Goal: Task Accomplishment & Management: Complete application form

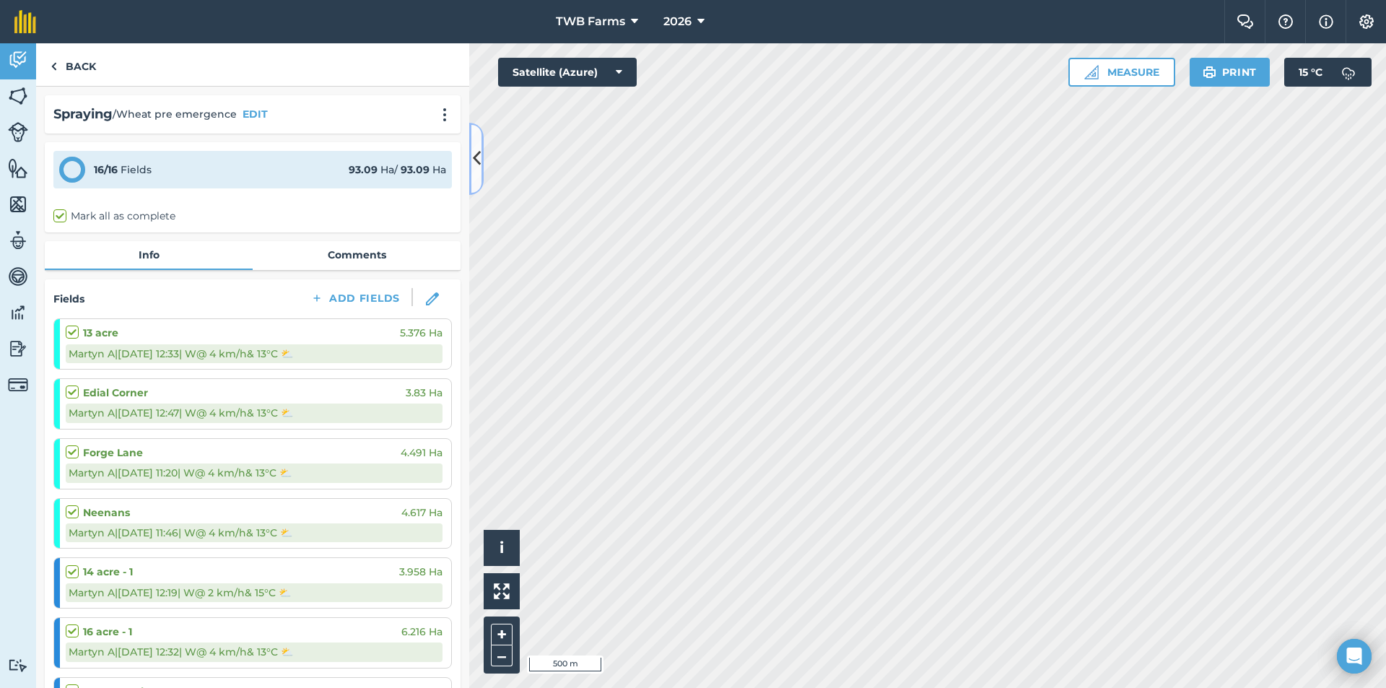
click at [477, 150] on icon at bounding box center [477, 158] width 8 height 25
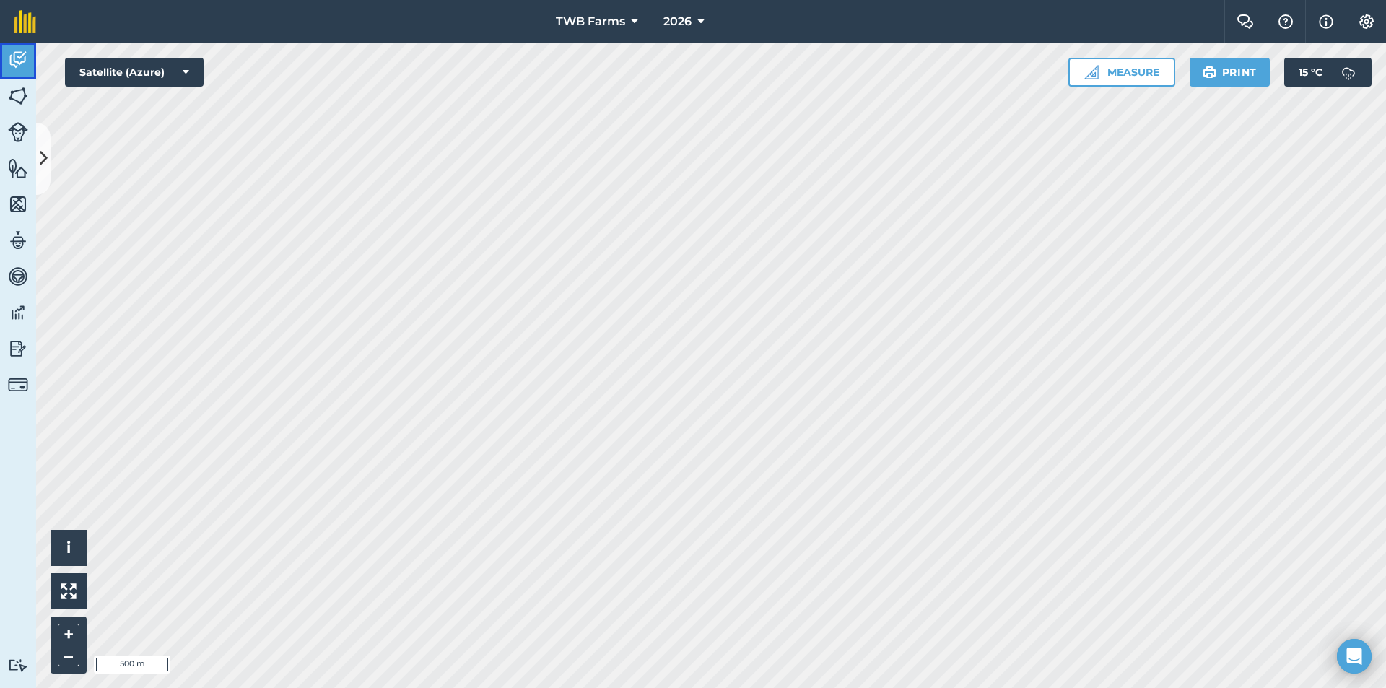
click at [16, 69] on img at bounding box center [18, 60] width 20 height 22
click at [50, 153] on button at bounding box center [43, 159] width 14 height 72
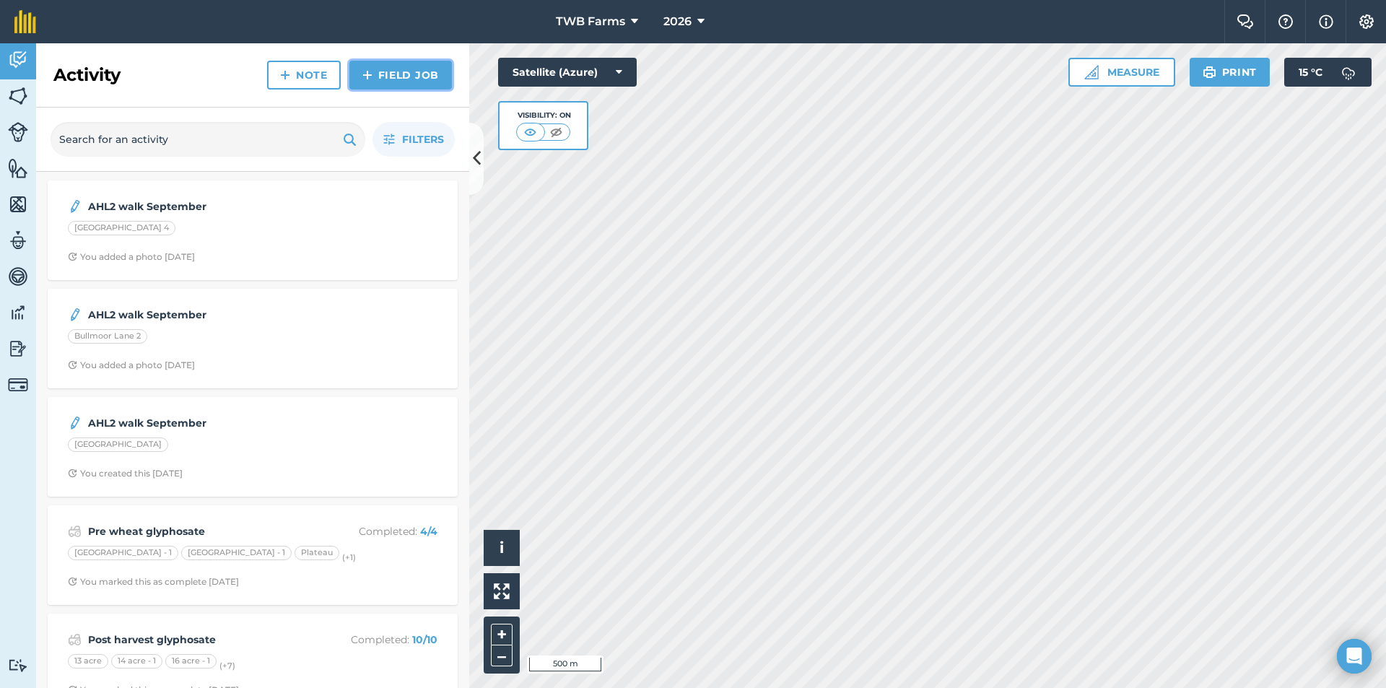
click at [421, 71] on link "Field Job" at bounding box center [400, 75] width 102 height 29
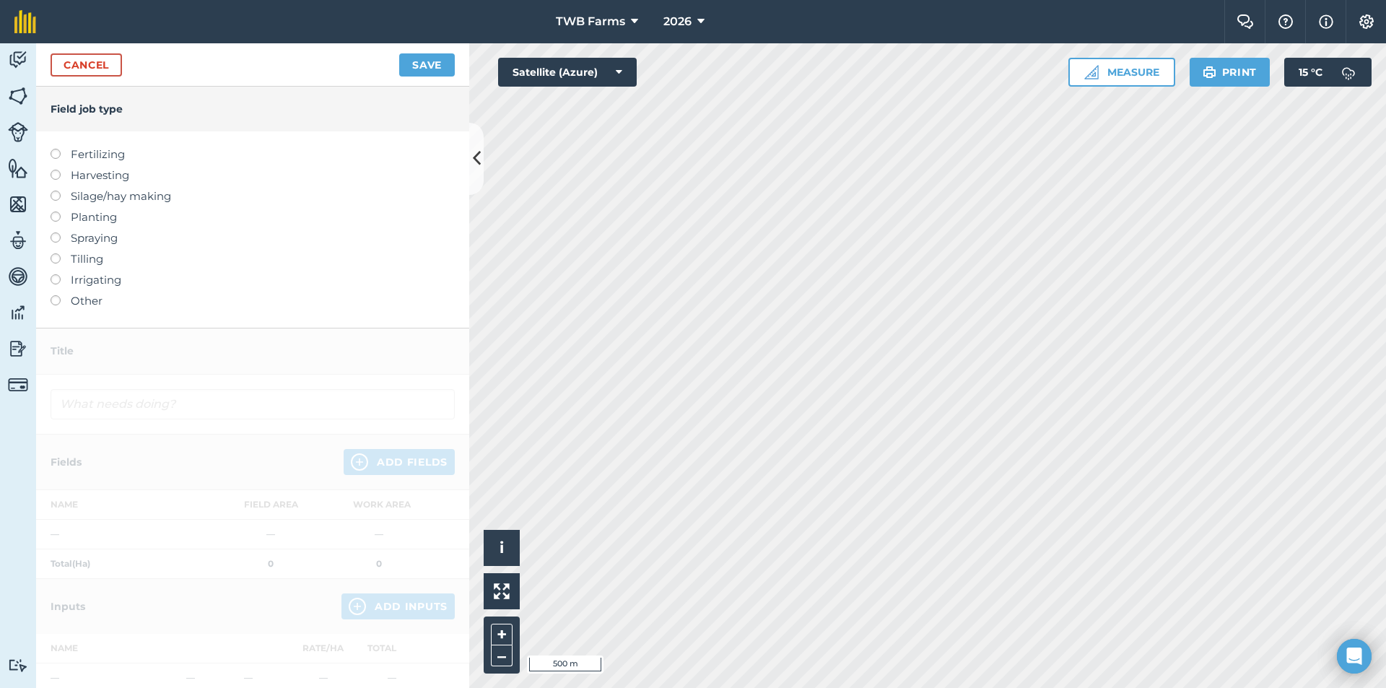
click at [56, 232] on label at bounding box center [61, 232] width 20 height 0
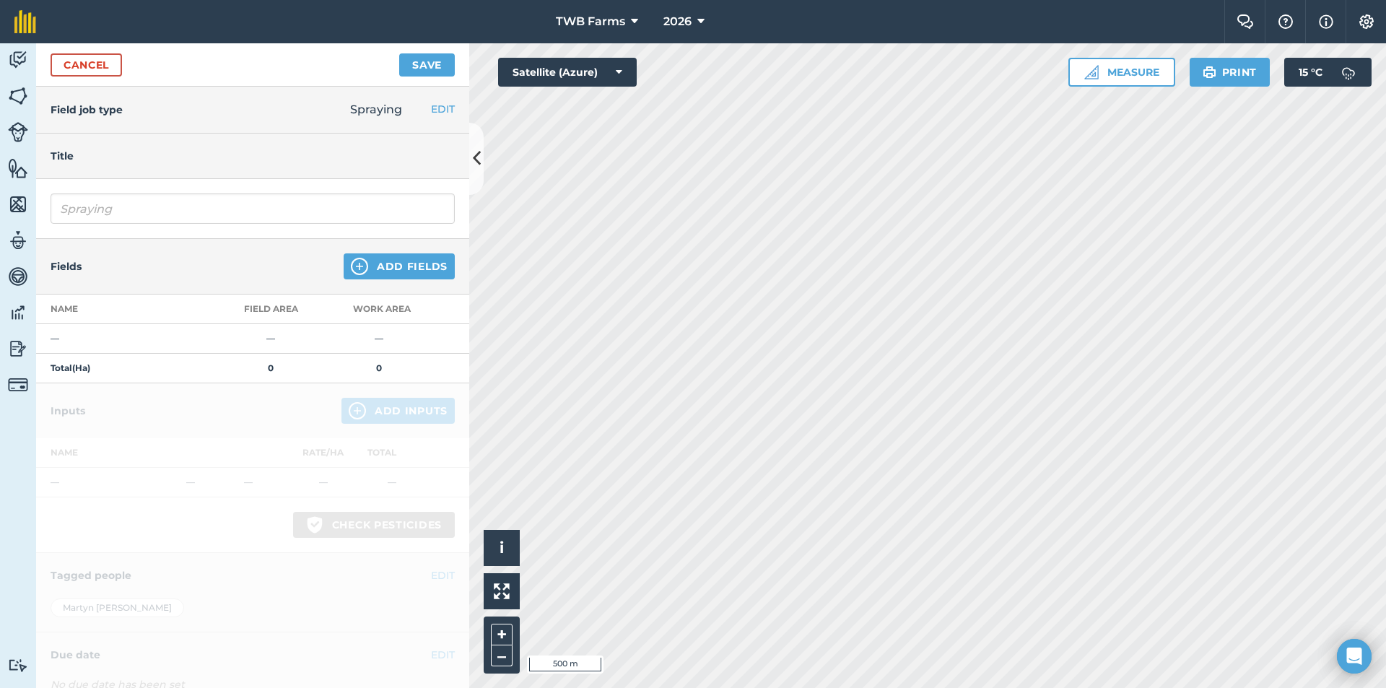
click at [134, 163] on h4 "Title" at bounding box center [253, 156] width 404 height 16
click at [115, 198] on input "Spraying" at bounding box center [253, 208] width 404 height 30
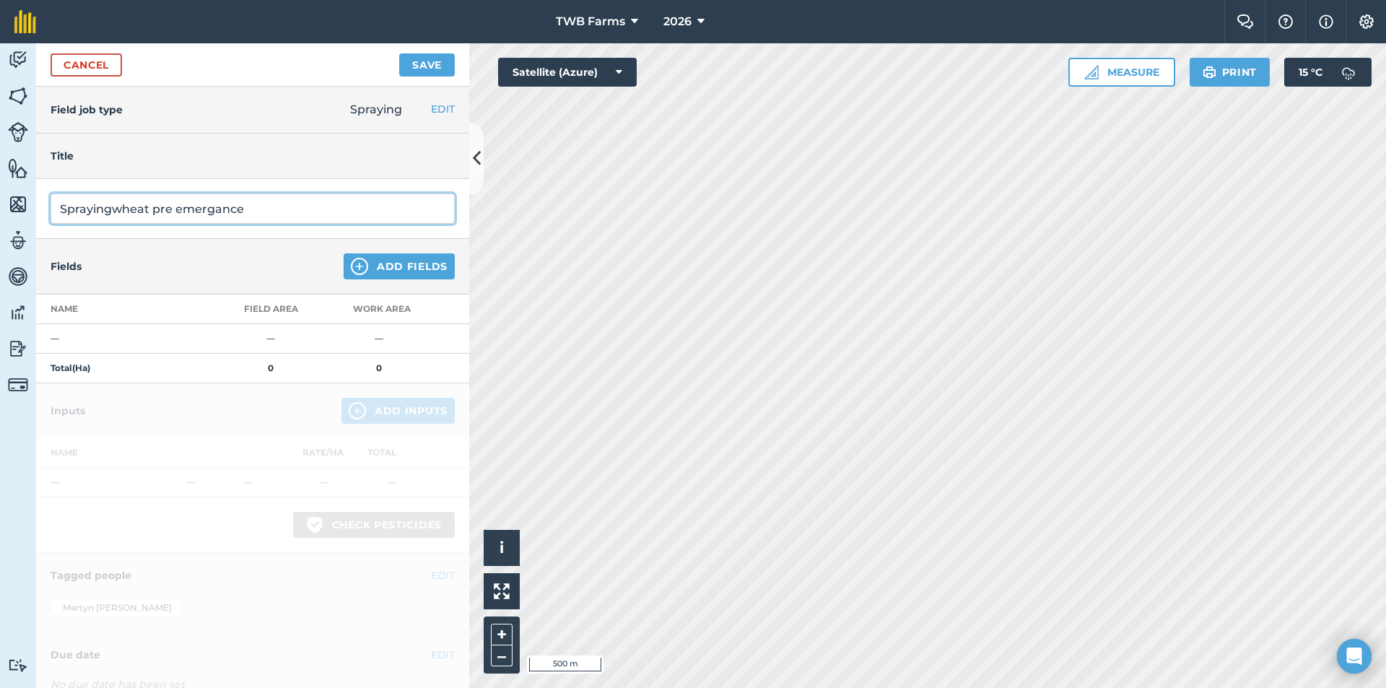
type input "Sprayingwheat pre emergance"
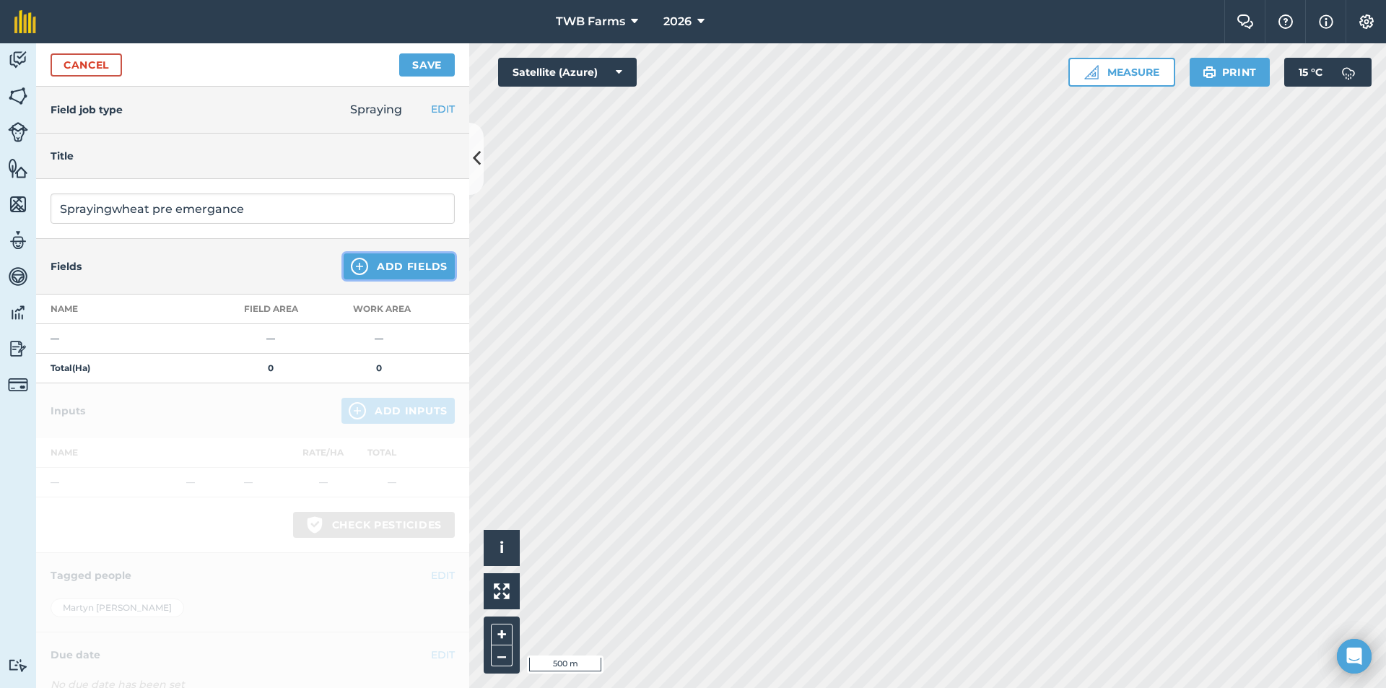
click at [362, 266] on button "Add Fields" at bounding box center [398, 266] width 111 height 26
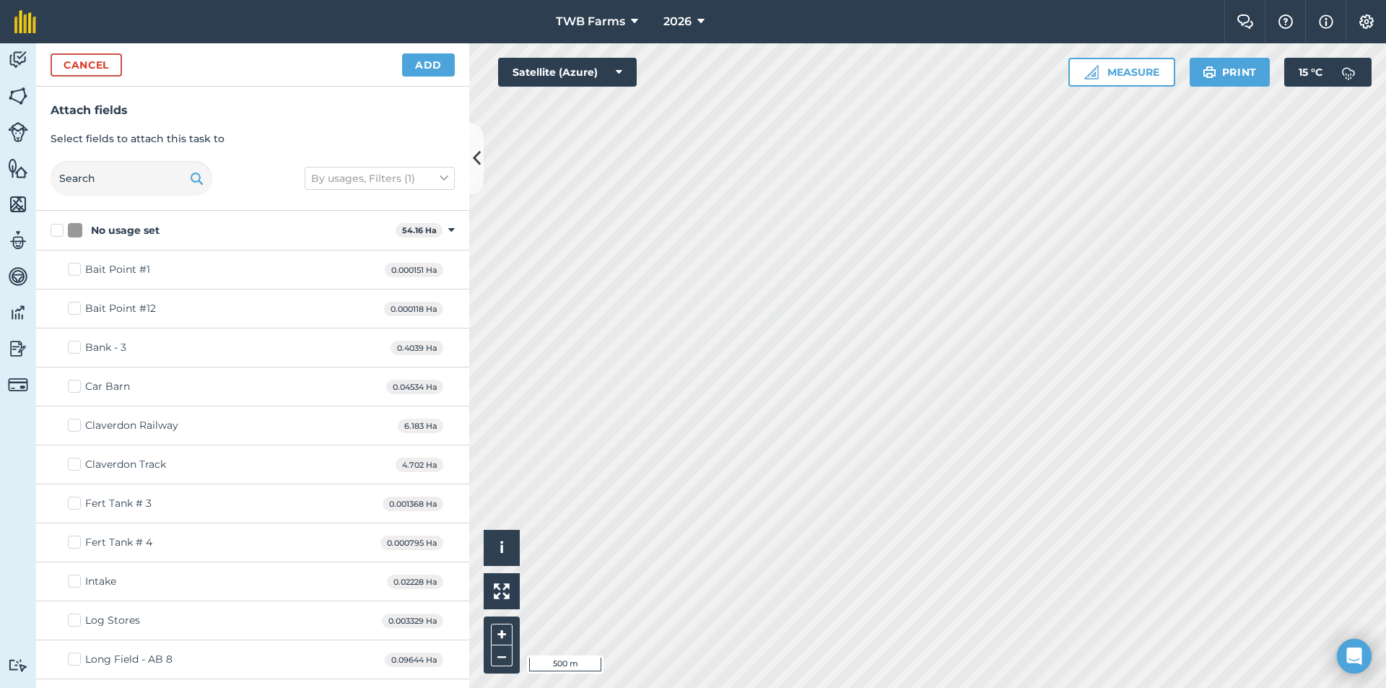
checkbox input "true"
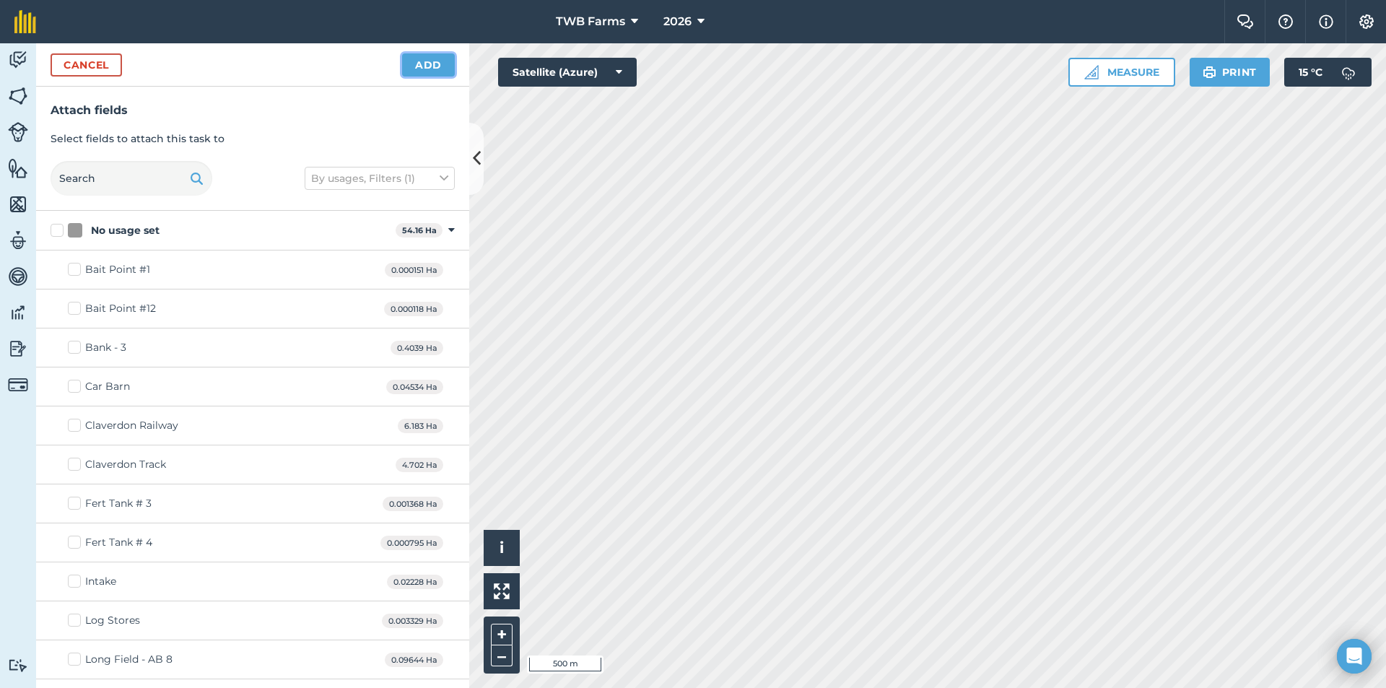
click at [430, 62] on button "Add" at bounding box center [428, 64] width 53 height 23
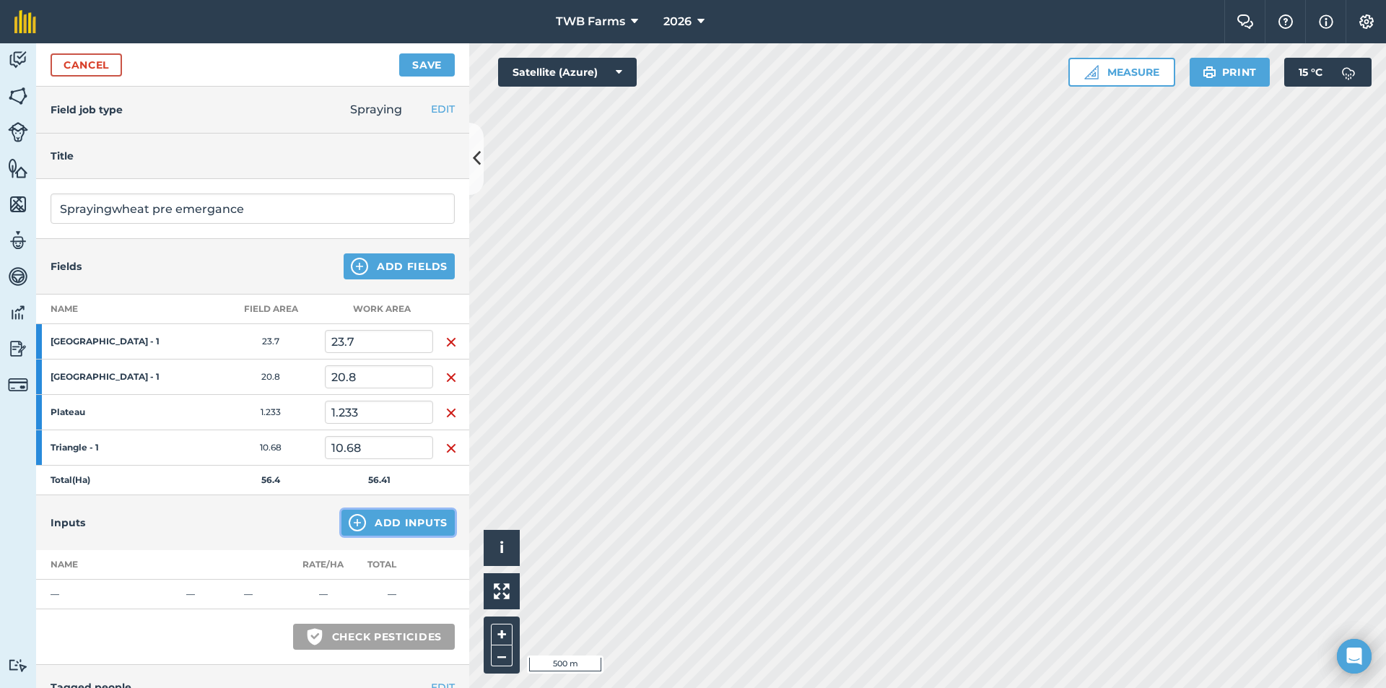
click at [349, 524] on img at bounding box center [357, 522] width 17 height 17
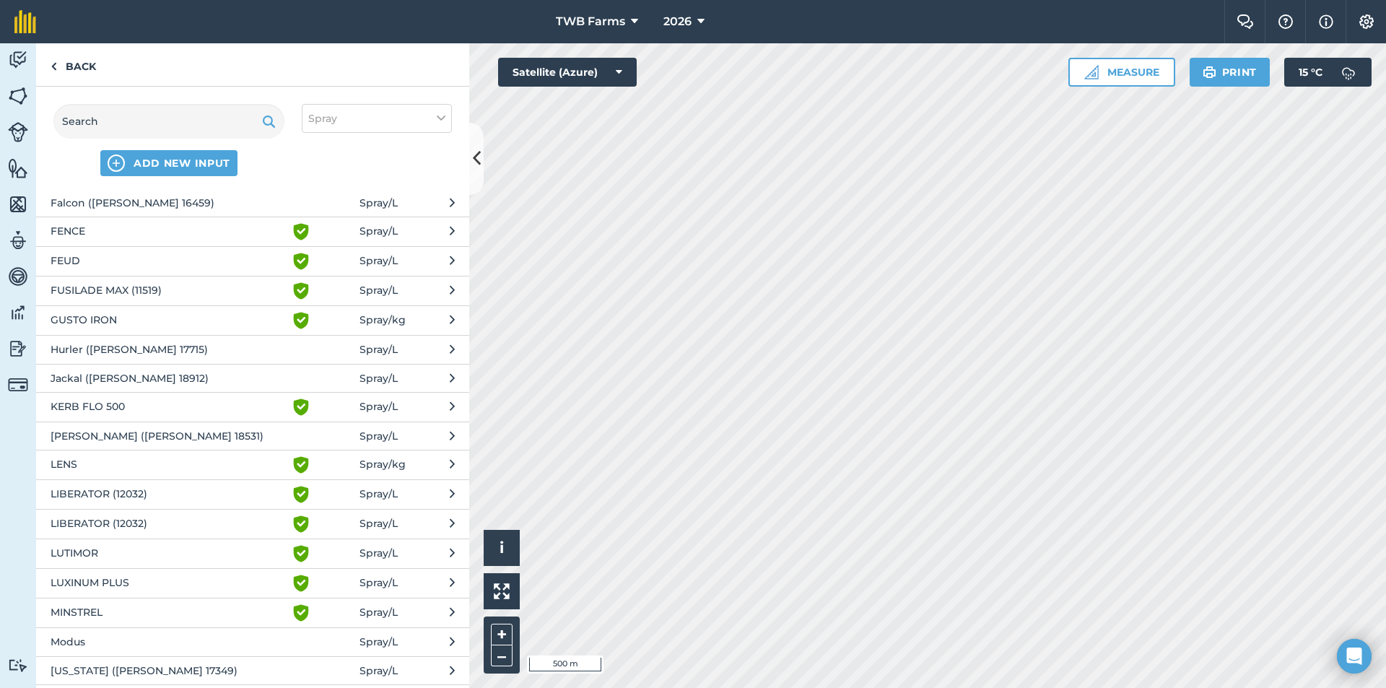
scroll to position [1299, 0]
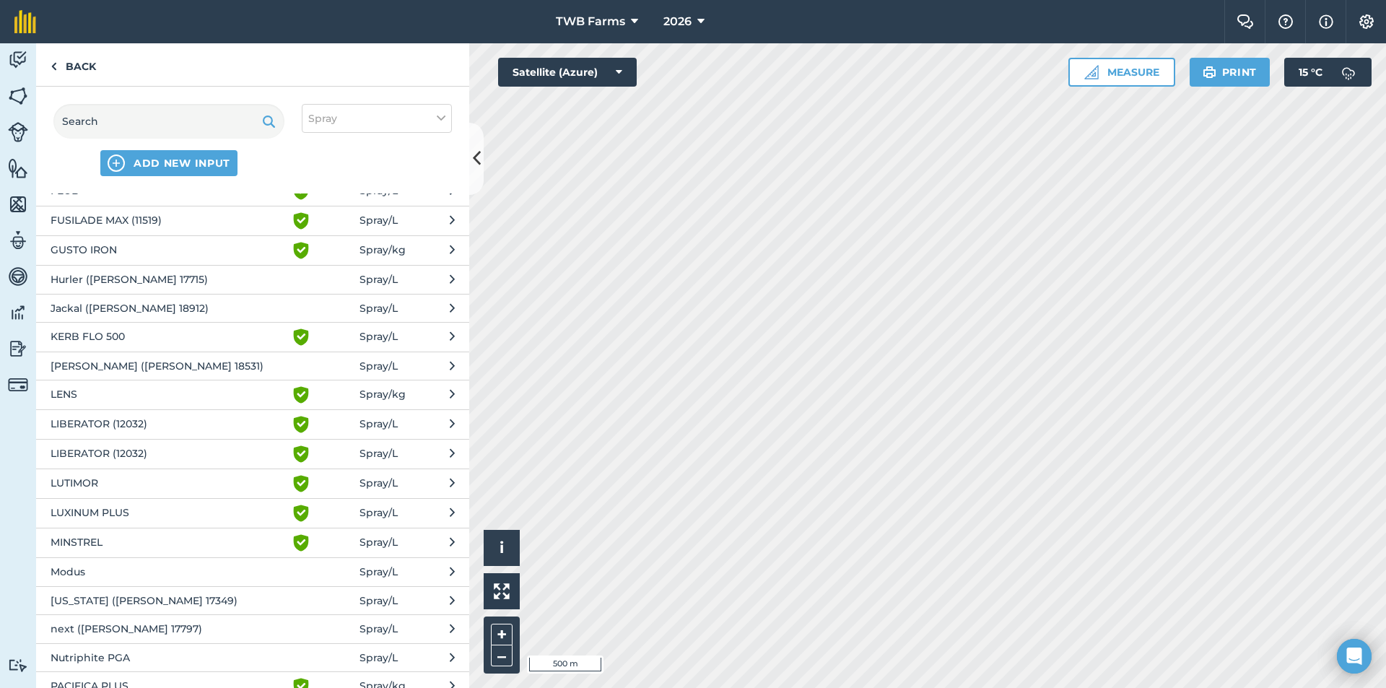
click at [130, 505] on span "LUXINUM PLUS" at bounding box center [169, 512] width 236 height 17
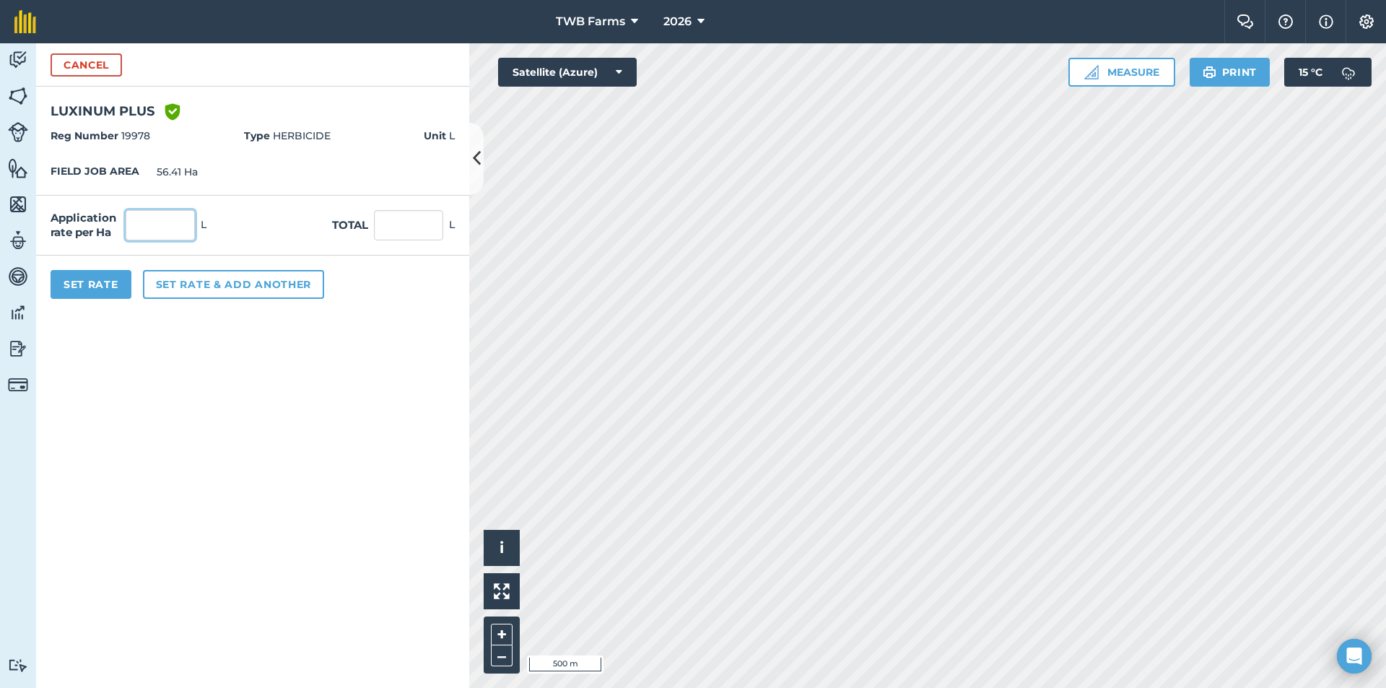
click at [179, 224] on input "text" at bounding box center [160, 225] width 69 height 30
type input "0.7"
type input "39.487"
click at [222, 285] on button "Set rate & add another" at bounding box center [233, 284] width 181 height 29
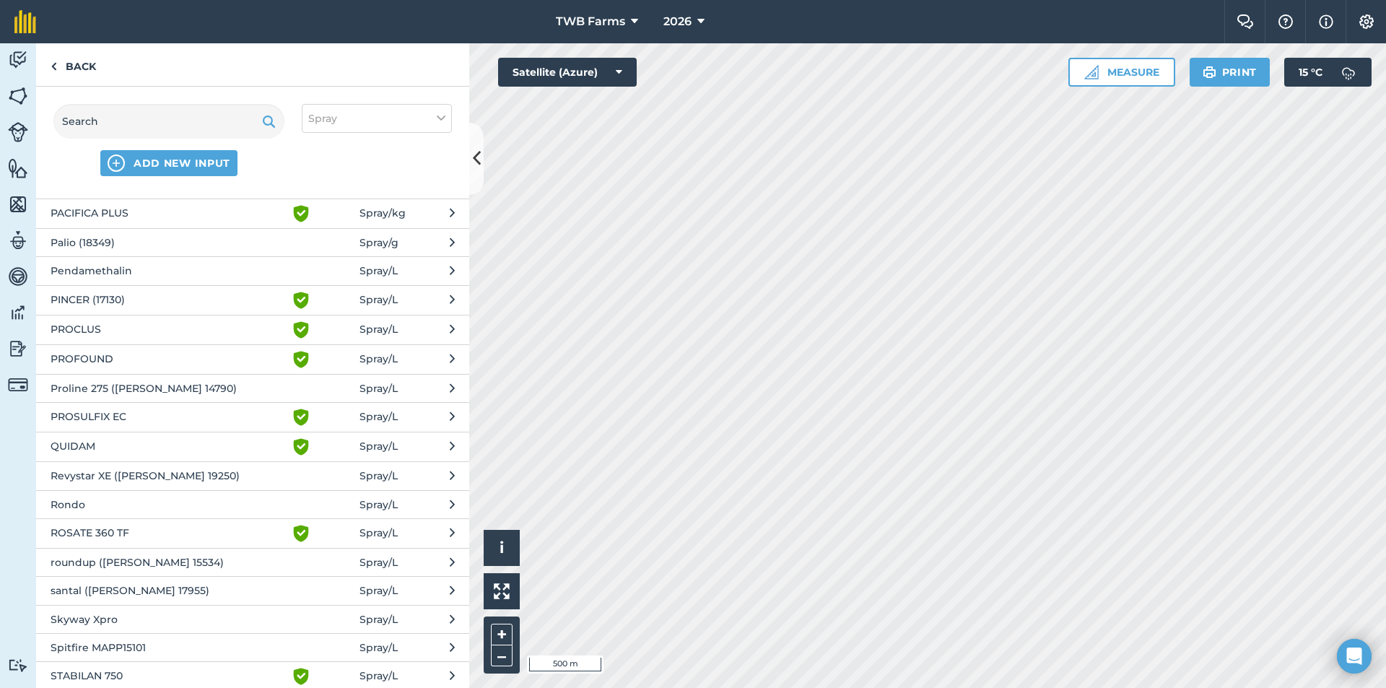
scroll to position [1804, 0]
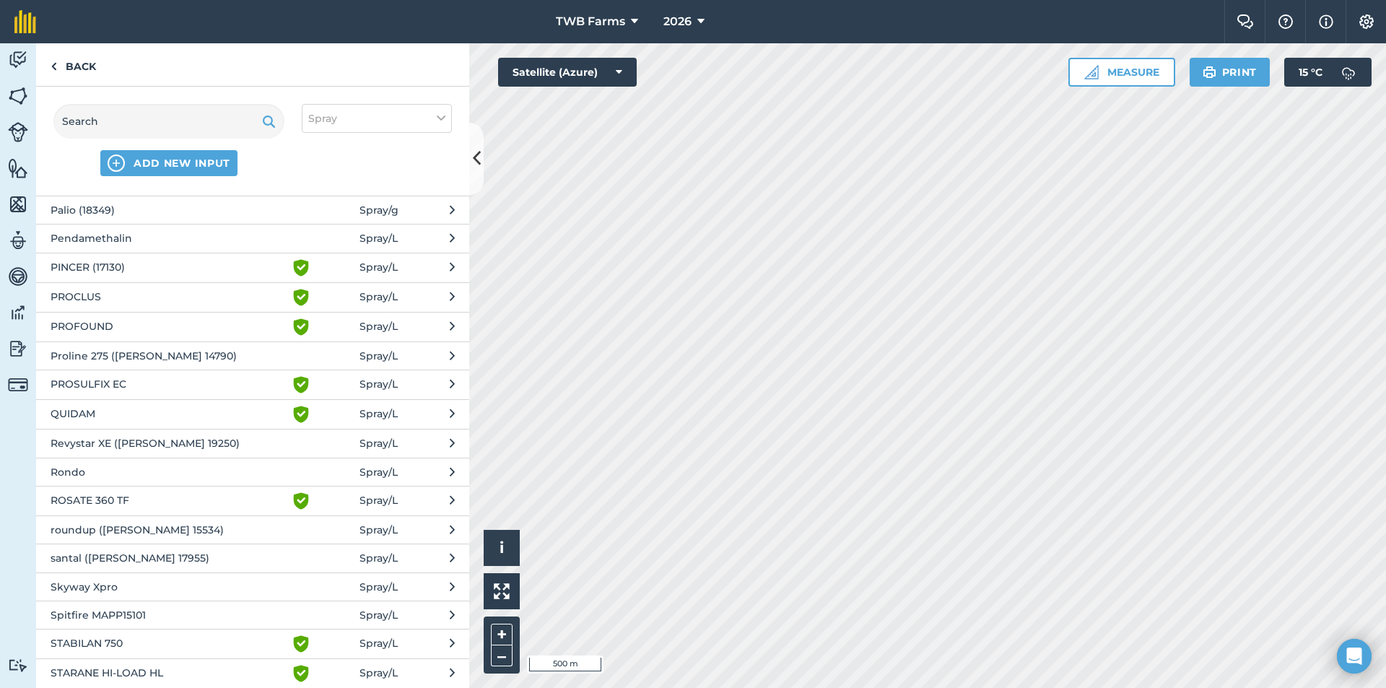
click at [134, 496] on span "ROSATE 360 TF" at bounding box center [169, 500] width 236 height 17
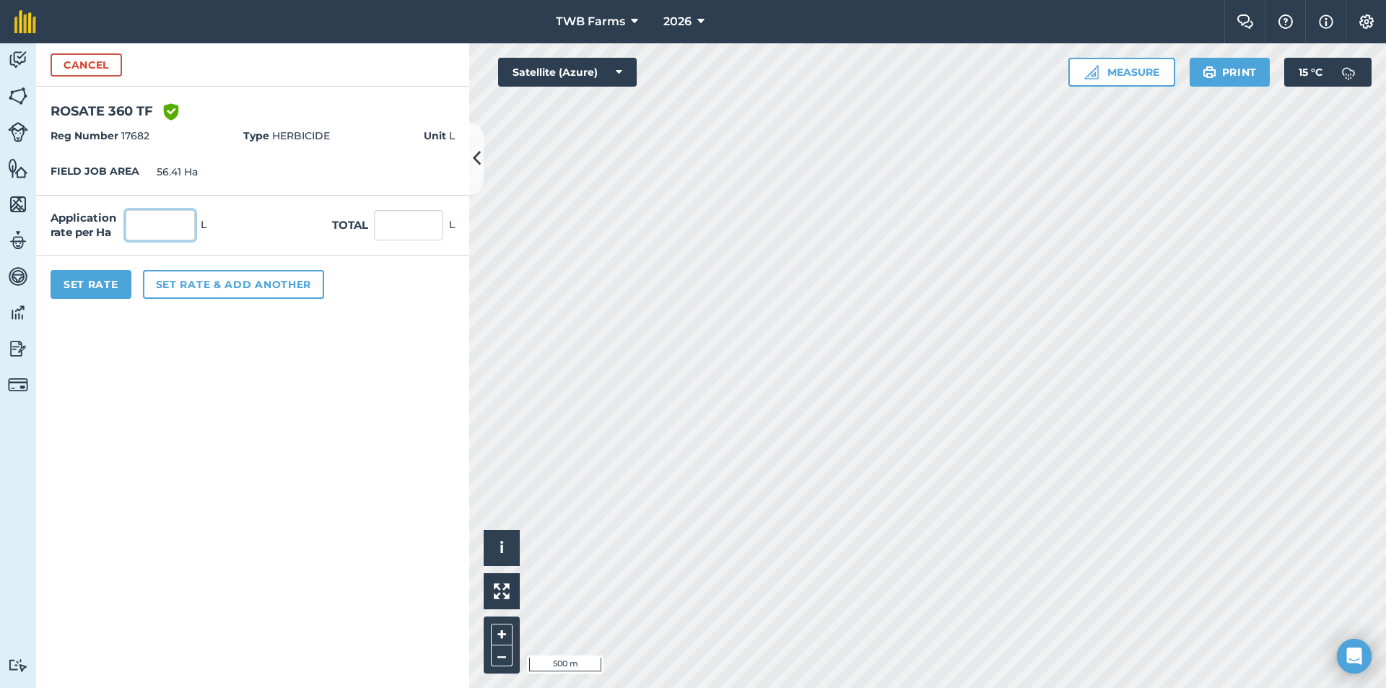
click at [158, 231] on input "text" at bounding box center [160, 225] width 69 height 30
type input "1.5"
type input "84.615"
click at [179, 284] on button "Set rate & add another" at bounding box center [233, 284] width 181 height 29
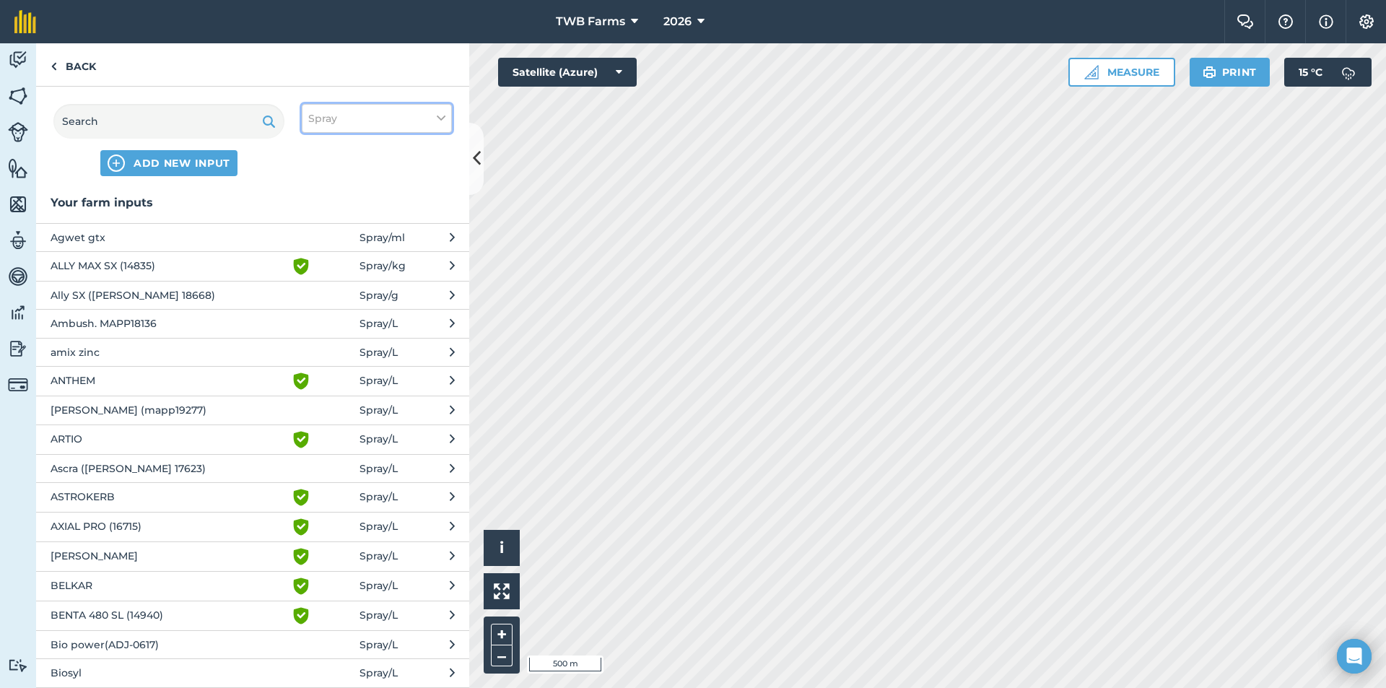
click at [323, 118] on span "Spray" at bounding box center [322, 118] width 29 height 16
click at [159, 123] on input "text" at bounding box center [168, 121] width 231 height 35
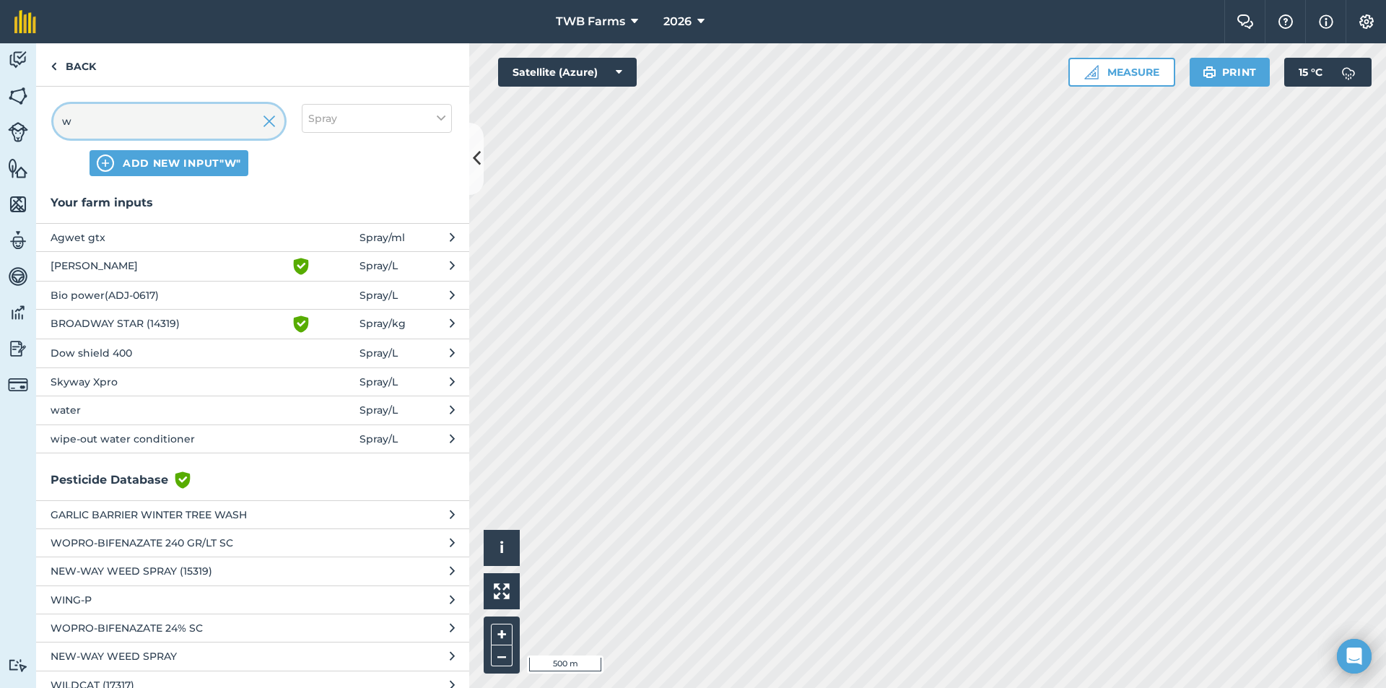
type input "w"
click at [158, 401] on button "water Spray / L" at bounding box center [252, 409] width 433 height 28
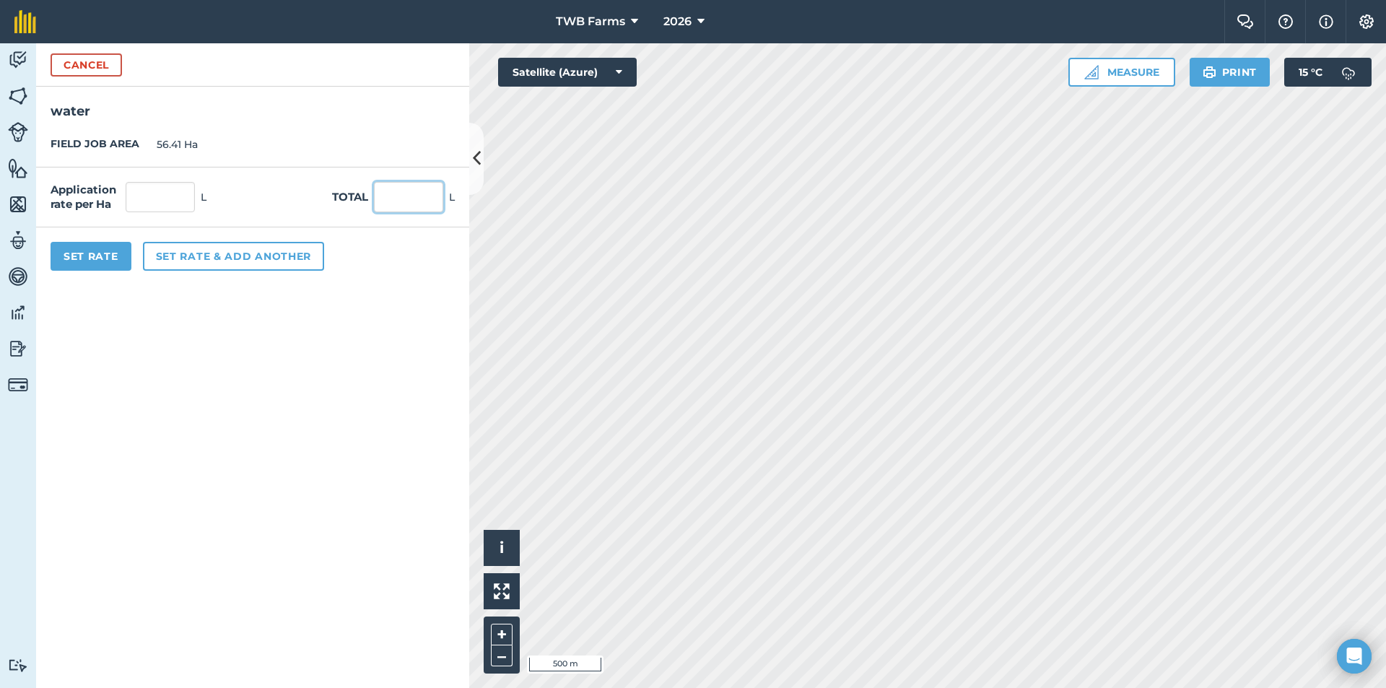
click at [390, 201] on input "text" at bounding box center [408, 197] width 69 height 30
type input "12000"
click button "Cancel" at bounding box center [86, 64] width 71 height 23
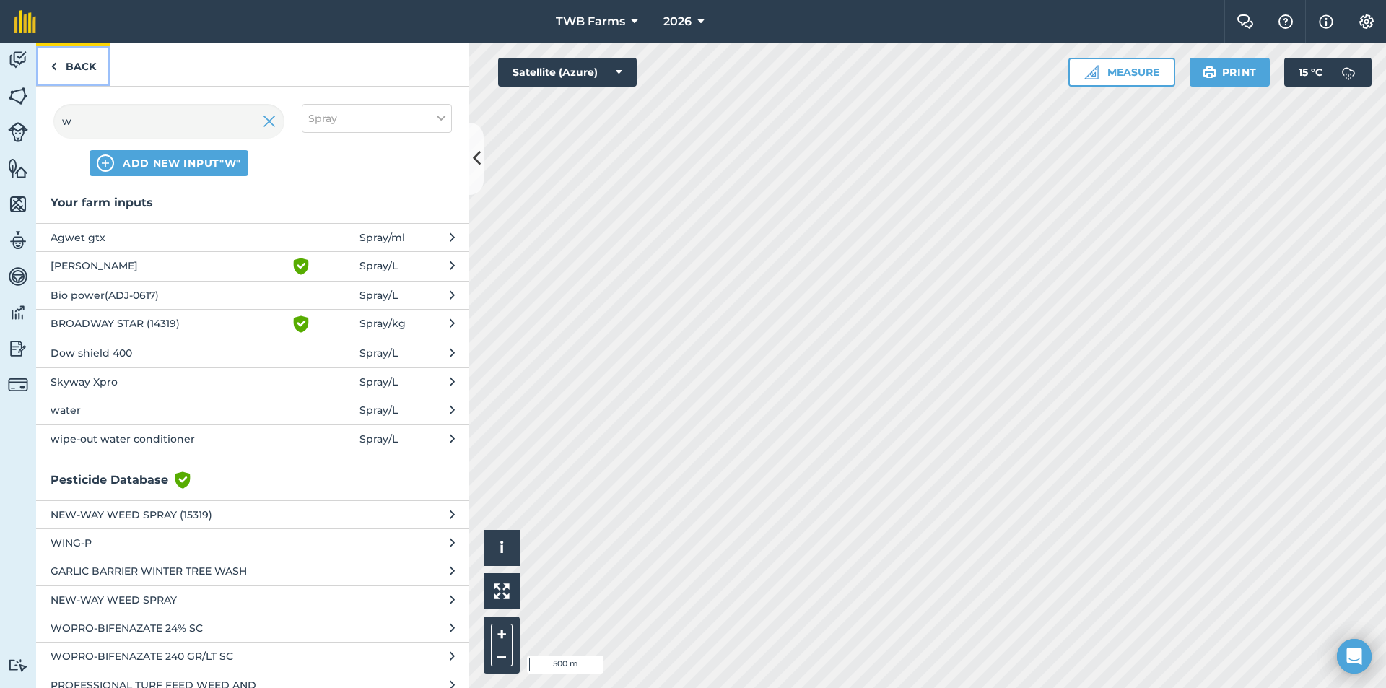
click at [71, 65] on link "Back" at bounding box center [73, 64] width 74 height 43
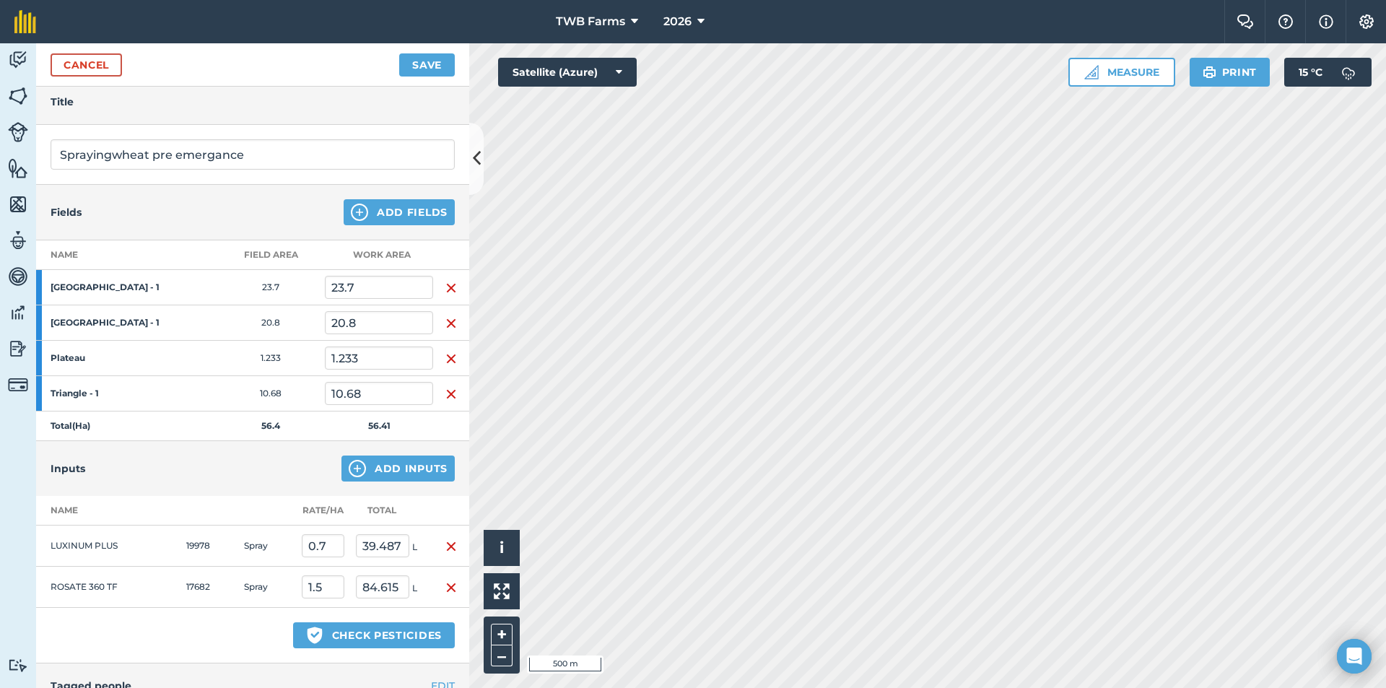
scroll to position [144, 0]
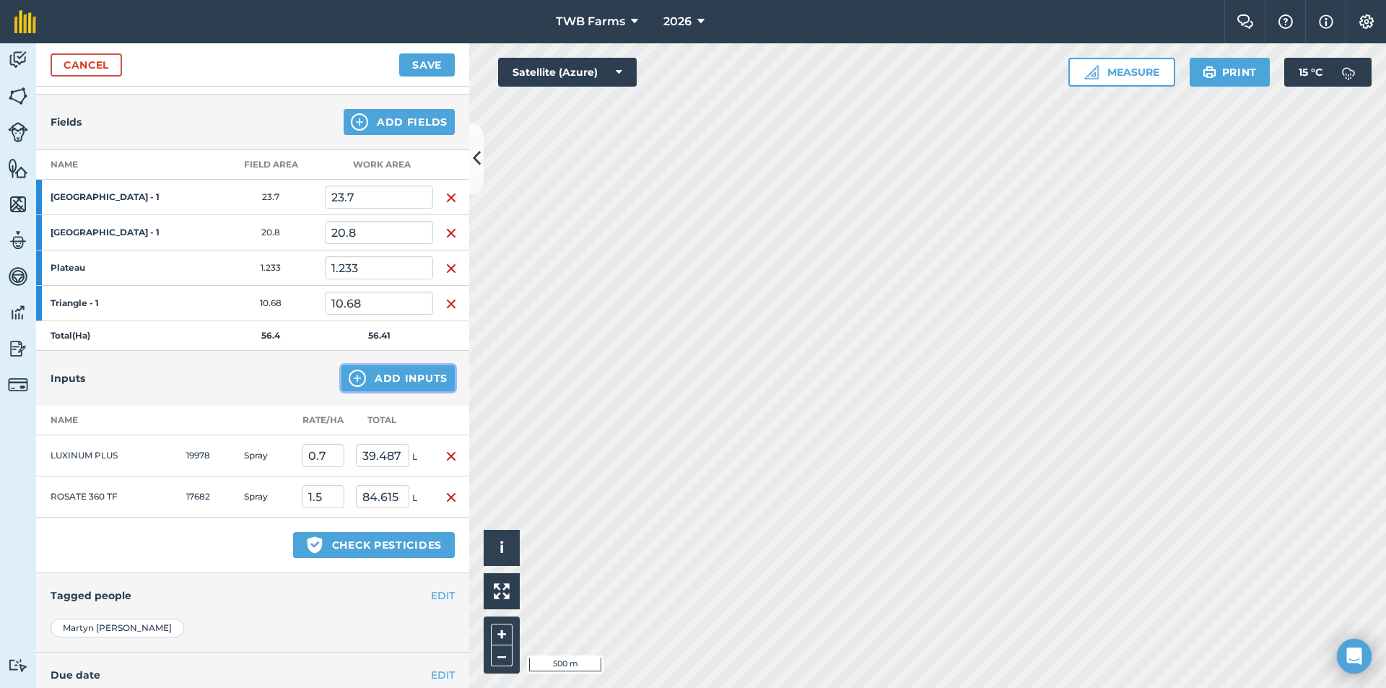
click at [390, 382] on button "Add Inputs" at bounding box center [397, 378] width 113 height 26
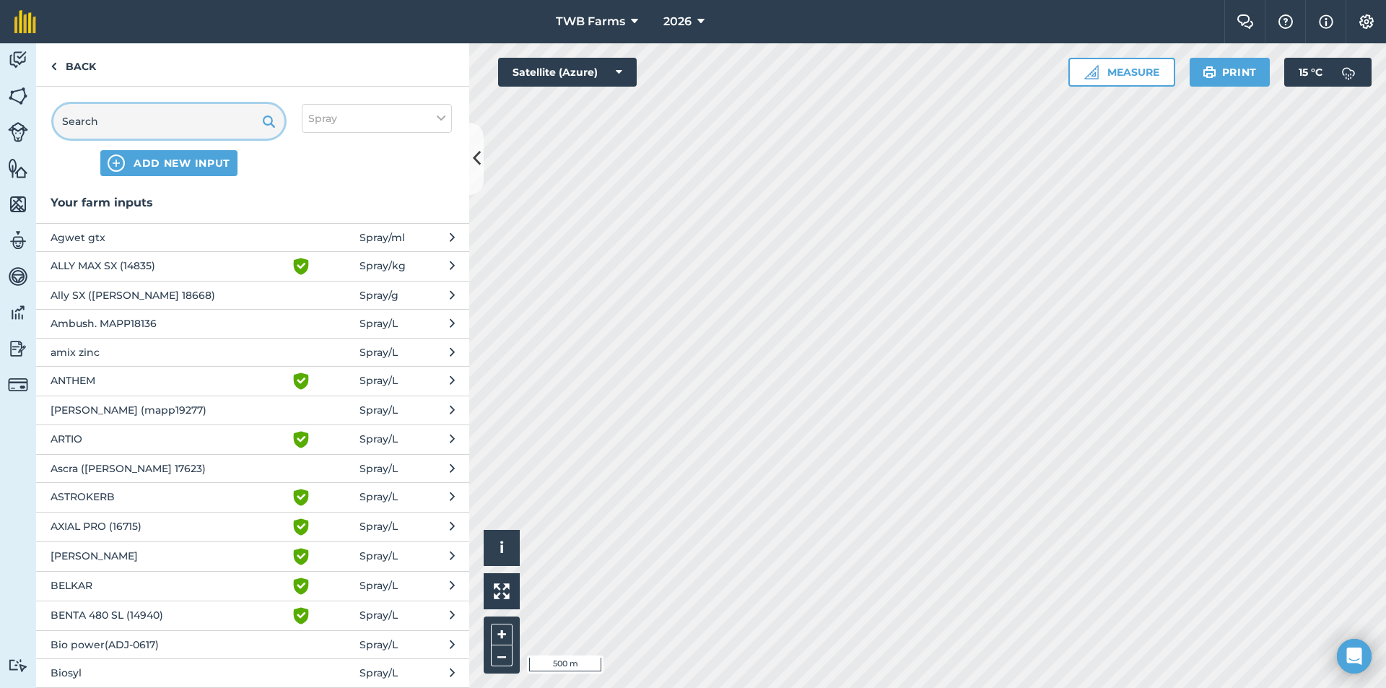
click at [149, 118] on input "text" at bounding box center [168, 121] width 231 height 35
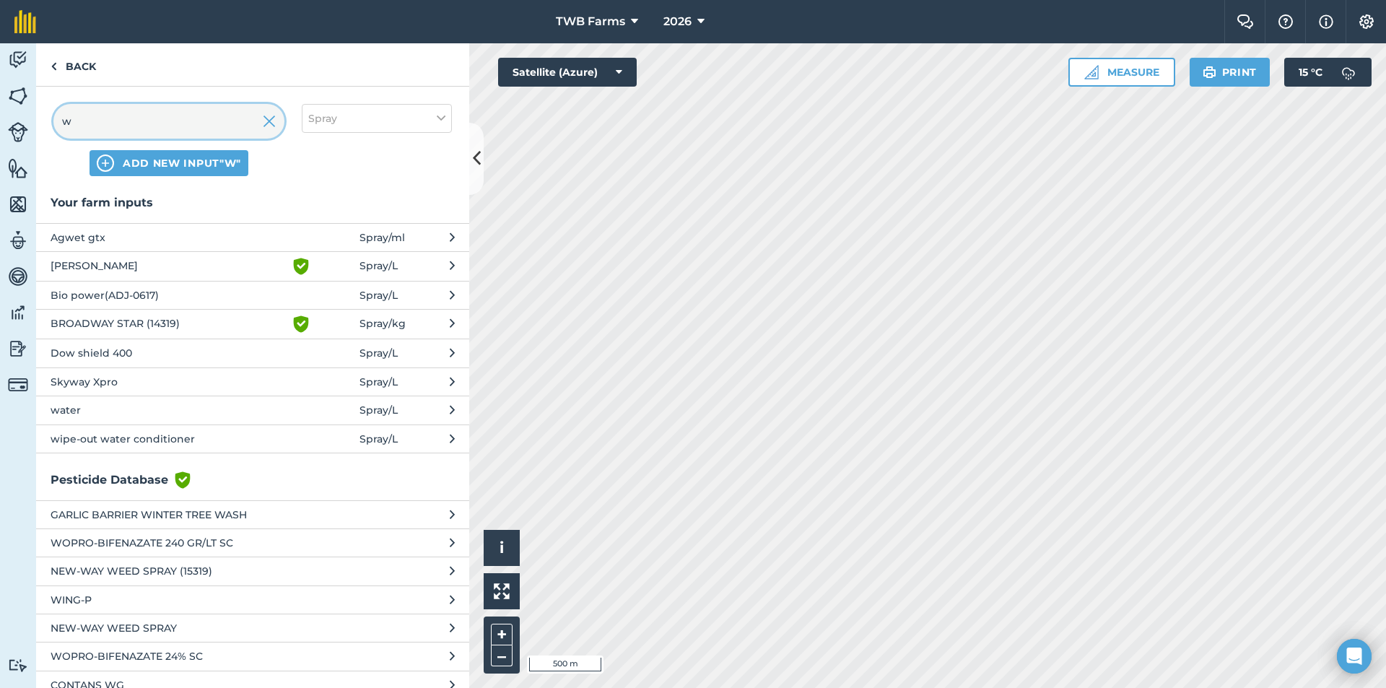
type input "w"
click at [131, 413] on span "water" at bounding box center [169, 410] width 236 height 16
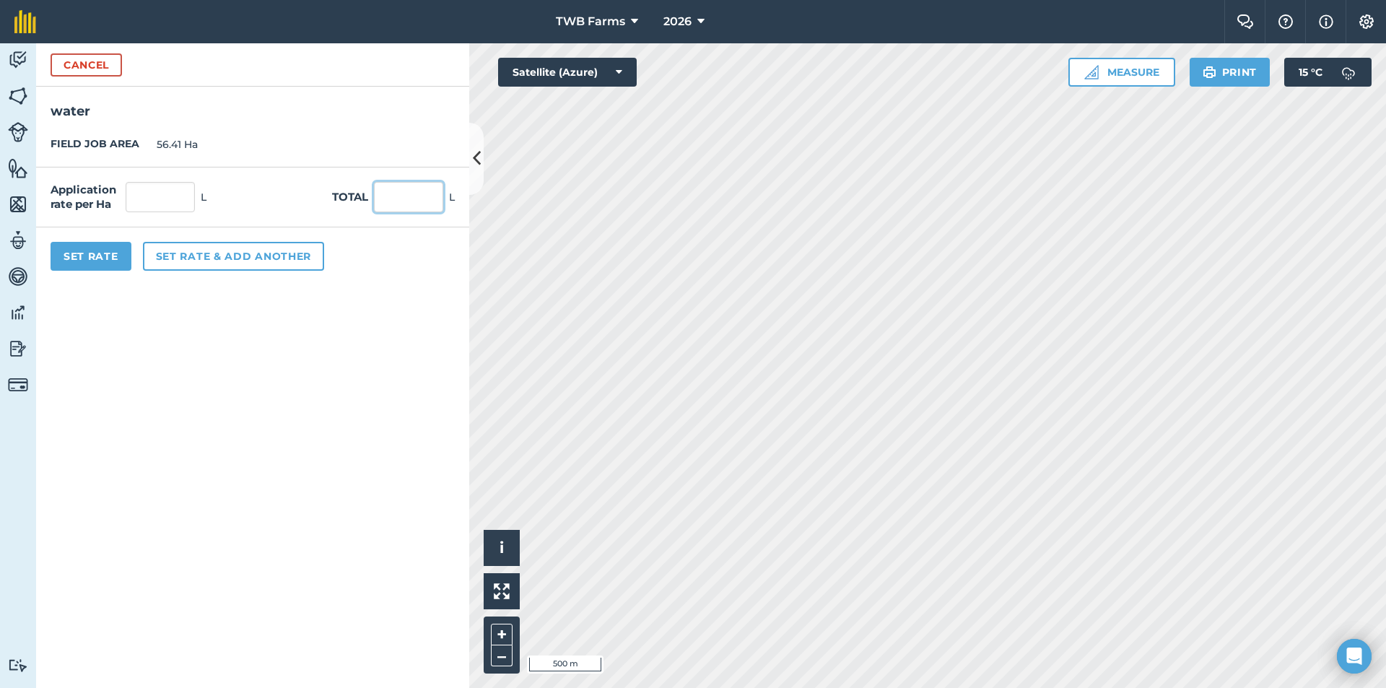
click at [405, 204] on input "text" at bounding box center [408, 197] width 69 height 30
type input "12000"
type input "212.728"
type input "12,000"
click at [86, 249] on button "Set Rate" at bounding box center [91, 256] width 81 height 29
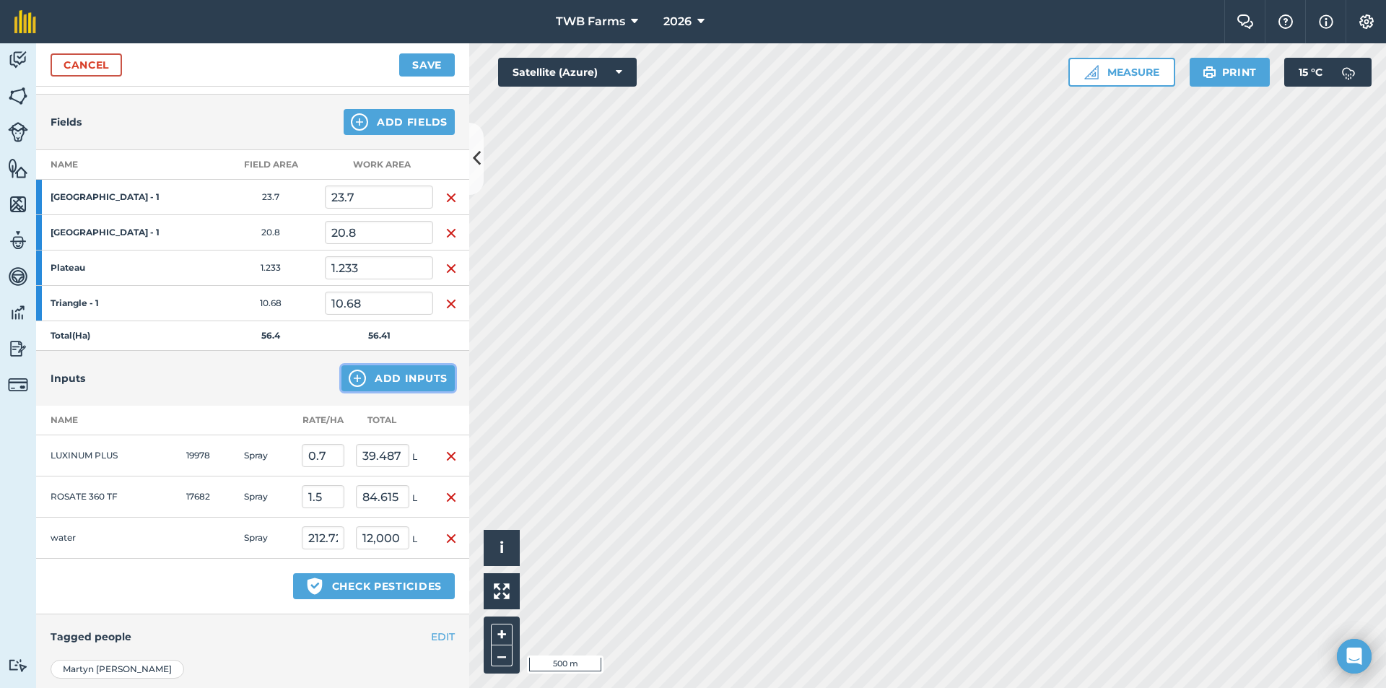
click at [388, 380] on button "Add Inputs" at bounding box center [397, 378] width 113 height 26
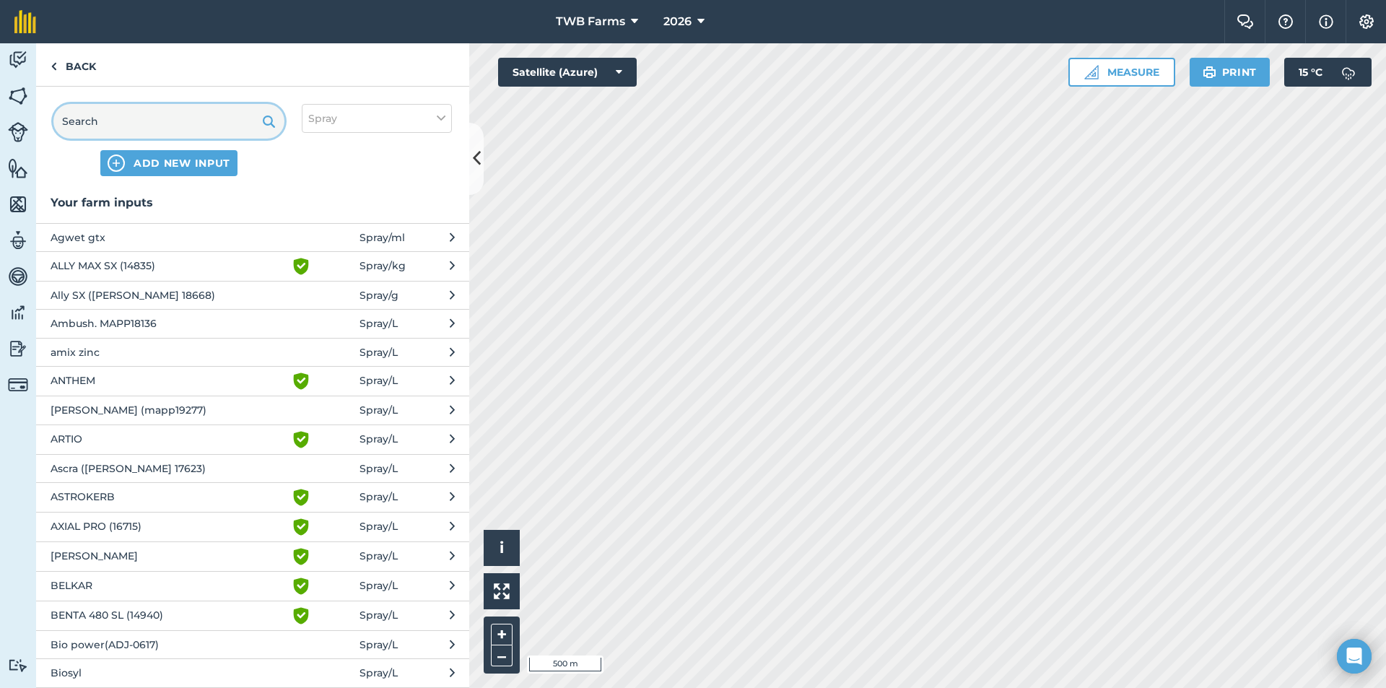
click at [192, 123] on input "text" at bounding box center [168, 121] width 231 height 35
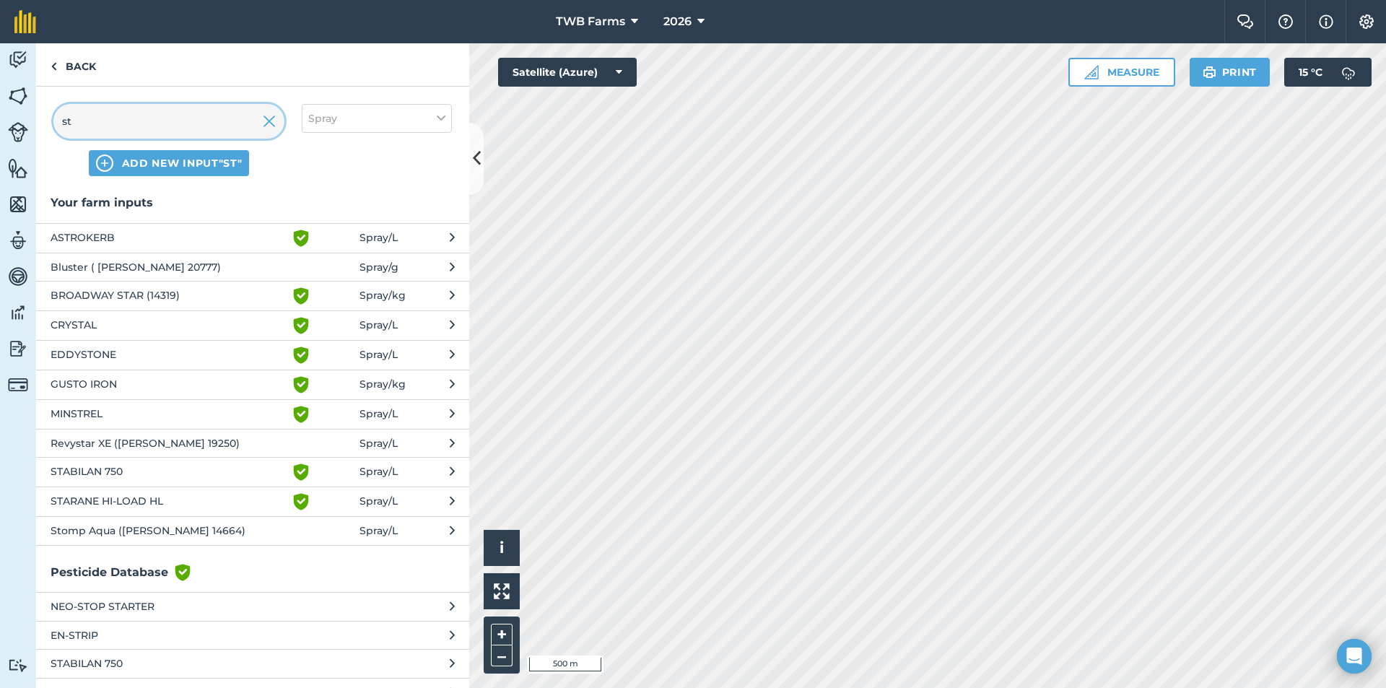
type input "st"
click at [126, 533] on span "Stomp Aqua ([PERSON_NAME] 14664)" at bounding box center [169, 530] width 236 height 16
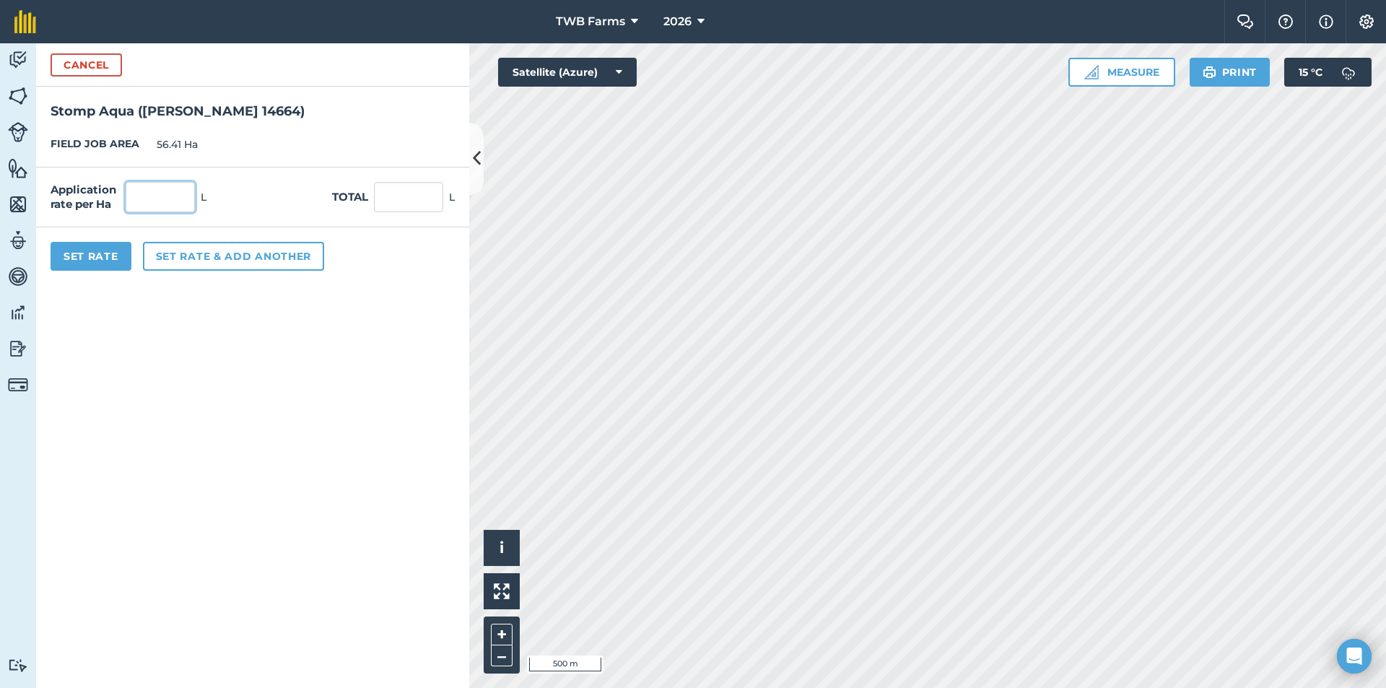
click at [144, 198] on input "text" at bounding box center [160, 197] width 69 height 30
type input "2"
type input "112.82"
click at [100, 253] on button "Set Rate" at bounding box center [91, 256] width 81 height 29
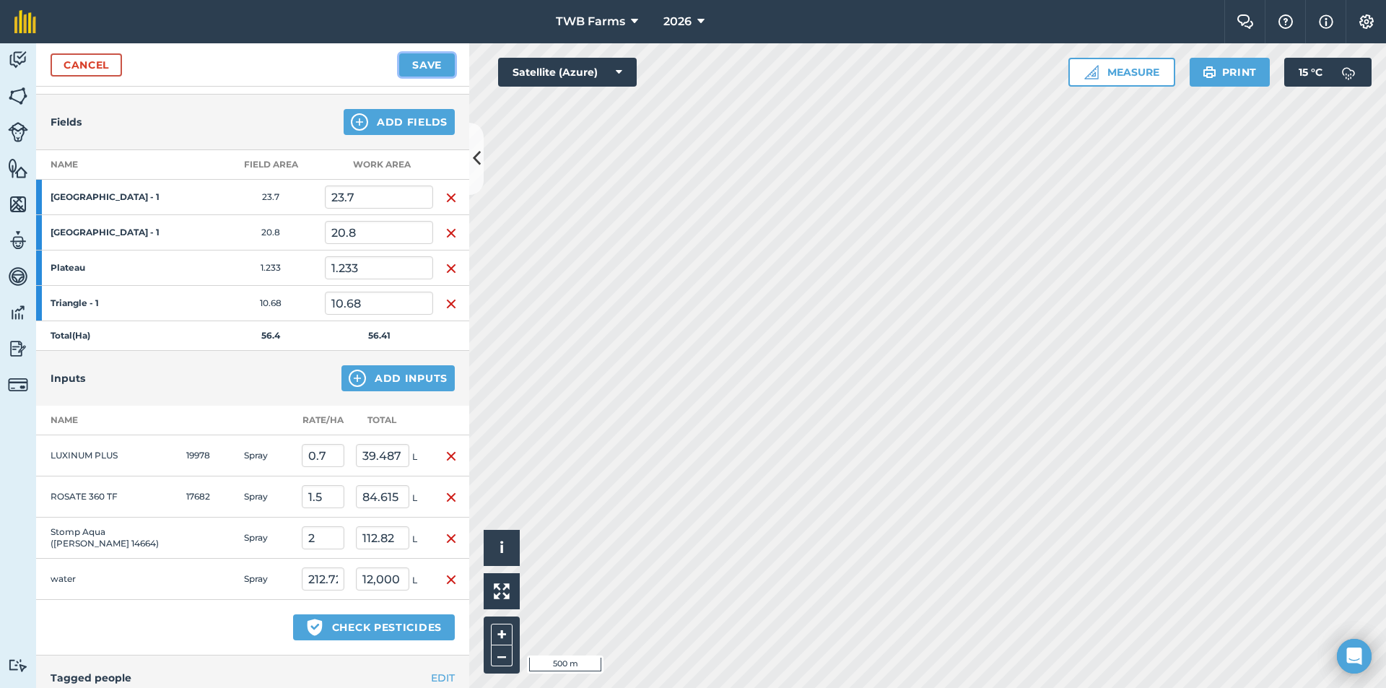
click at [426, 63] on button "Save" at bounding box center [427, 64] width 56 height 23
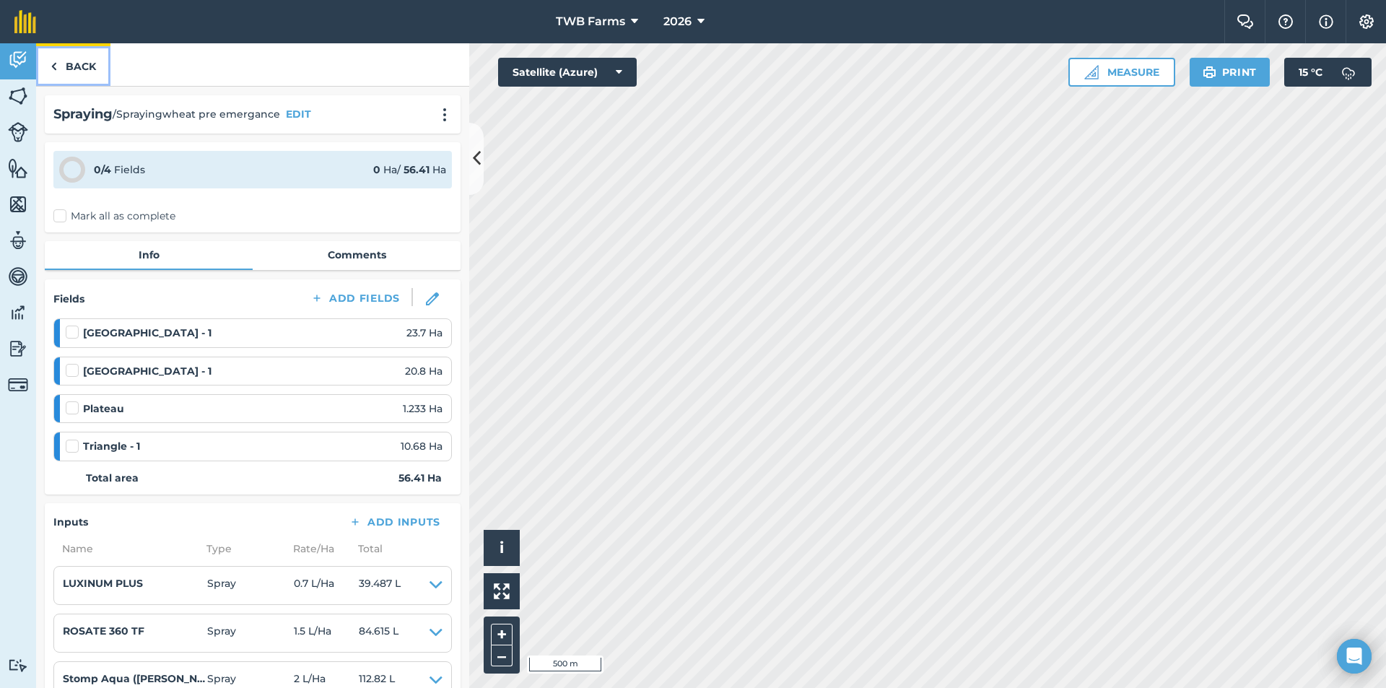
click at [79, 69] on link "Back" at bounding box center [73, 64] width 74 height 43
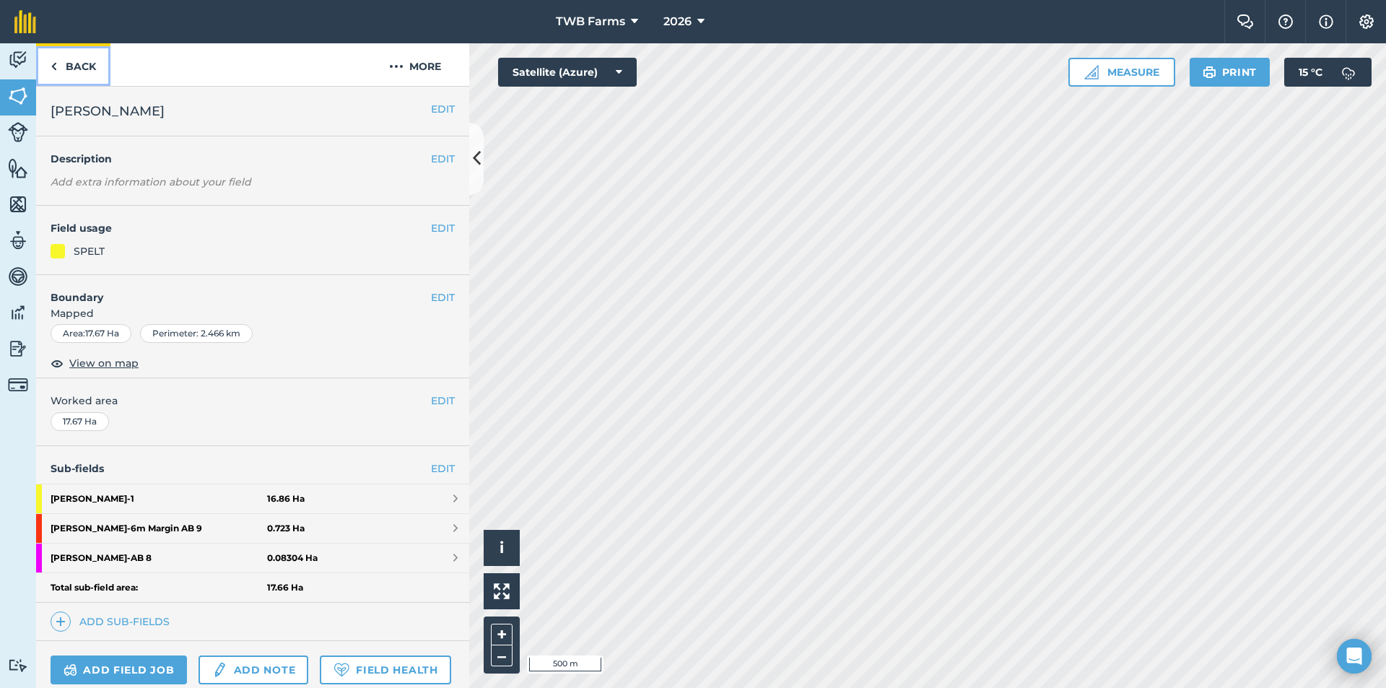
click at [82, 70] on link "Back" at bounding box center [73, 64] width 74 height 43
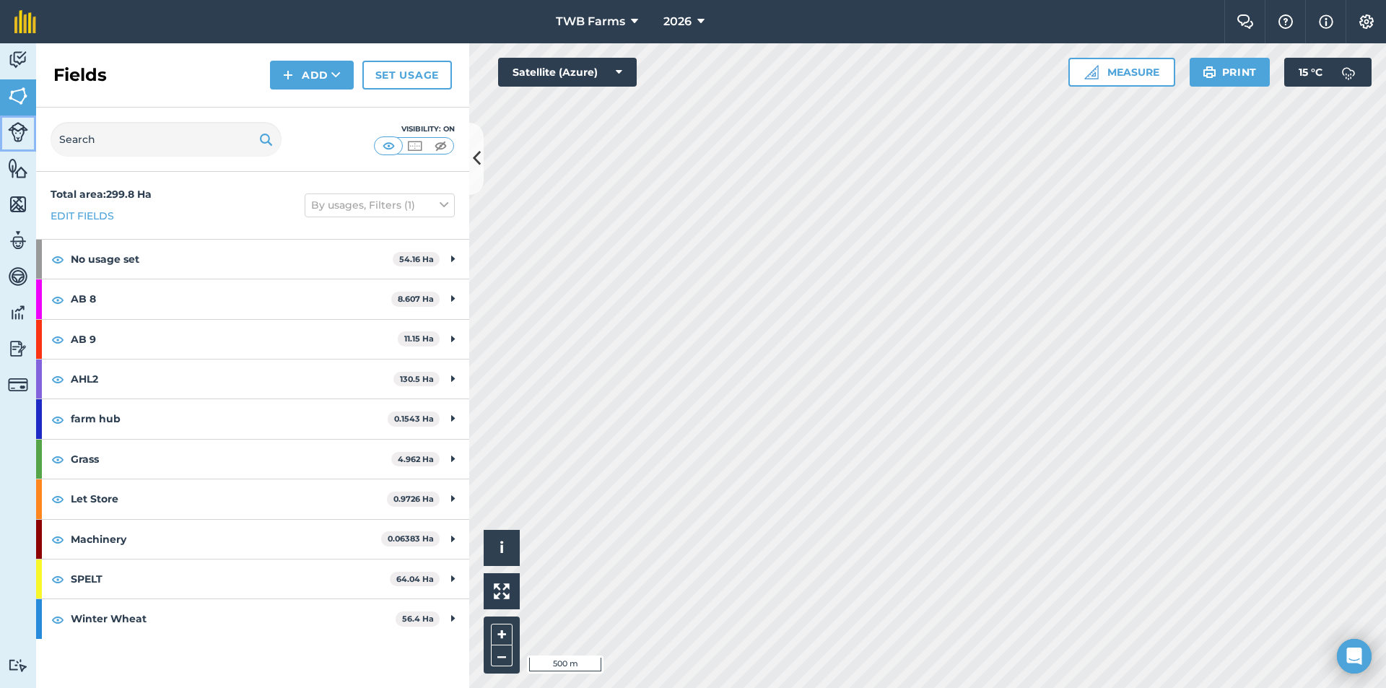
click at [22, 131] on img at bounding box center [18, 132] width 20 height 20
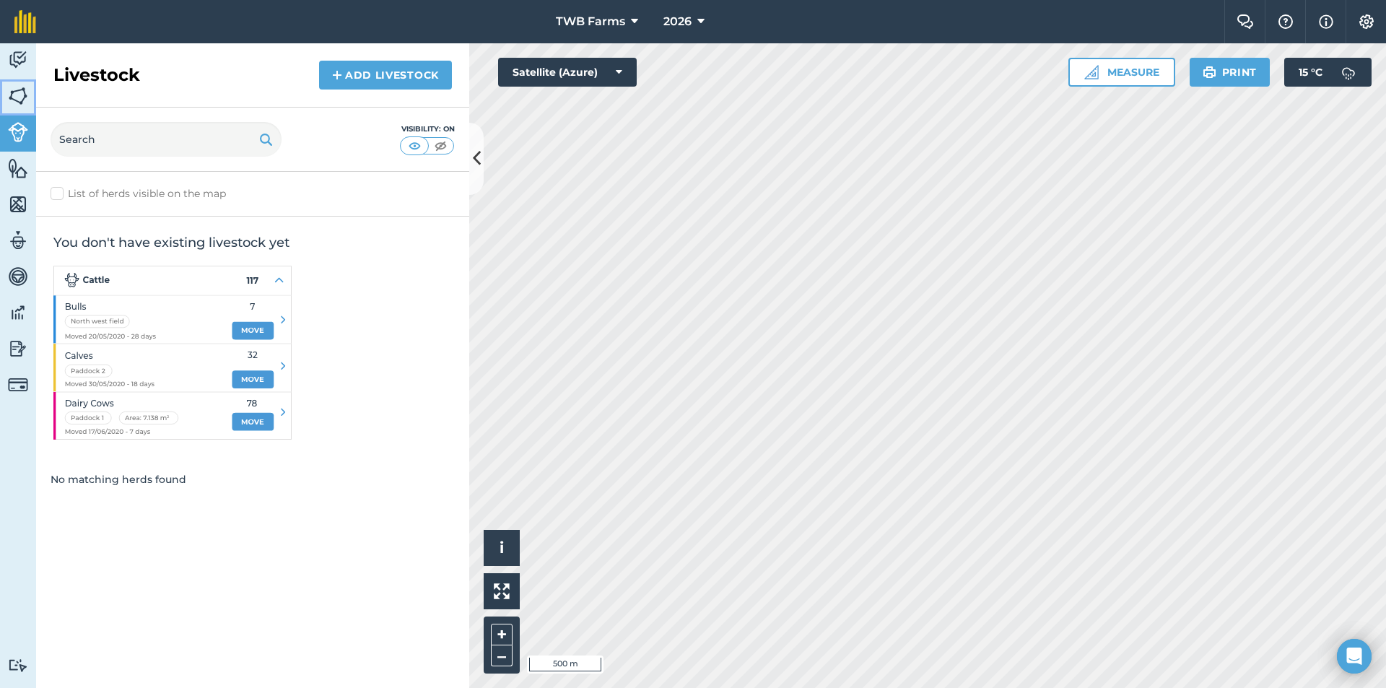
click at [26, 100] on img at bounding box center [18, 96] width 20 height 22
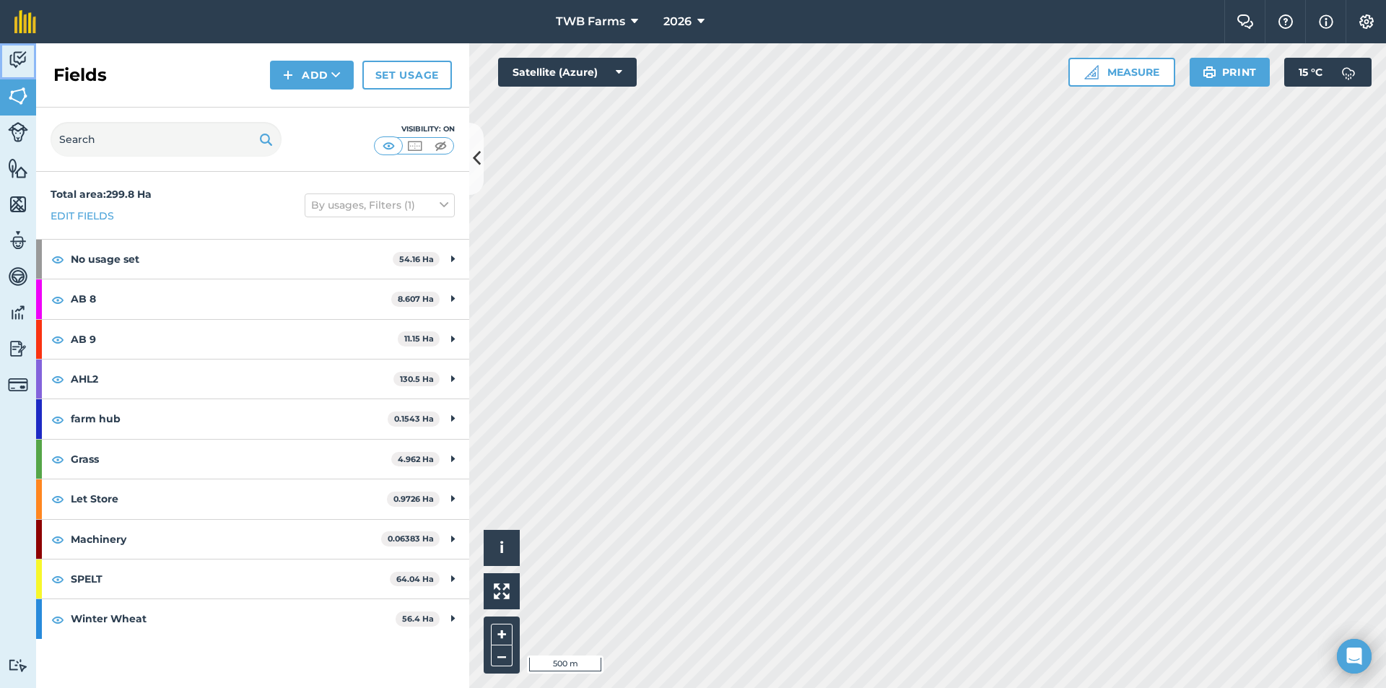
click at [25, 53] on img at bounding box center [18, 60] width 20 height 22
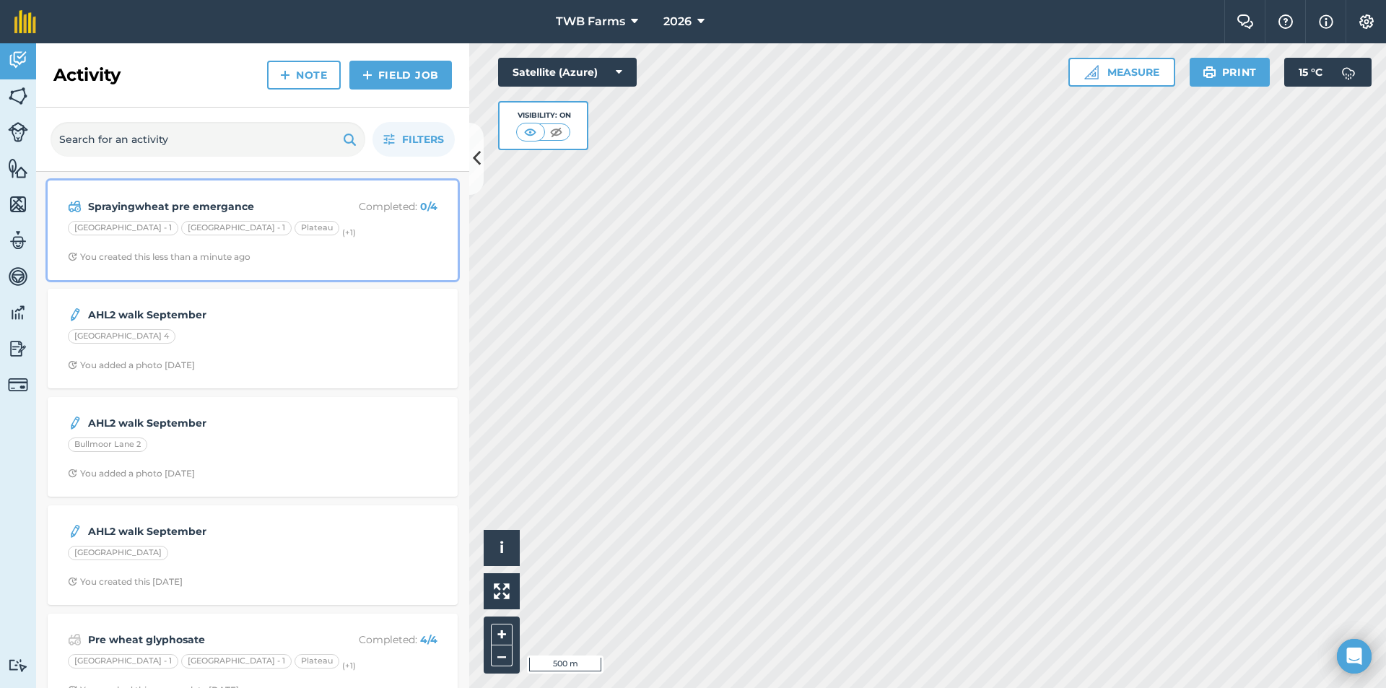
click at [224, 205] on strong "Sprayingwheat pre emergance" at bounding box center [202, 206] width 229 height 16
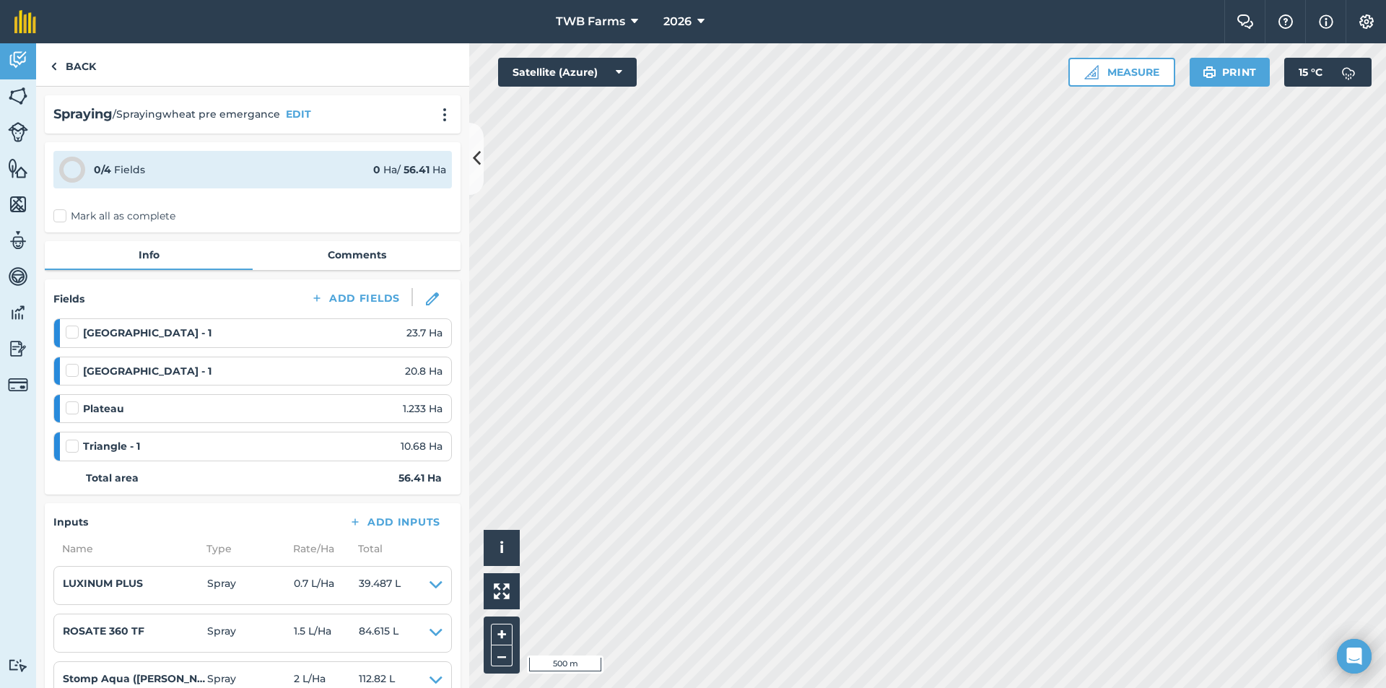
click at [314, 110] on div "Spraying / Sprayingwheat pre emergance EDIT" at bounding box center [252, 114] width 398 height 21
click at [291, 112] on button "EDIT" at bounding box center [298, 114] width 25 height 16
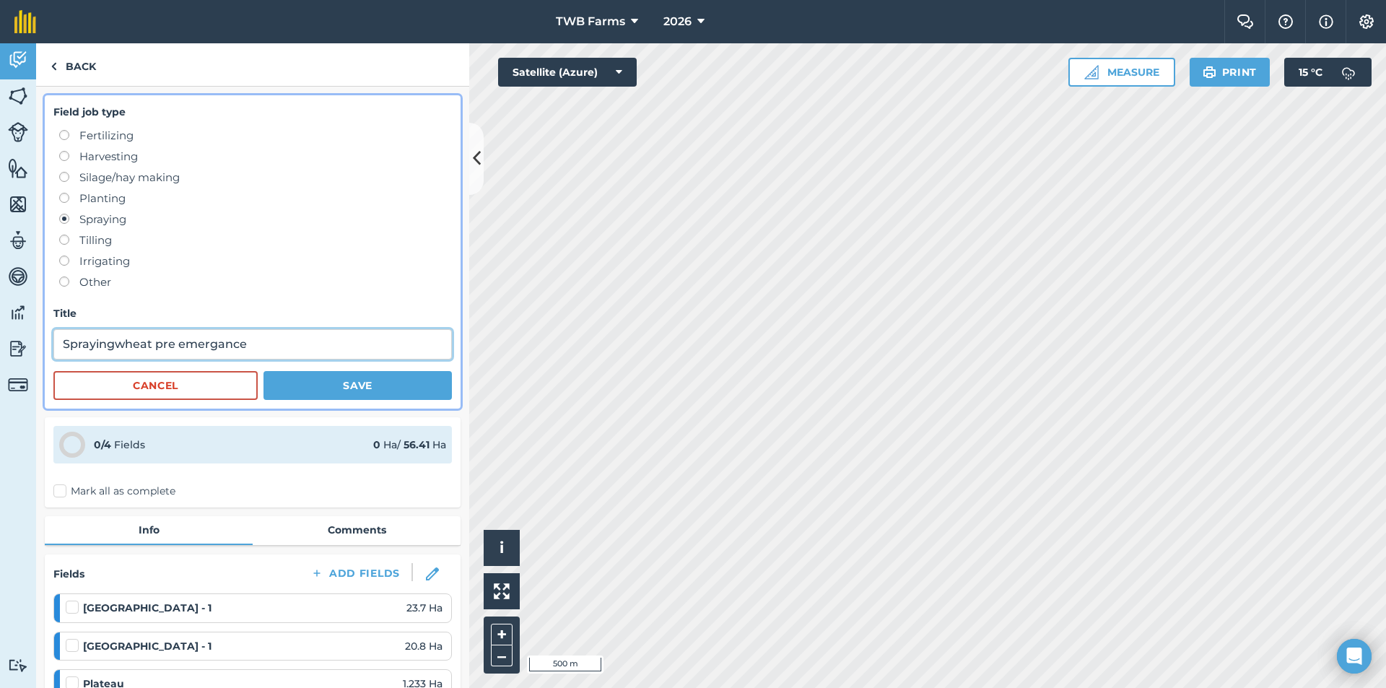
click at [111, 342] on input "Sprayingwheat pre emergance" at bounding box center [252, 344] width 398 height 30
type input "Spraying wheat pre emergance"
click at [342, 388] on button "Save" at bounding box center [357, 385] width 188 height 29
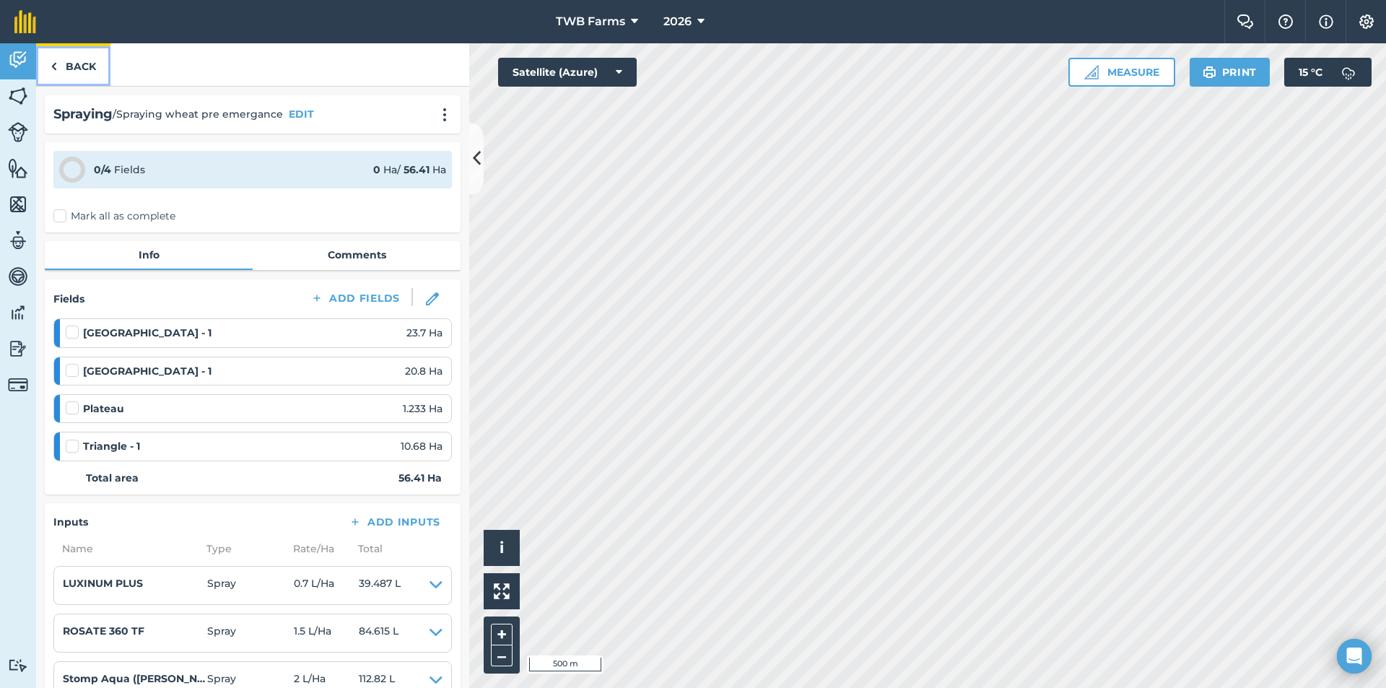
click at [83, 71] on link "Back" at bounding box center [73, 64] width 74 height 43
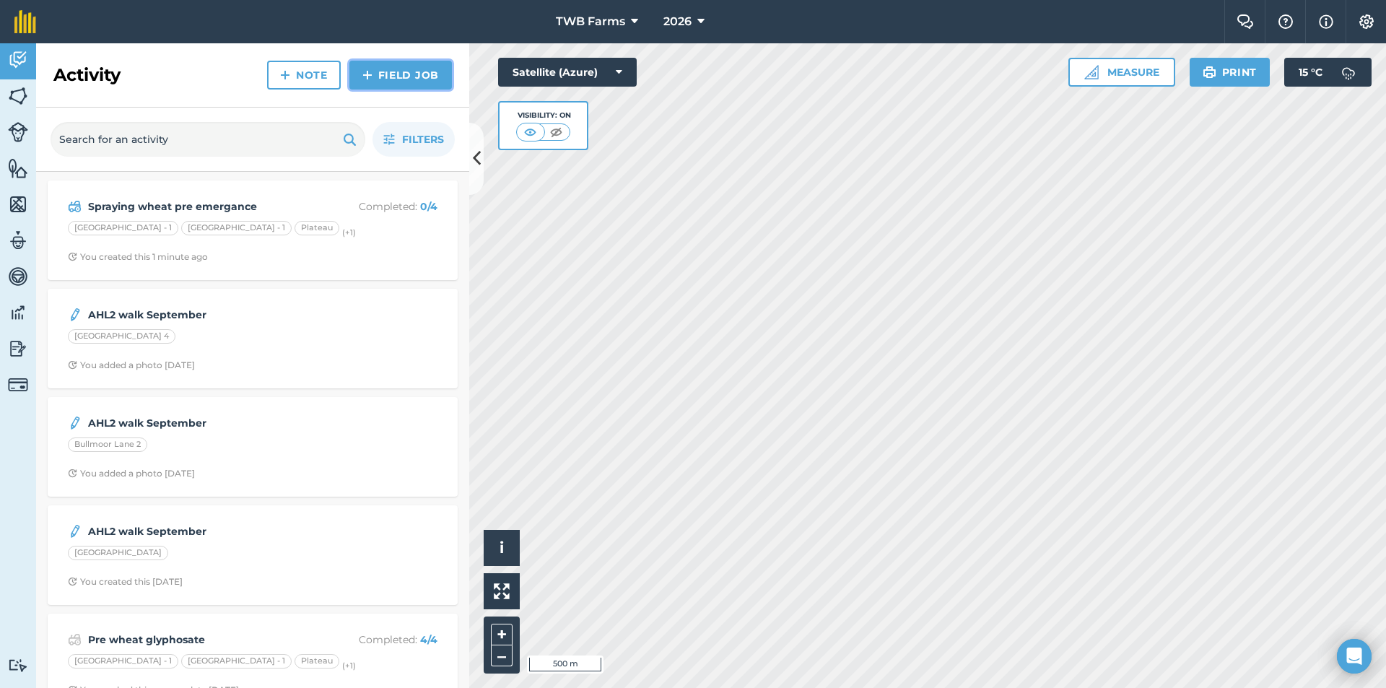
click at [431, 66] on link "Field Job" at bounding box center [400, 75] width 102 height 29
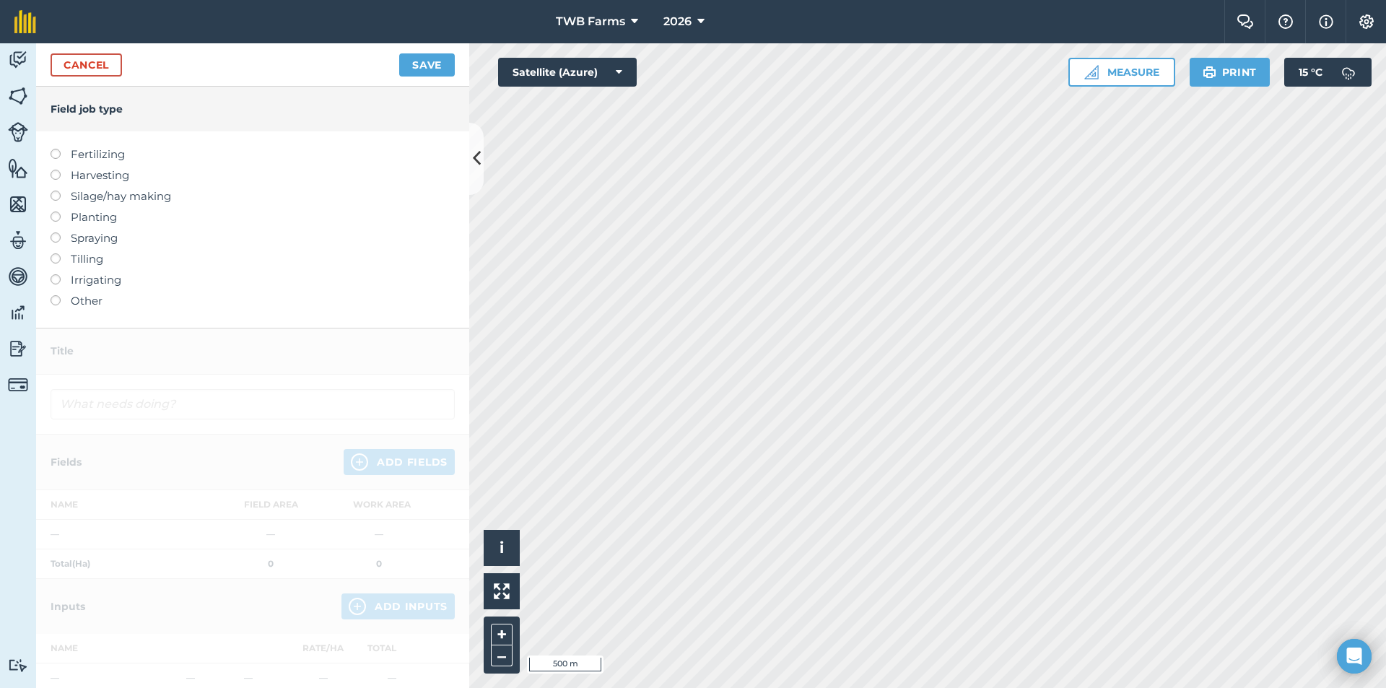
click at [56, 232] on label at bounding box center [61, 232] width 20 height 0
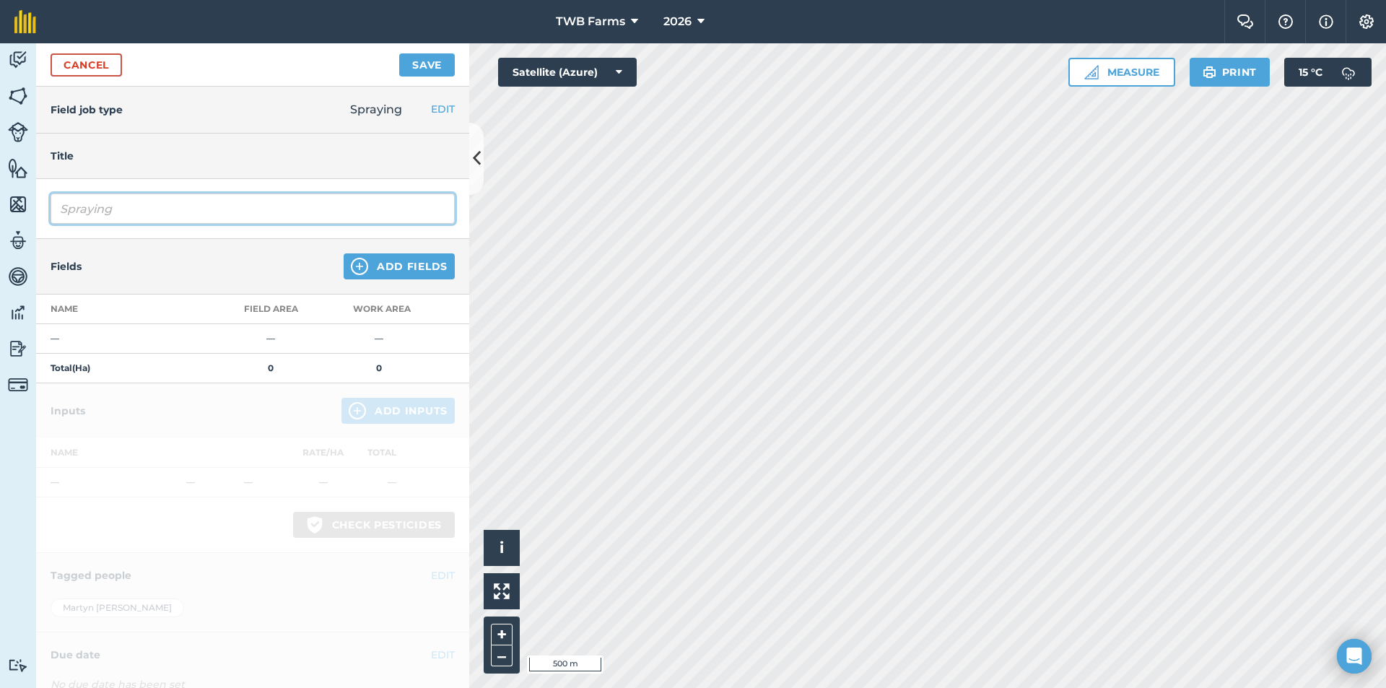
click at [99, 214] on input "Spraying" at bounding box center [253, 208] width 404 height 30
click at [92, 206] on input "Sprayispray spelt ng" at bounding box center [253, 208] width 404 height 30
click at [84, 209] on input "Sprispray spelt ng" at bounding box center [253, 208] width 404 height 30
click at [156, 209] on input "spray spelt ng" at bounding box center [253, 208] width 404 height 30
type input "spray spelt pre emergance"
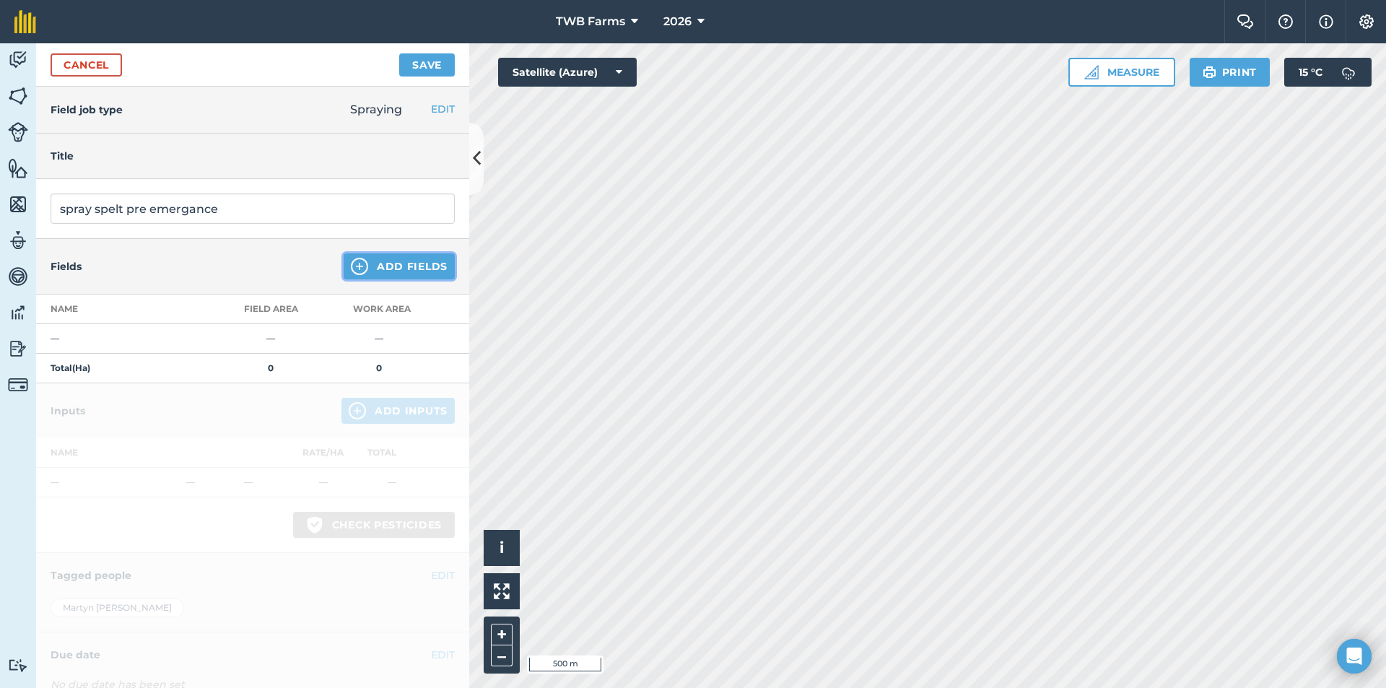
click at [356, 266] on img at bounding box center [359, 266] width 17 height 17
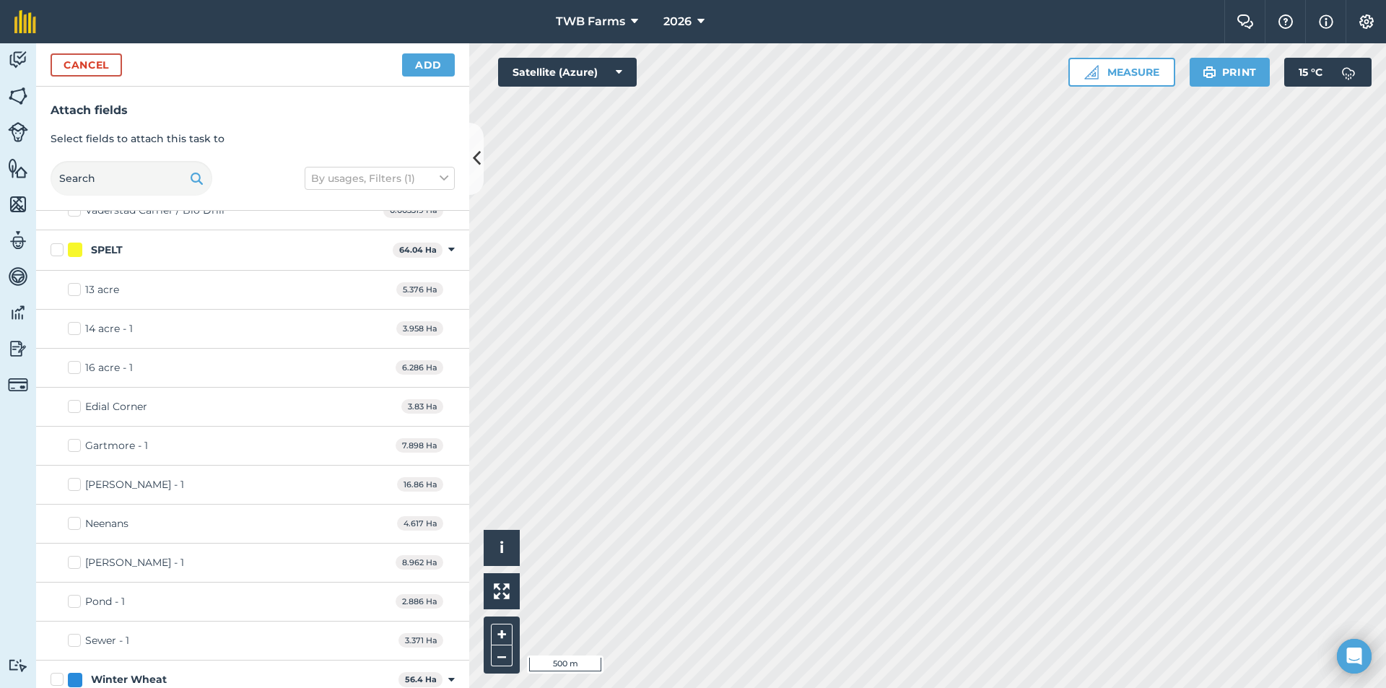
scroll to position [5557, 0]
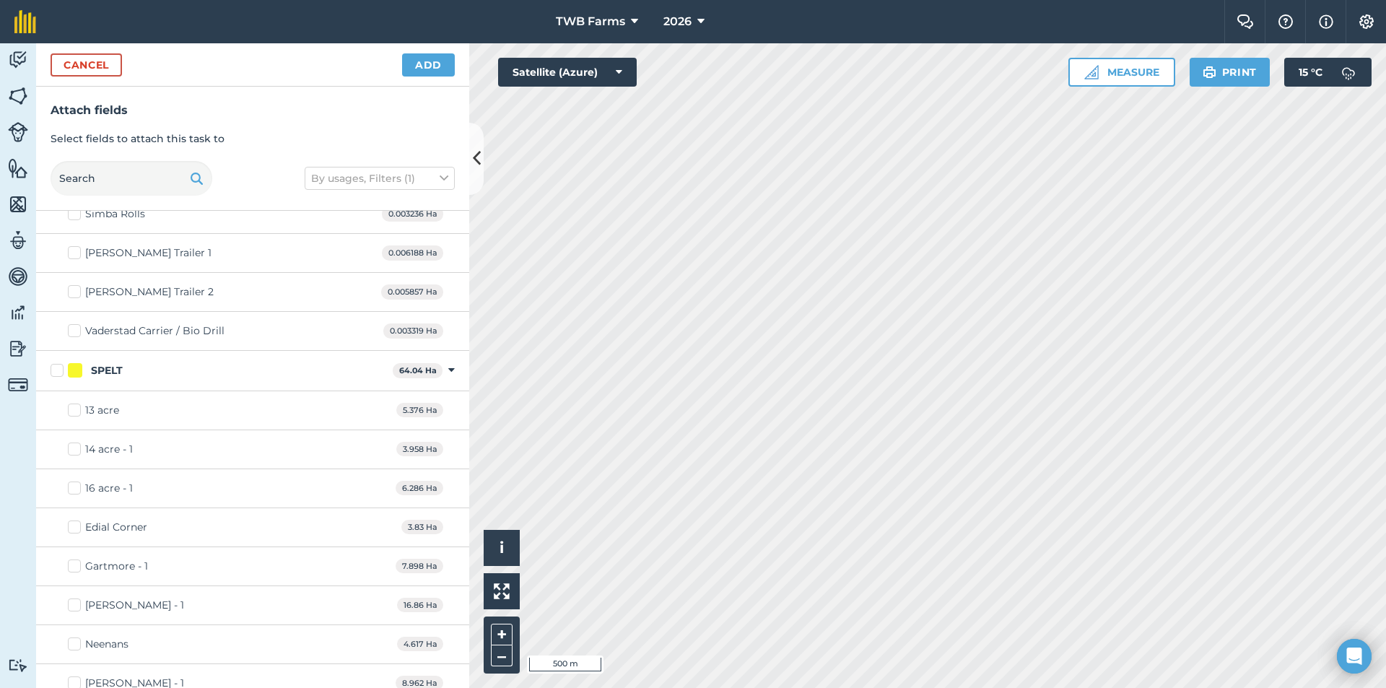
click at [61, 370] on label "SPELT" at bounding box center [219, 370] width 336 height 15
click at [60, 370] on input "SPELT" at bounding box center [55, 367] width 9 height 9
checkbox input "true"
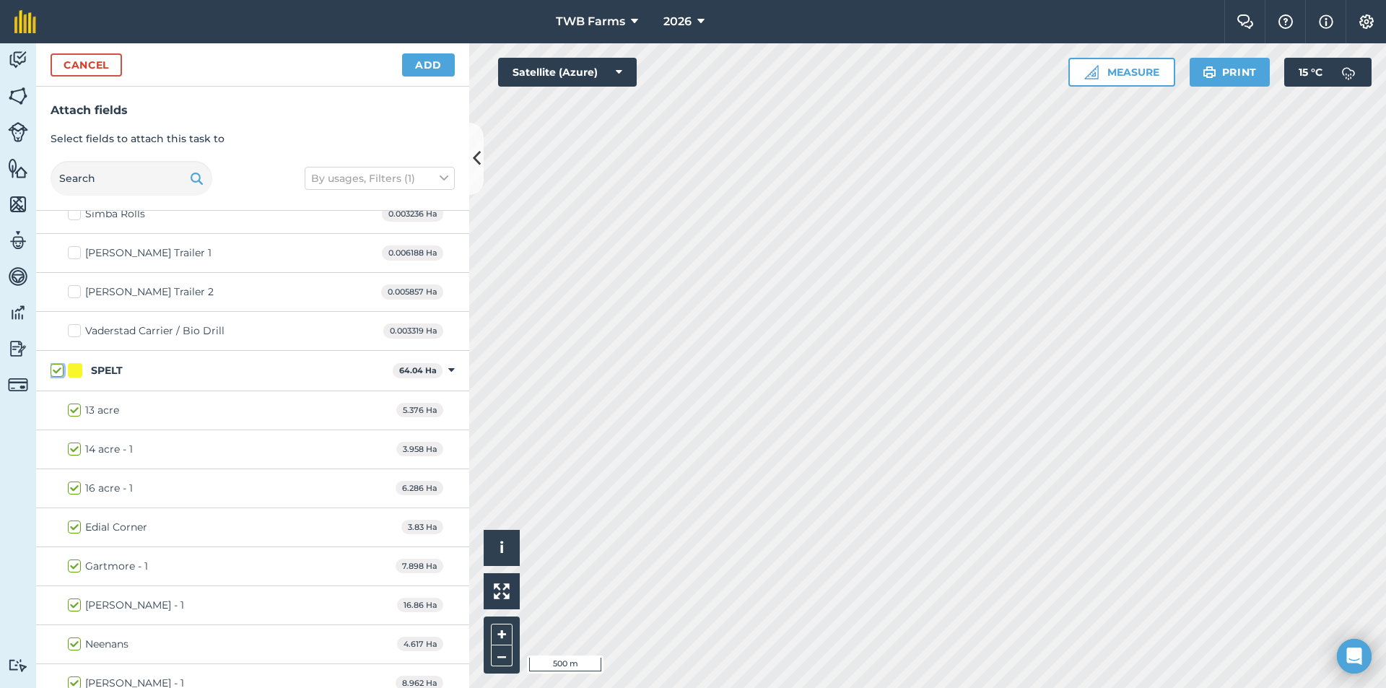
checkbox input "true"
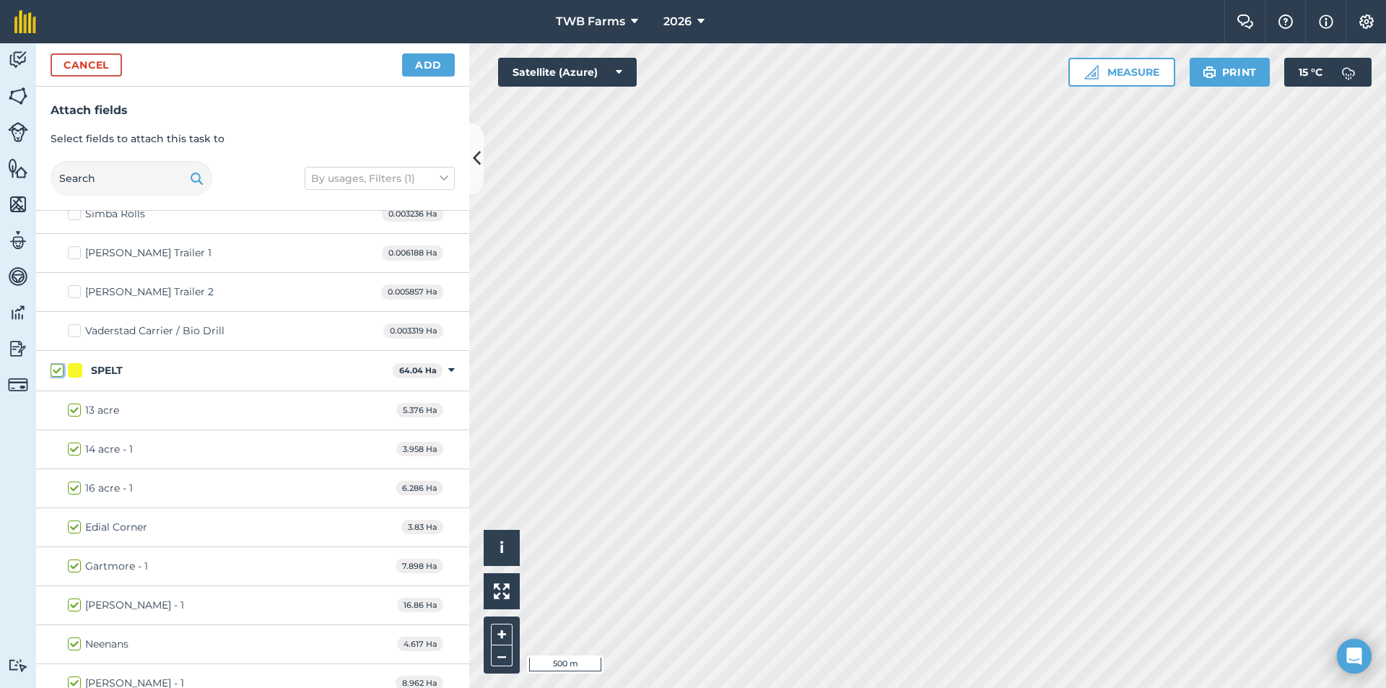
checkbox input "true"
click at [443, 58] on button "Add" at bounding box center [428, 64] width 53 height 23
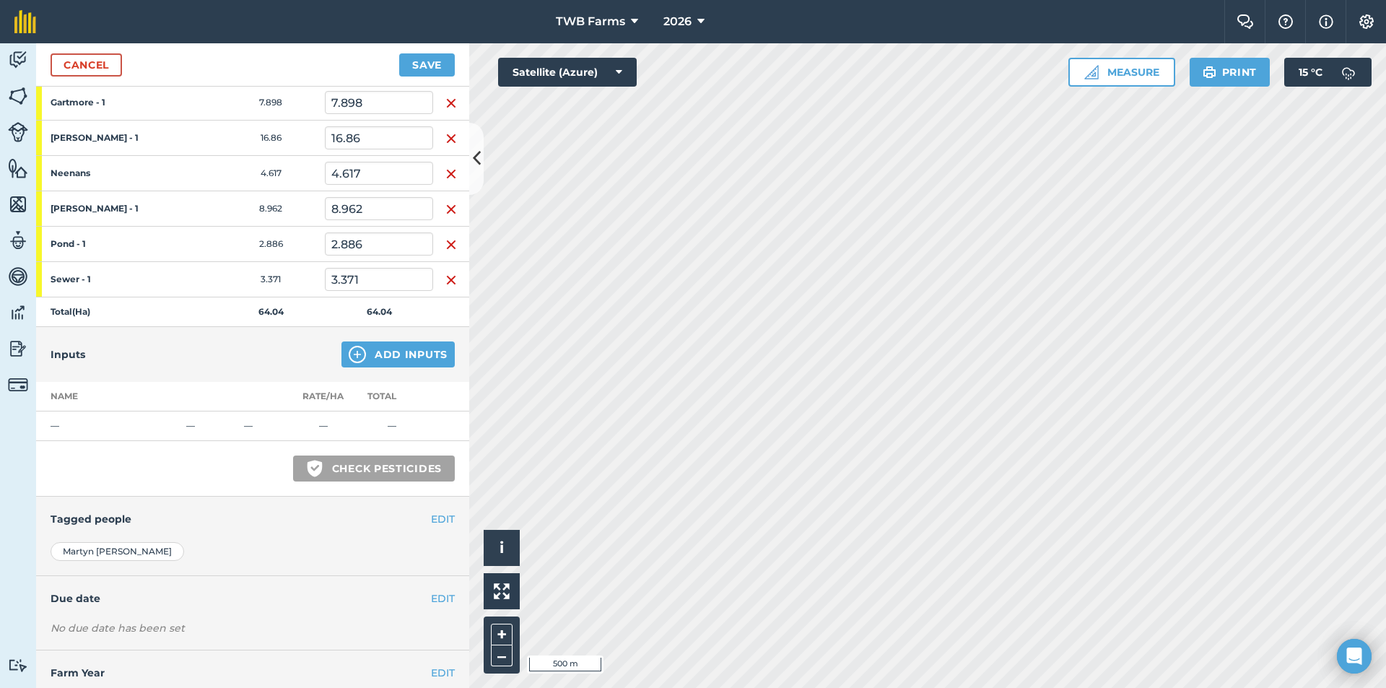
scroll to position [419, 0]
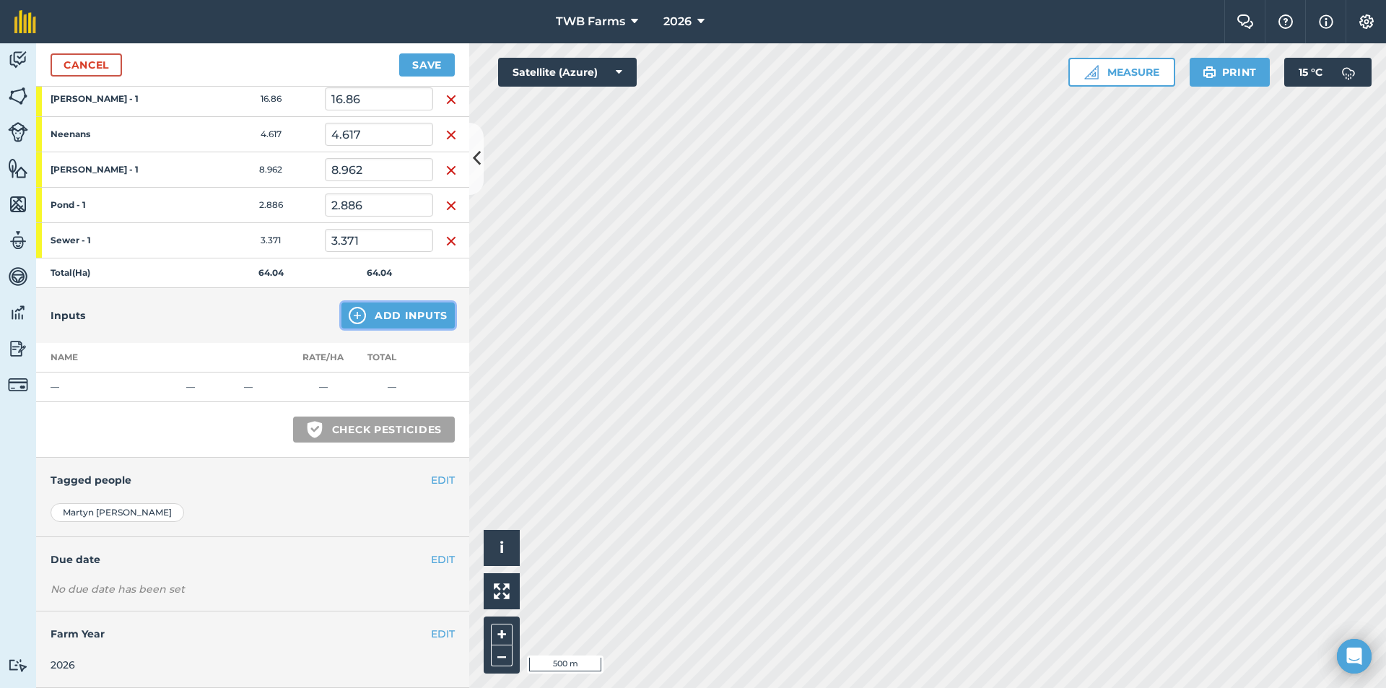
click at [357, 310] on button "Add Inputs" at bounding box center [397, 315] width 113 height 26
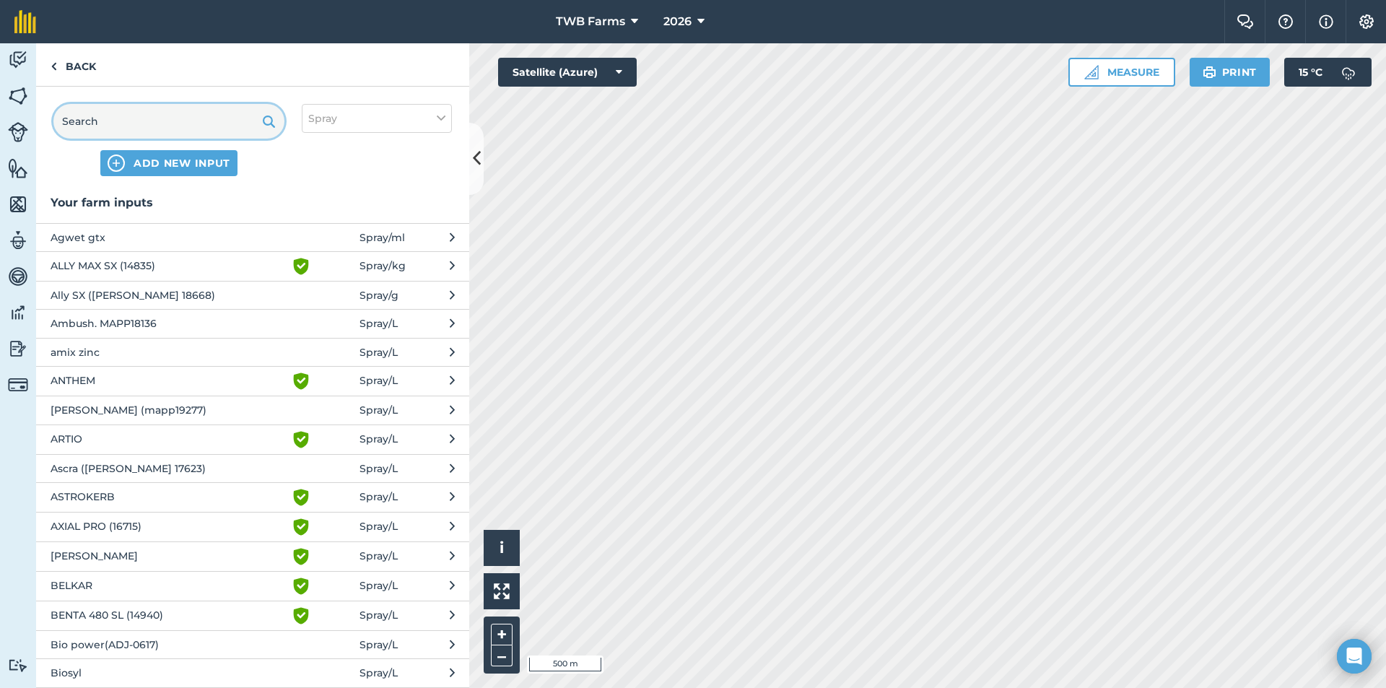
click at [110, 123] on input "text" at bounding box center [168, 121] width 231 height 35
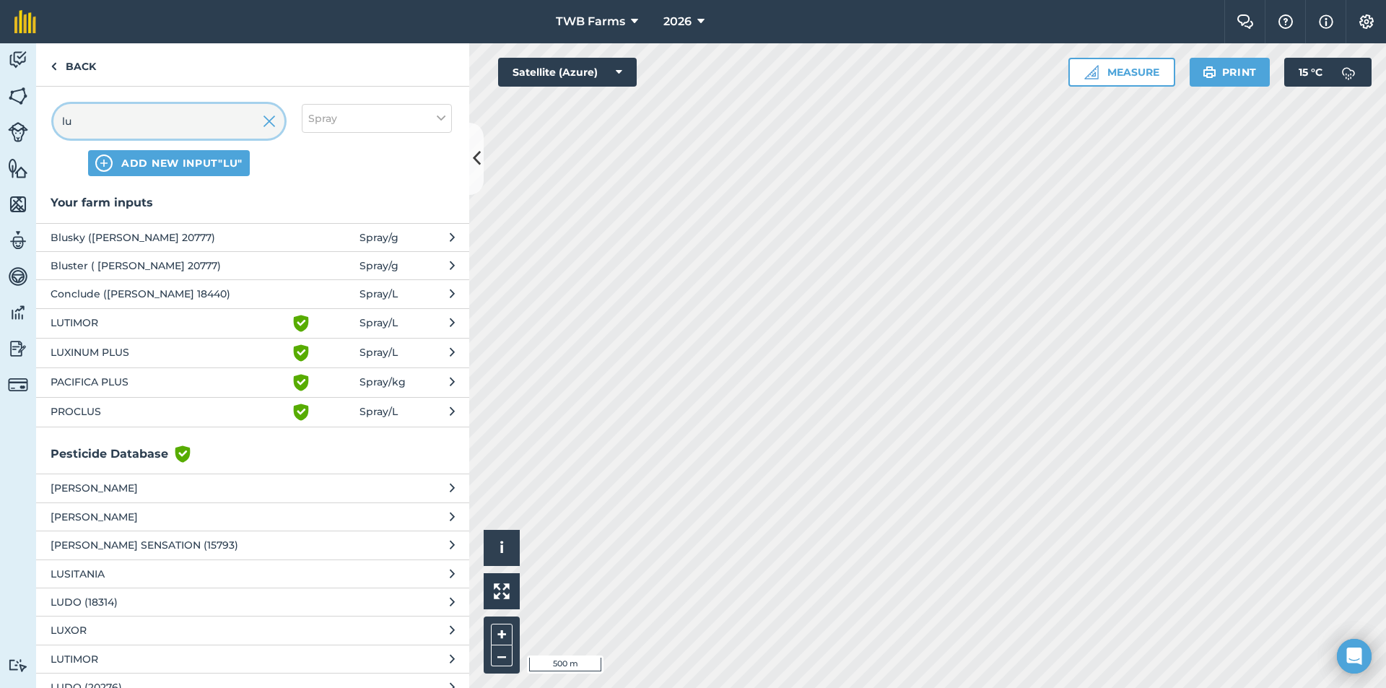
type input "lu"
click at [102, 351] on span "LUXINUM PLUS" at bounding box center [169, 352] width 236 height 17
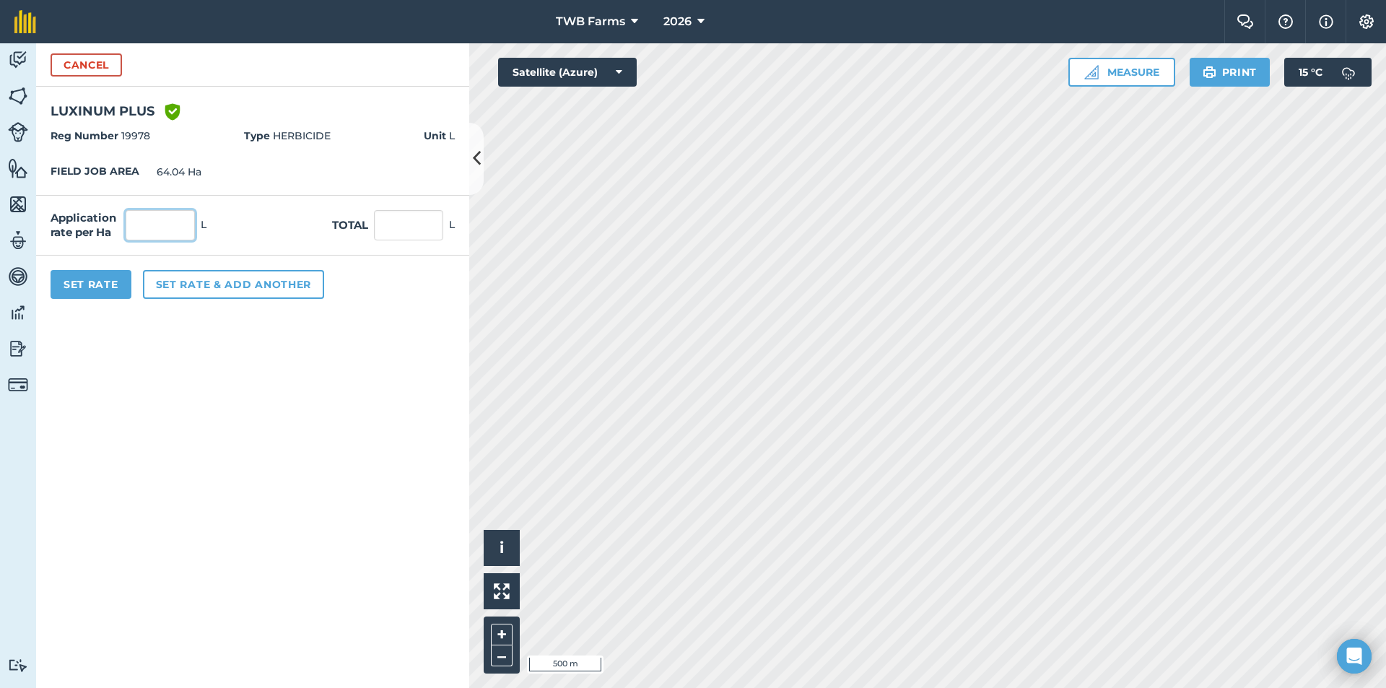
click at [170, 227] on input "text" at bounding box center [160, 225] width 69 height 30
type input "0.7"
type input "44.828"
click at [206, 281] on button "Set rate & add another" at bounding box center [233, 284] width 181 height 29
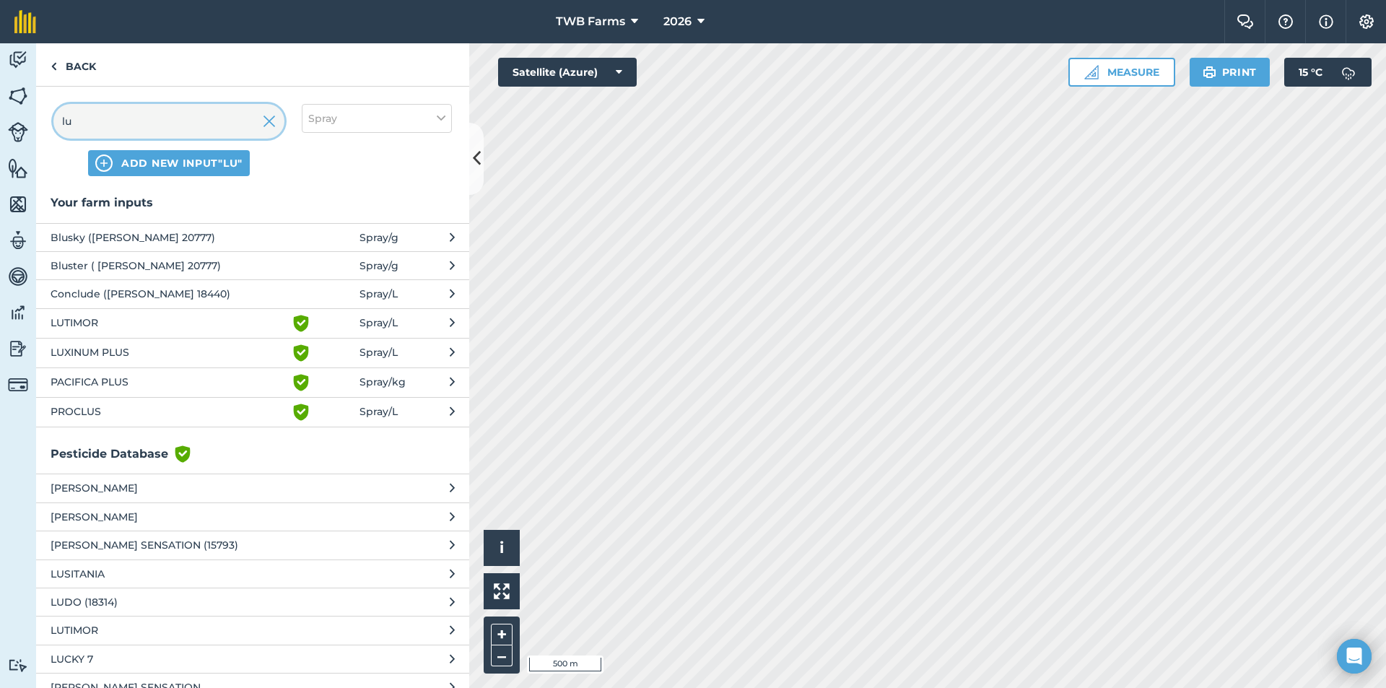
click at [113, 126] on input "lu" at bounding box center [168, 121] width 231 height 35
type input "l"
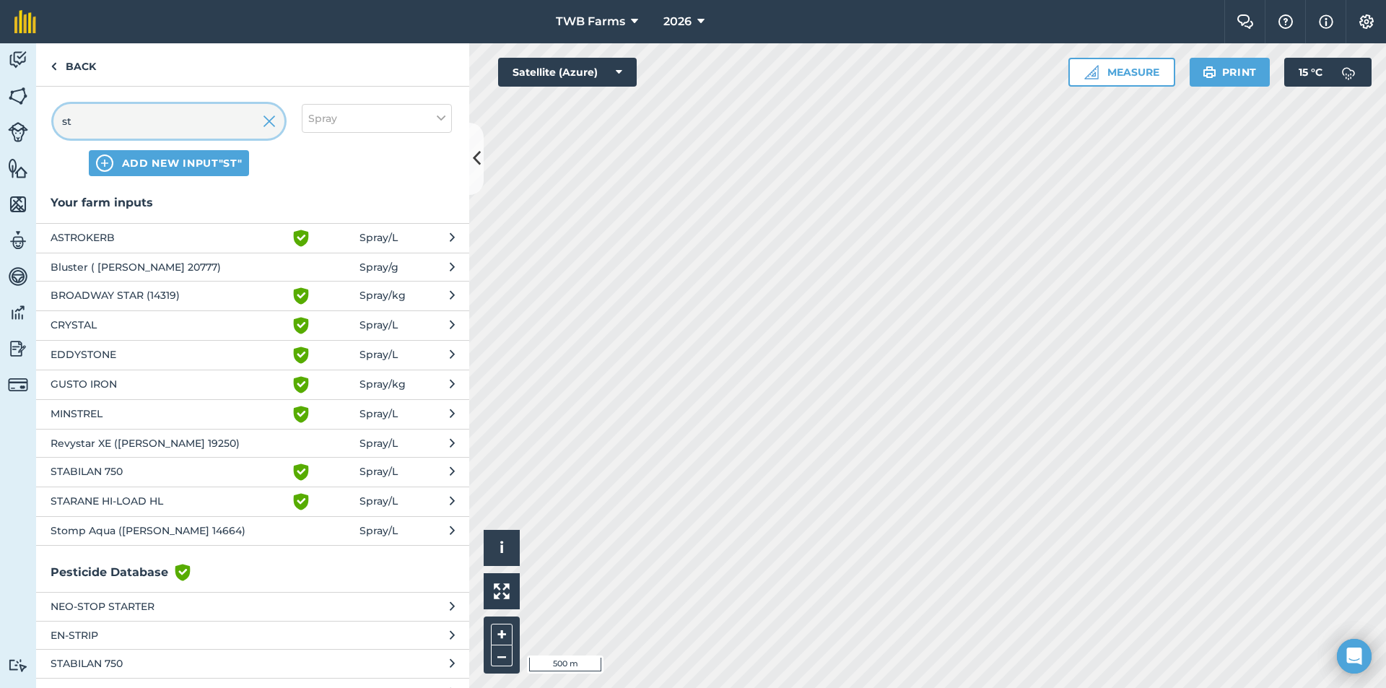
type input "st"
click at [71, 538] on span "Stomp Aqua ([PERSON_NAME] 14664)" at bounding box center [169, 530] width 236 height 16
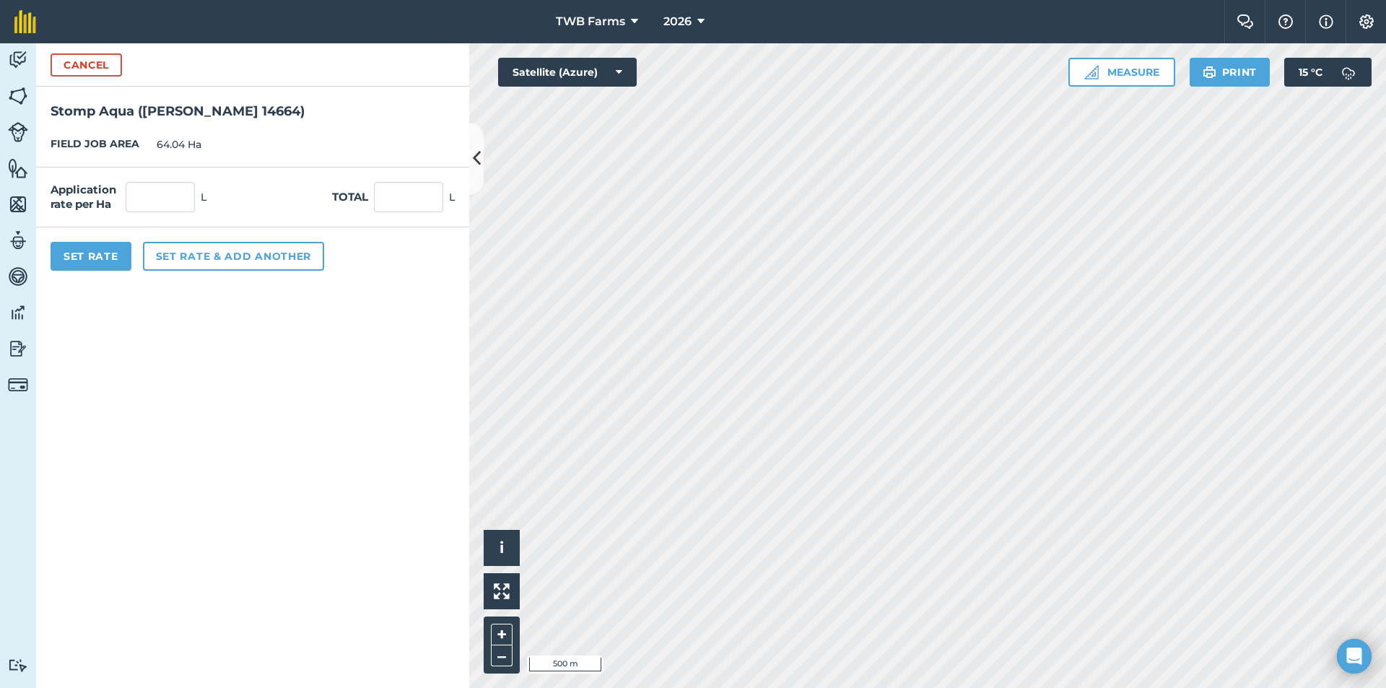
click at [152, 216] on div "Application rate per Ha L Total L" at bounding box center [252, 197] width 433 height 60
click at [155, 206] on input "text" at bounding box center [160, 197] width 69 height 30
type input "2"
type input "128.08"
click at [191, 253] on button "Set rate & add another" at bounding box center [233, 256] width 181 height 29
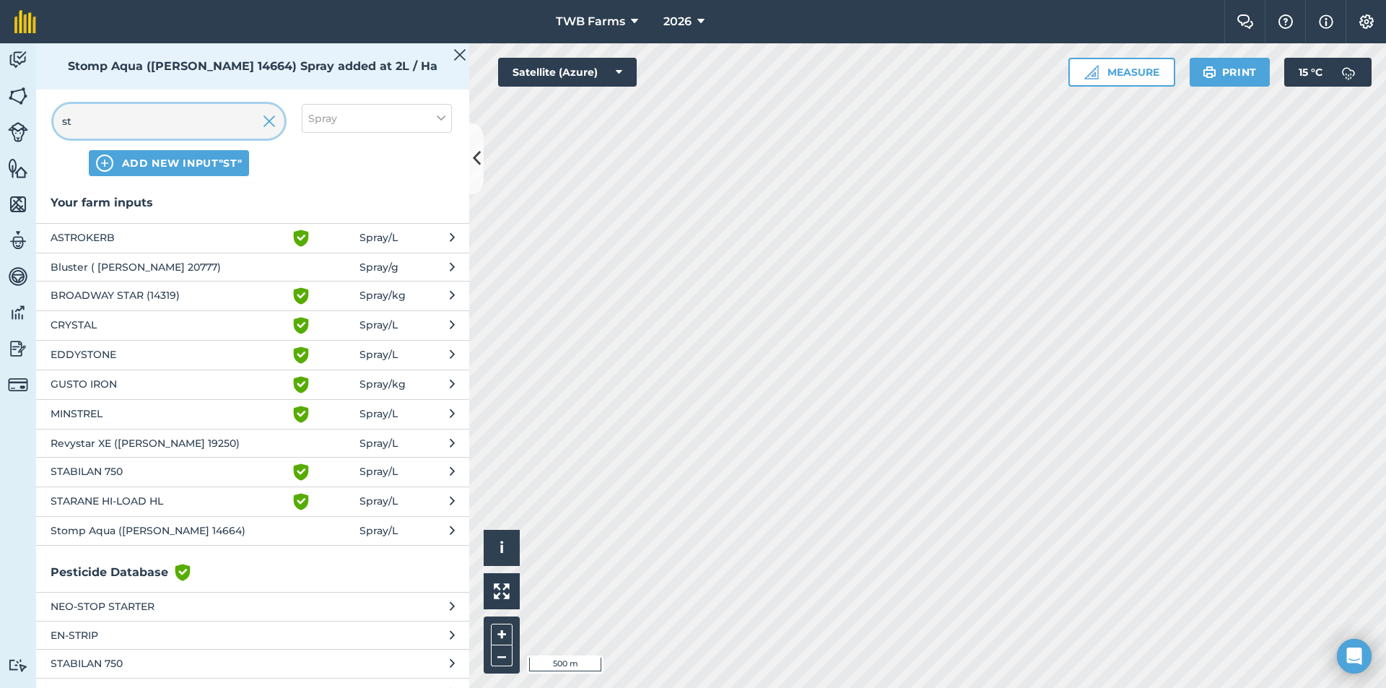
click at [115, 116] on input "st" at bounding box center [168, 121] width 231 height 35
type input "s"
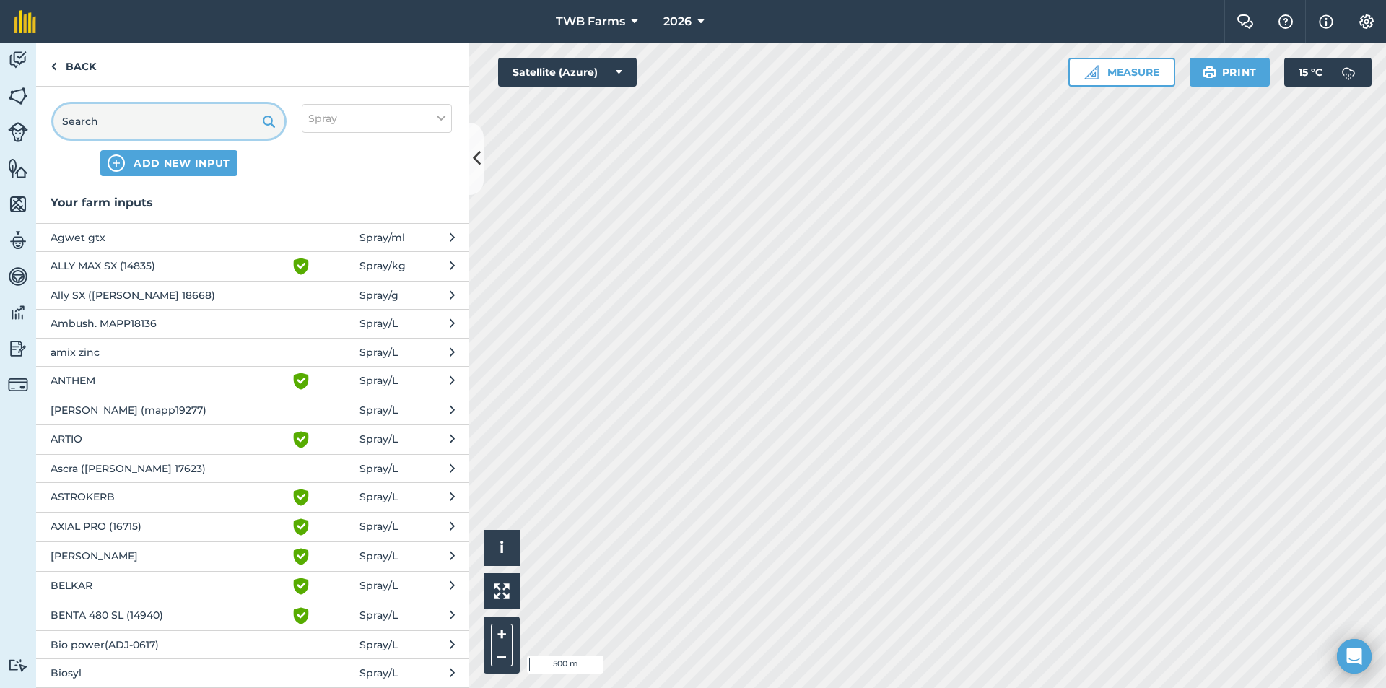
type input "v"
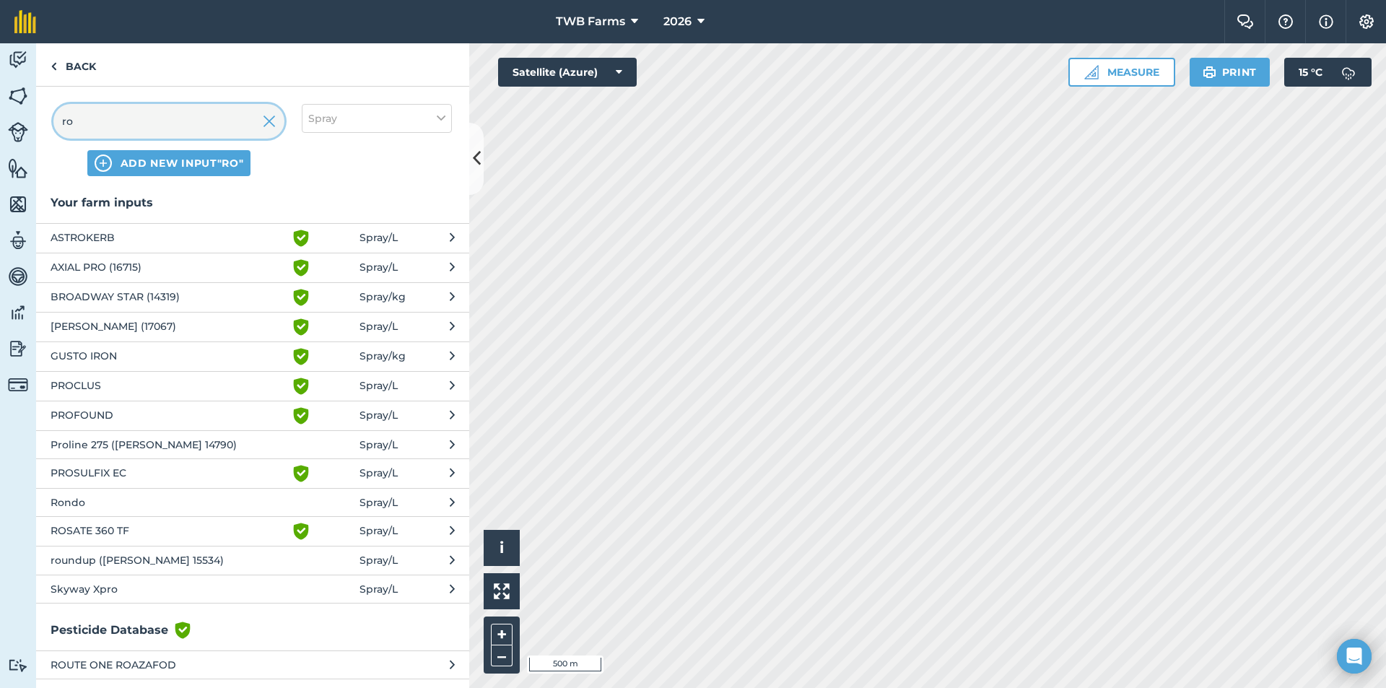
type input "ro"
click at [119, 527] on span "ROSATE 360 TF" at bounding box center [169, 530] width 236 height 17
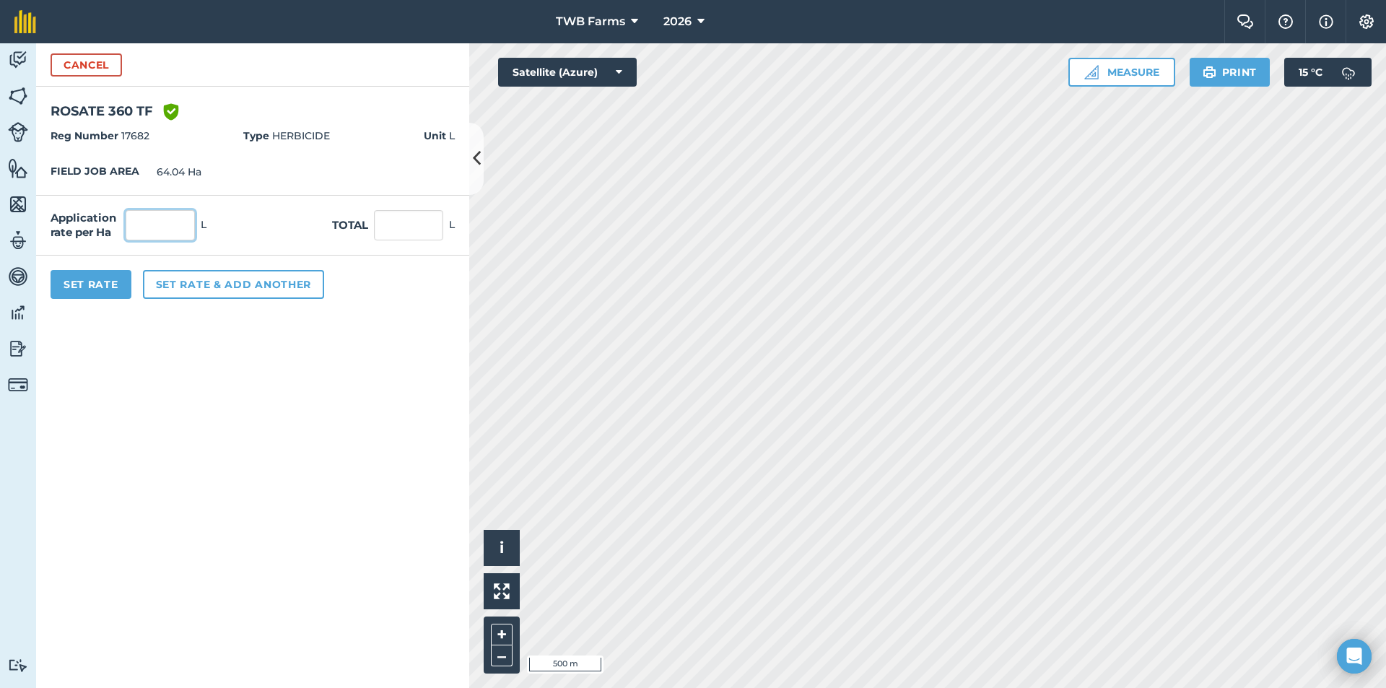
click at [170, 229] on input "text" at bounding box center [160, 225] width 69 height 30
type input "1.5"
click button "Cancel" at bounding box center [86, 64] width 71 height 23
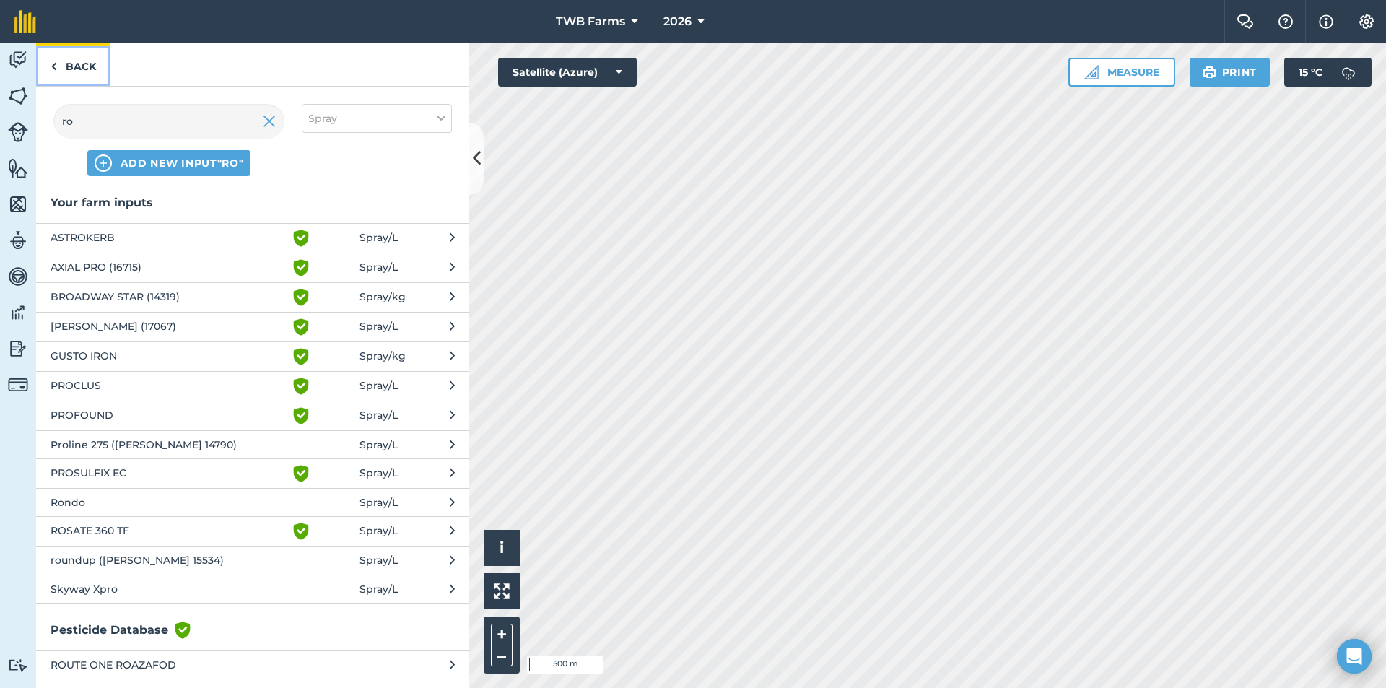
click at [77, 59] on link "Back" at bounding box center [73, 64] width 74 height 43
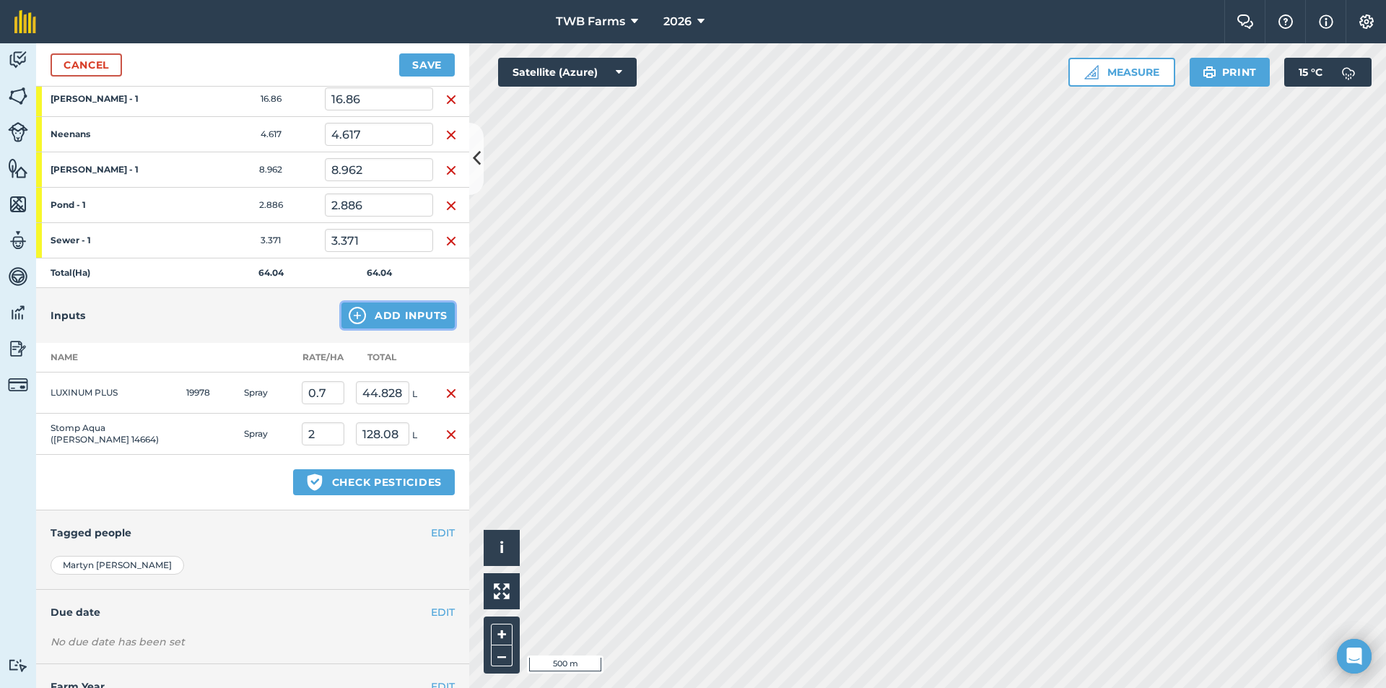
click at [390, 313] on button "Add Inputs" at bounding box center [397, 315] width 113 height 26
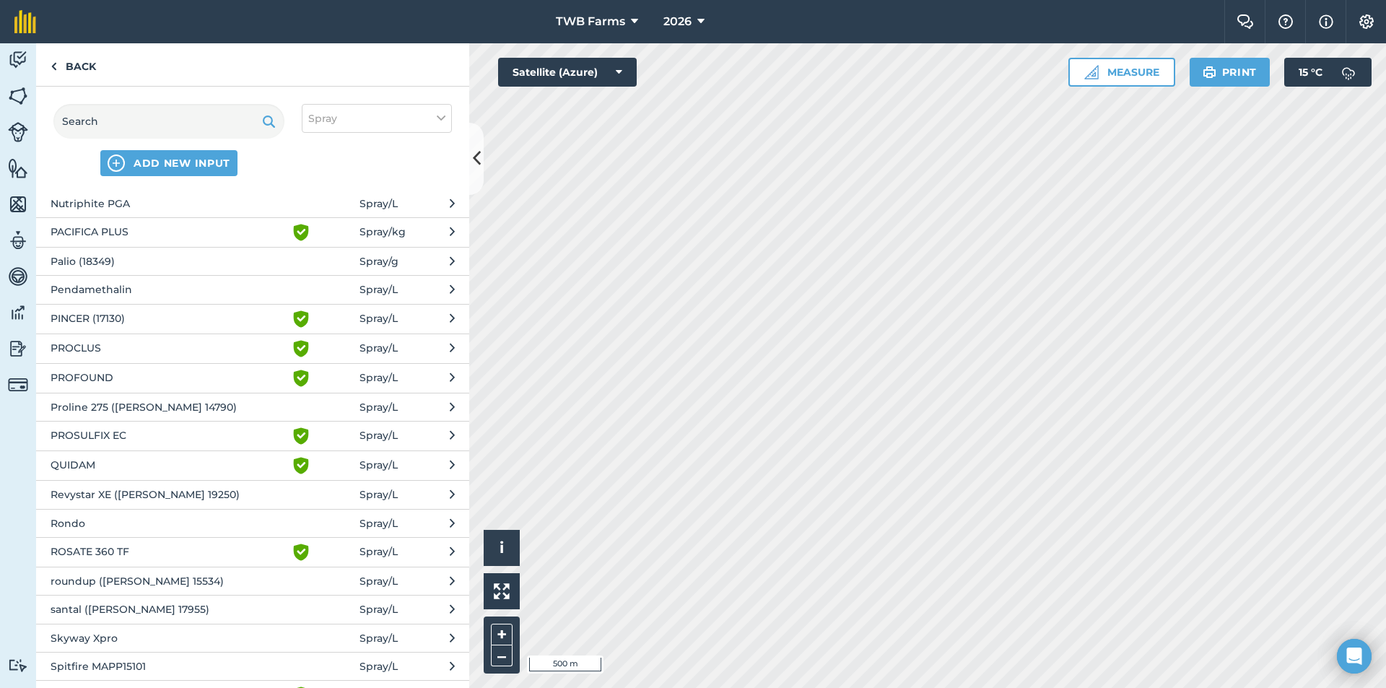
scroll to position [1732, 0]
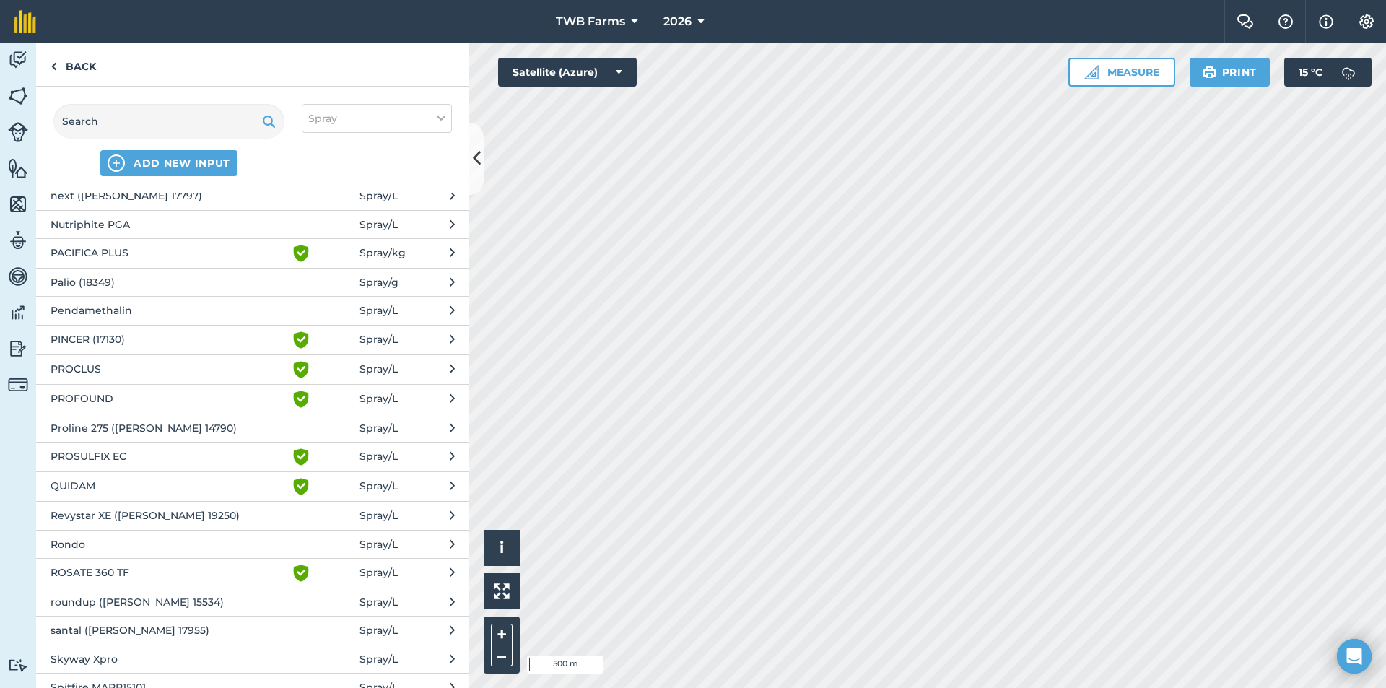
click at [92, 575] on span "ROSATE 360 TF" at bounding box center [169, 572] width 236 height 17
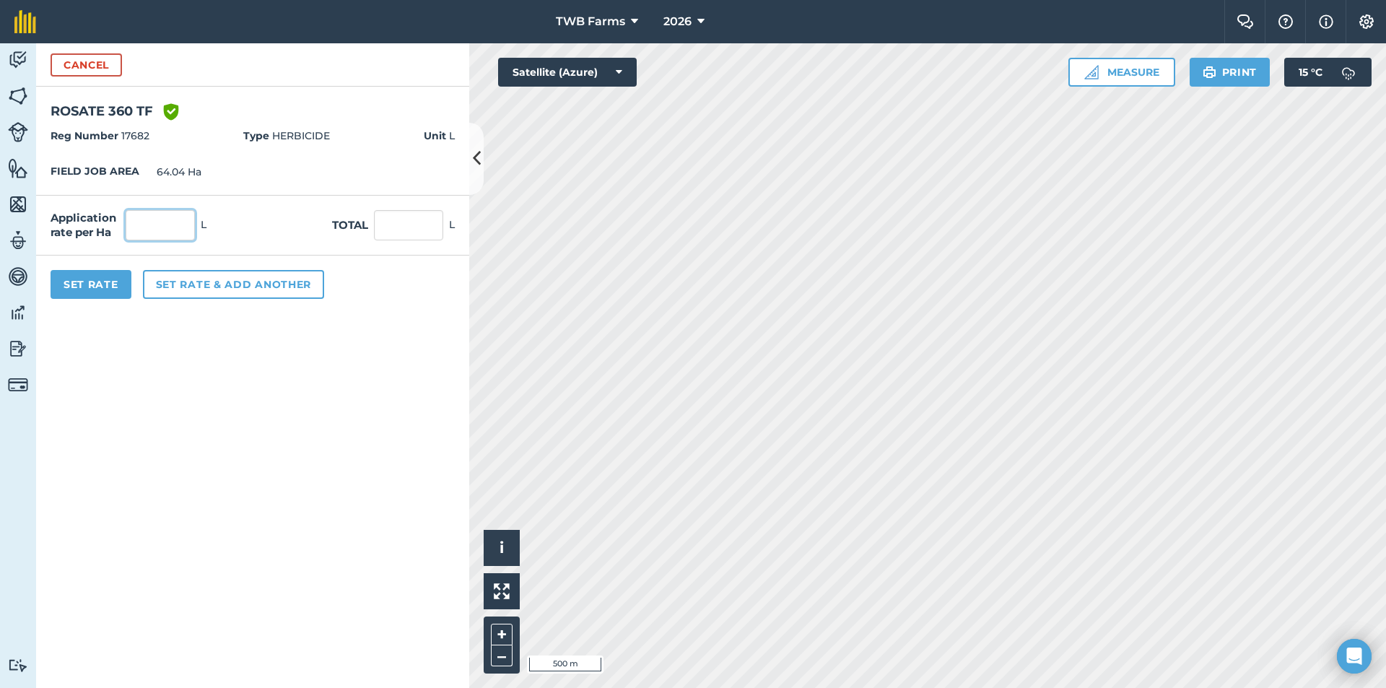
click at [170, 218] on input "text" at bounding box center [160, 225] width 69 height 30
type input "1.5"
type input "96.06"
click at [111, 284] on button "Set Rate" at bounding box center [91, 284] width 81 height 29
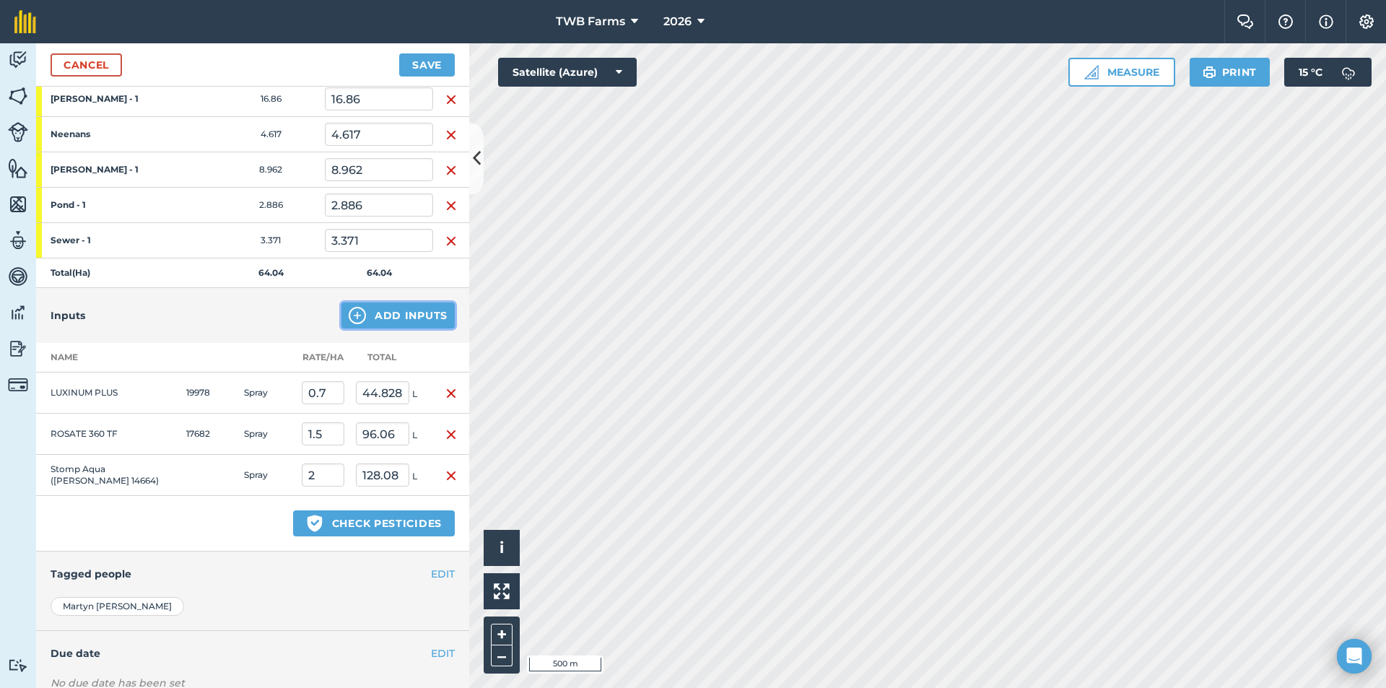
click at [362, 317] on button "Add Inputs" at bounding box center [397, 315] width 113 height 26
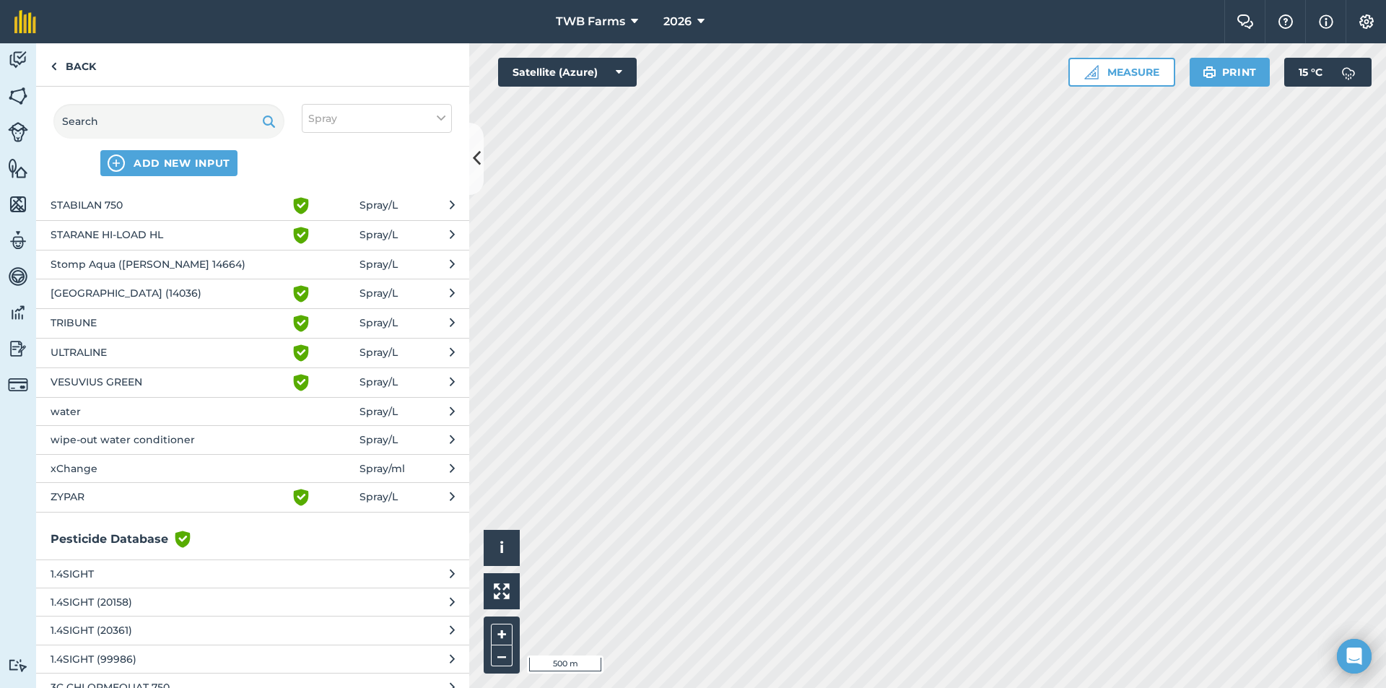
scroll to position [2165, 0]
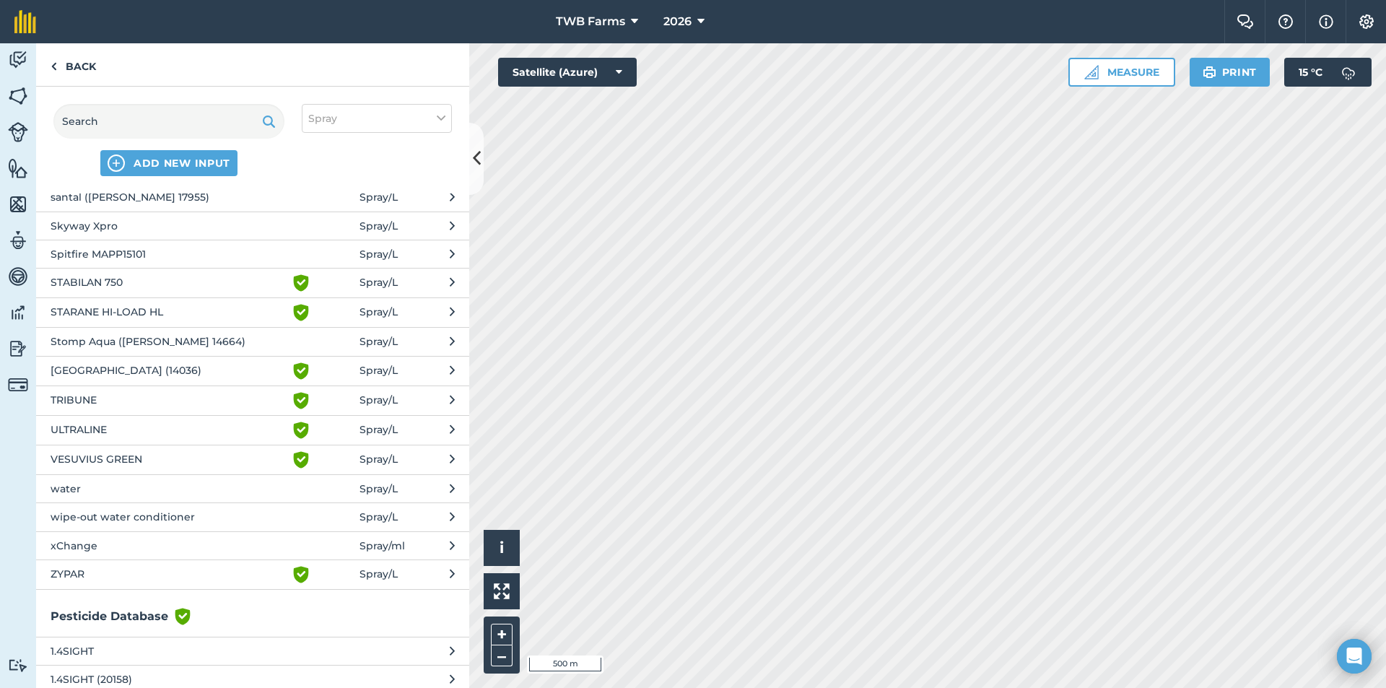
click at [171, 483] on span "water" at bounding box center [169, 489] width 236 height 16
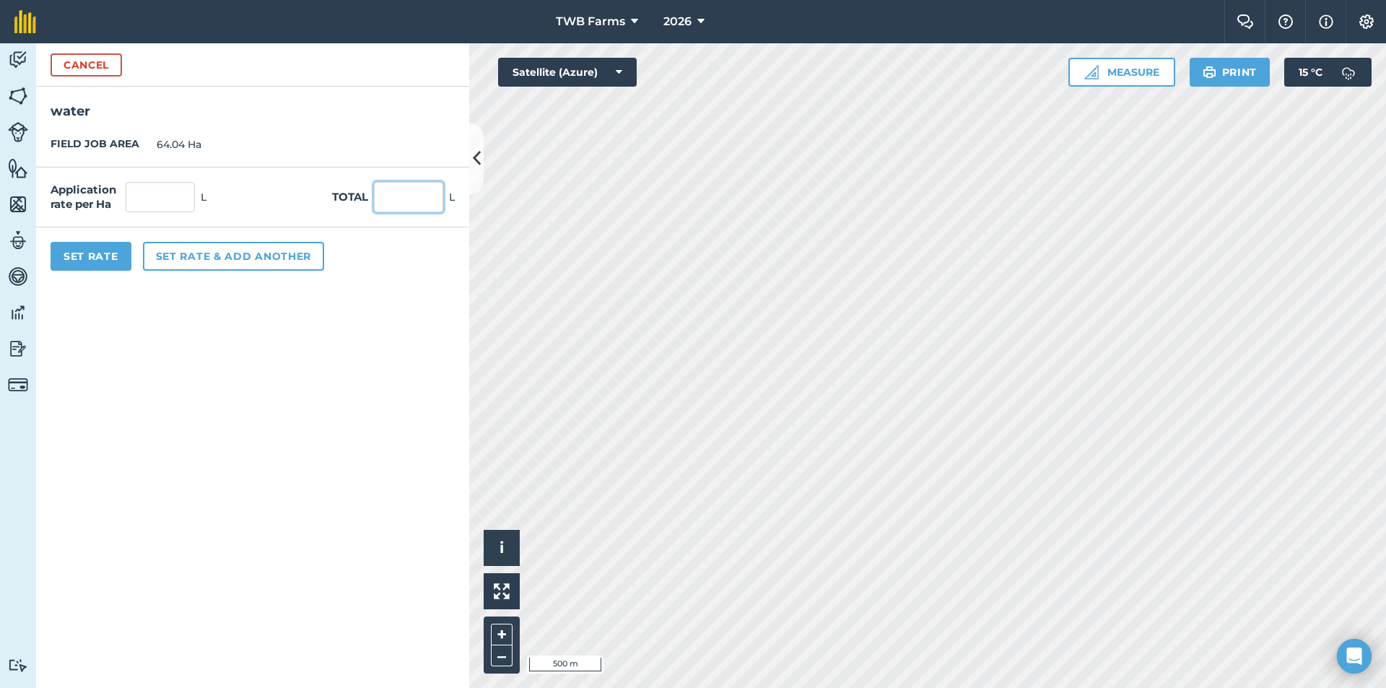
click at [400, 203] on input "text" at bounding box center [408, 197] width 69 height 30
type input "12000"
type input "187.383"
type input "12,000"
click at [92, 253] on button "Set Rate" at bounding box center [91, 256] width 81 height 29
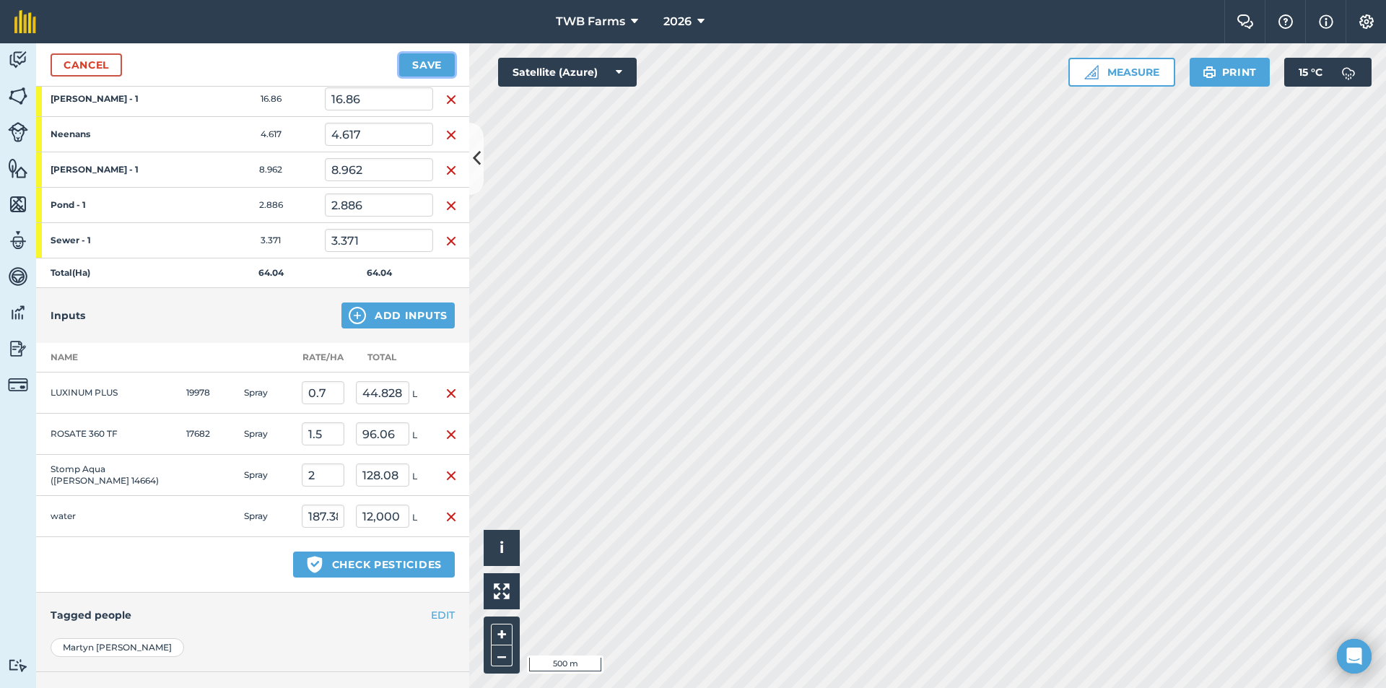
click at [439, 66] on button "Save" at bounding box center [427, 64] width 56 height 23
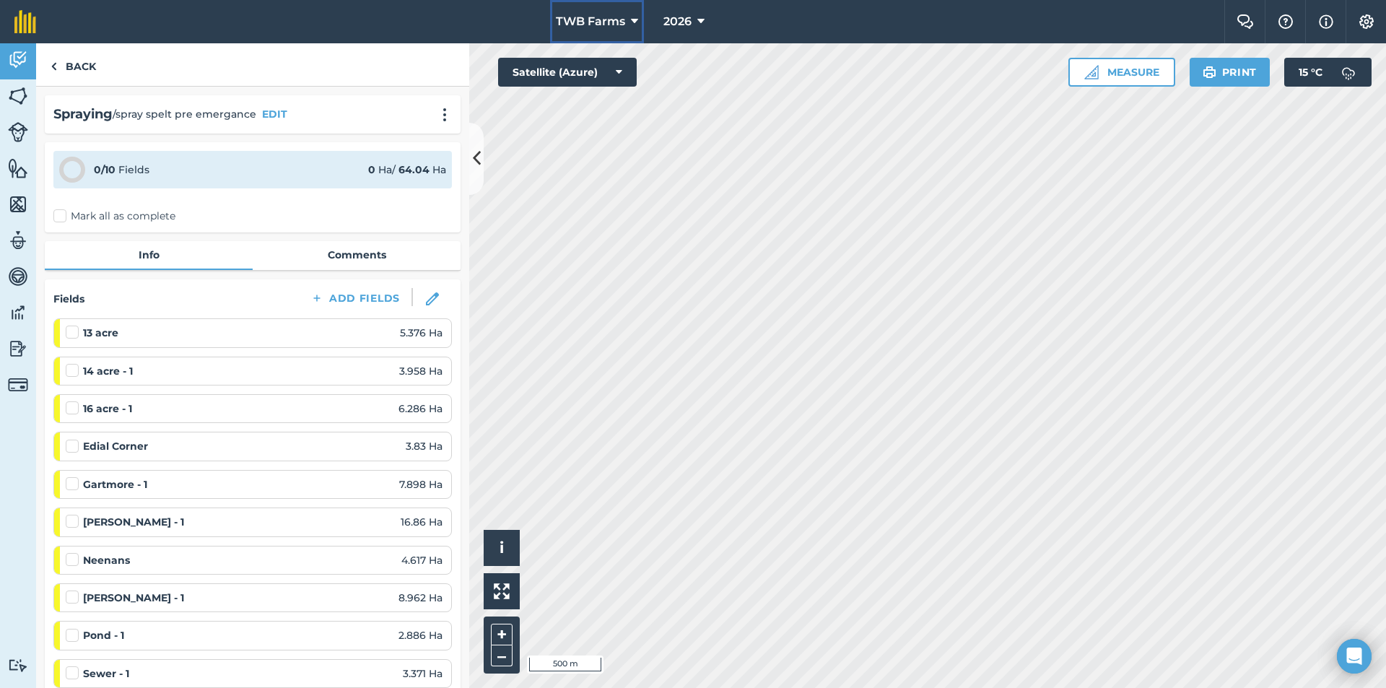
click at [636, 10] on button "TWB Farms" at bounding box center [597, 21] width 94 height 43
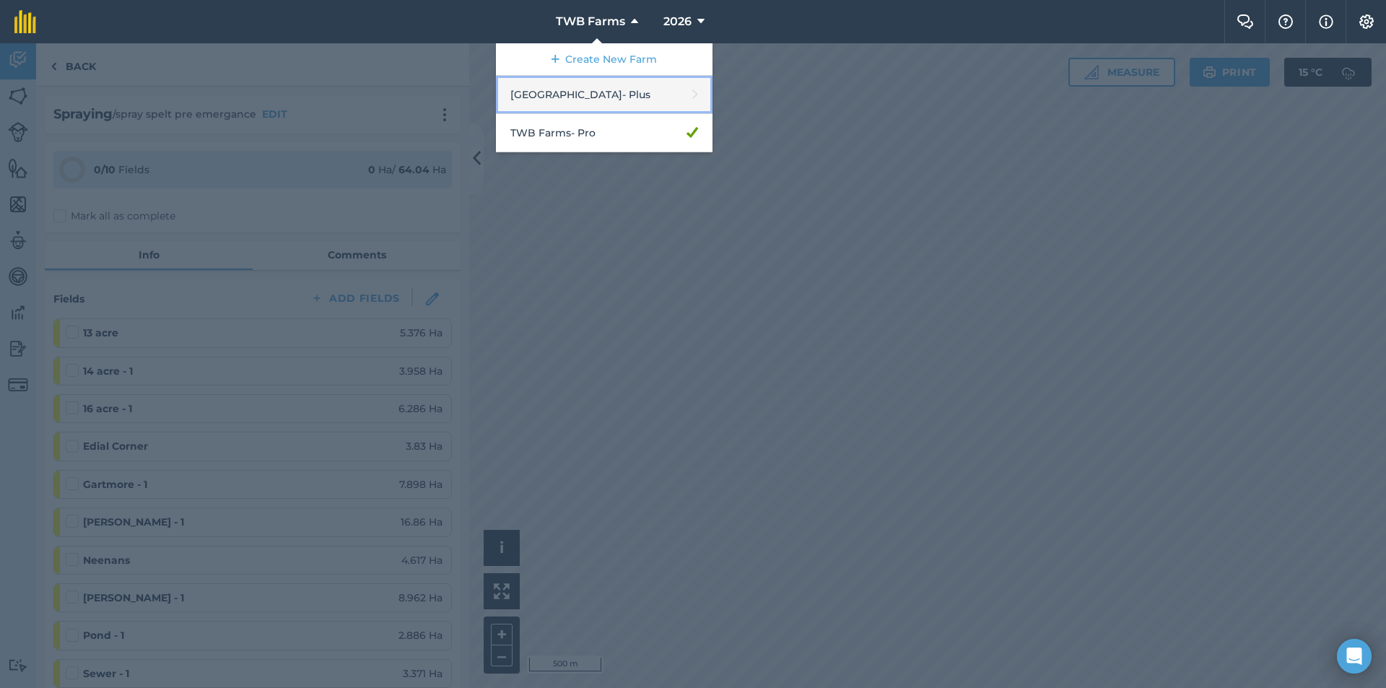
click at [588, 100] on link "Hay House Farm - Plus" at bounding box center [604, 95] width 216 height 38
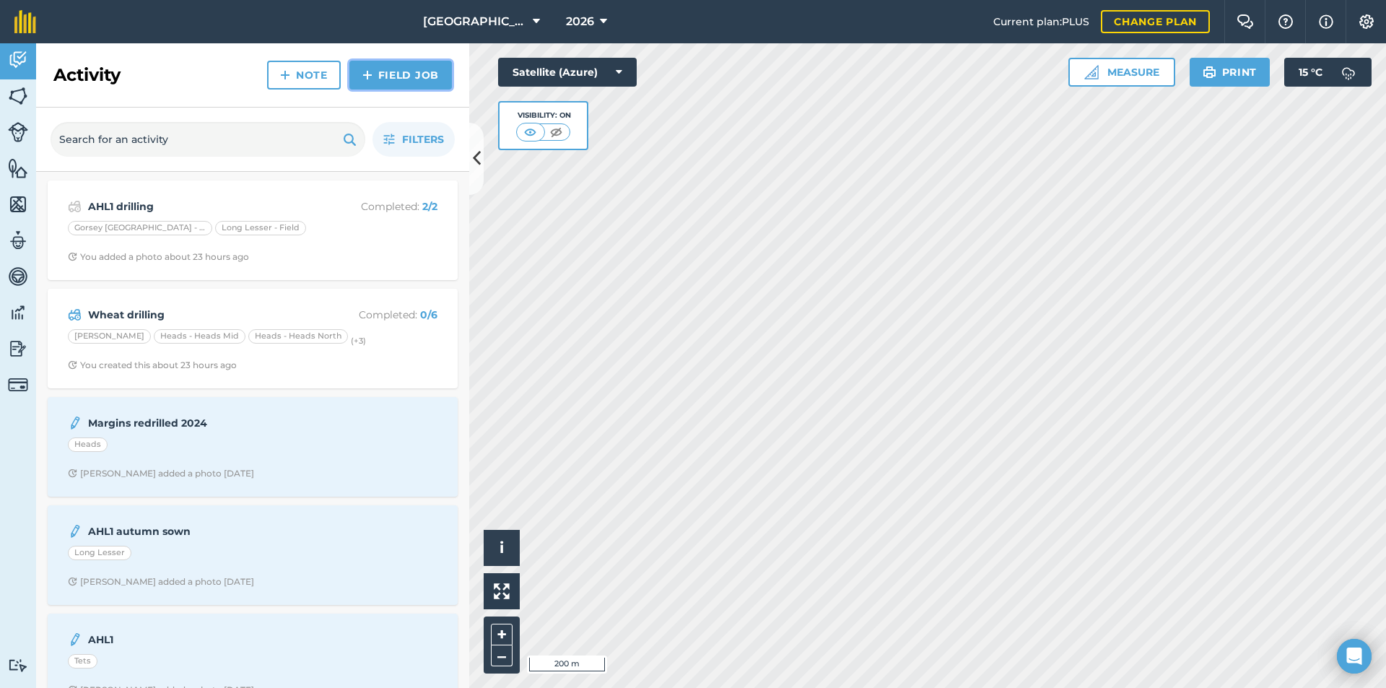
click at [403, 72] on link "Field Job" at bounding box center [400, 75] width 102 height 29
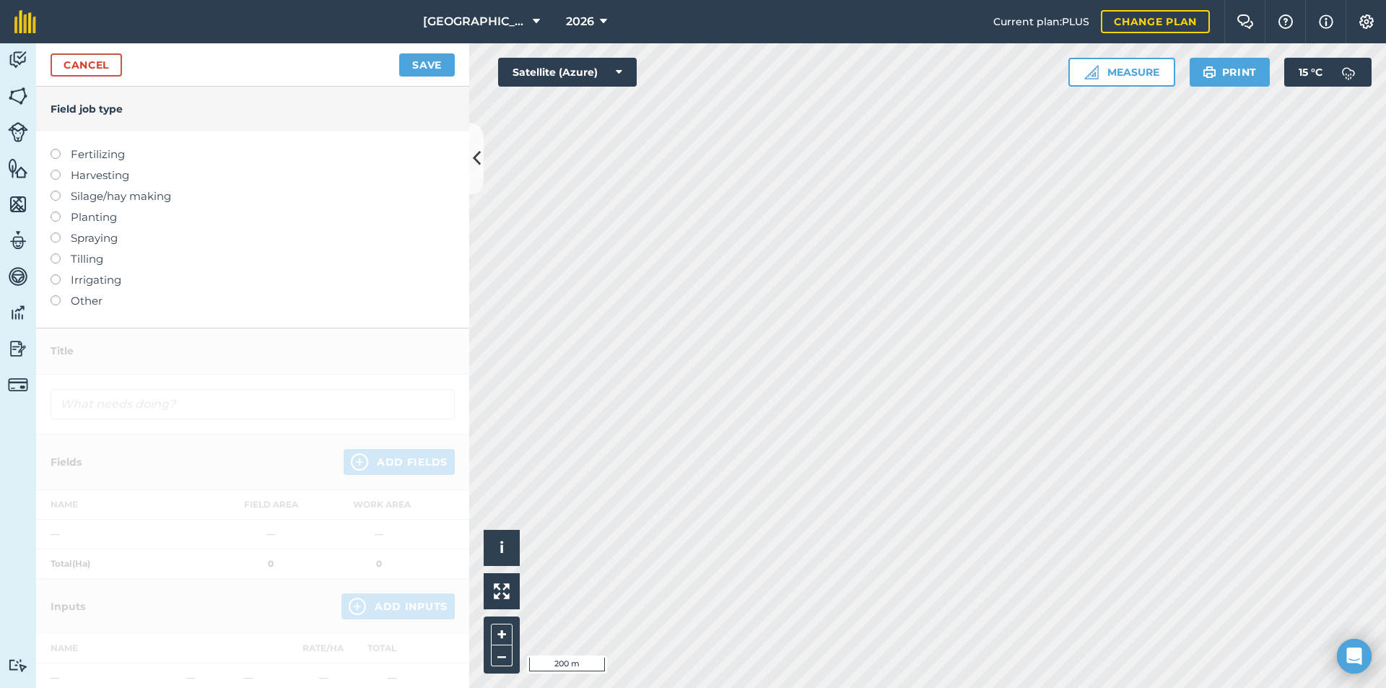
click at [53, 232] on label at bounding box center [61, 232] width 20 height 0
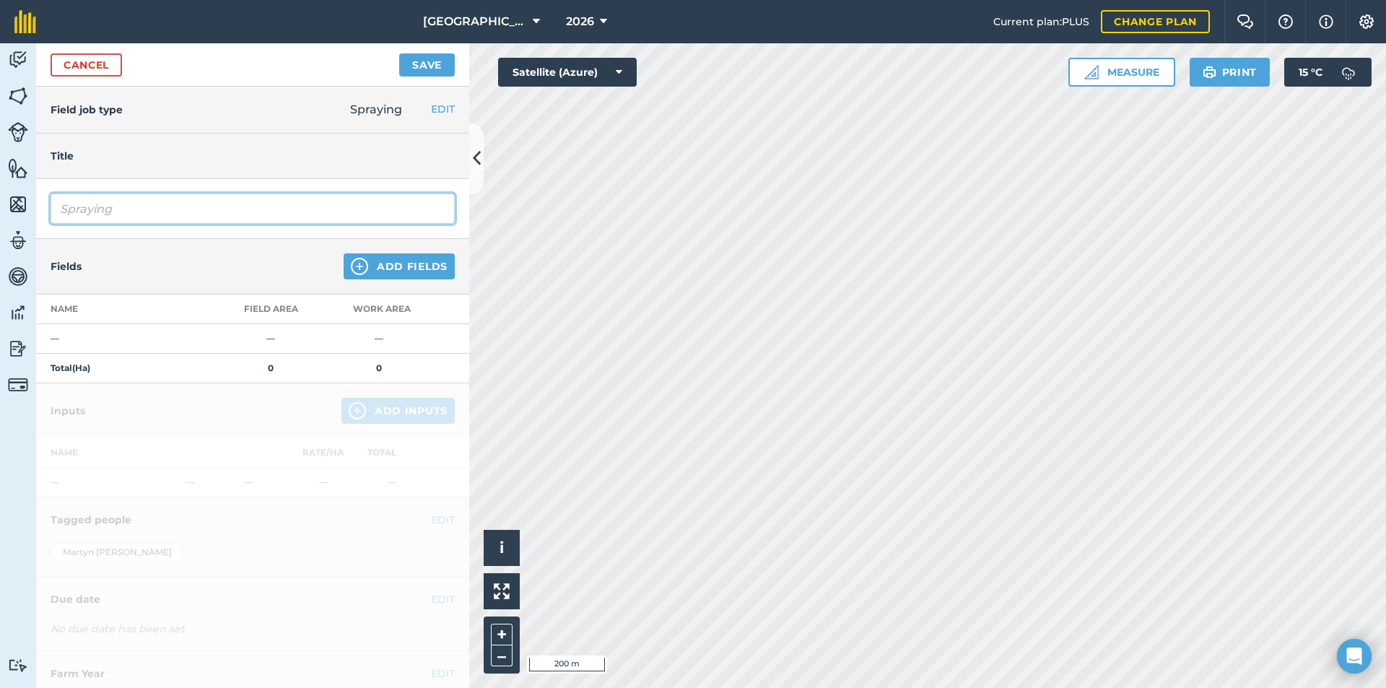
click at [74, 206] on input "Spraying" at bounding box center [253, 208] width 404 height 30
type input "r"
type input "spray wheat pre emergance"
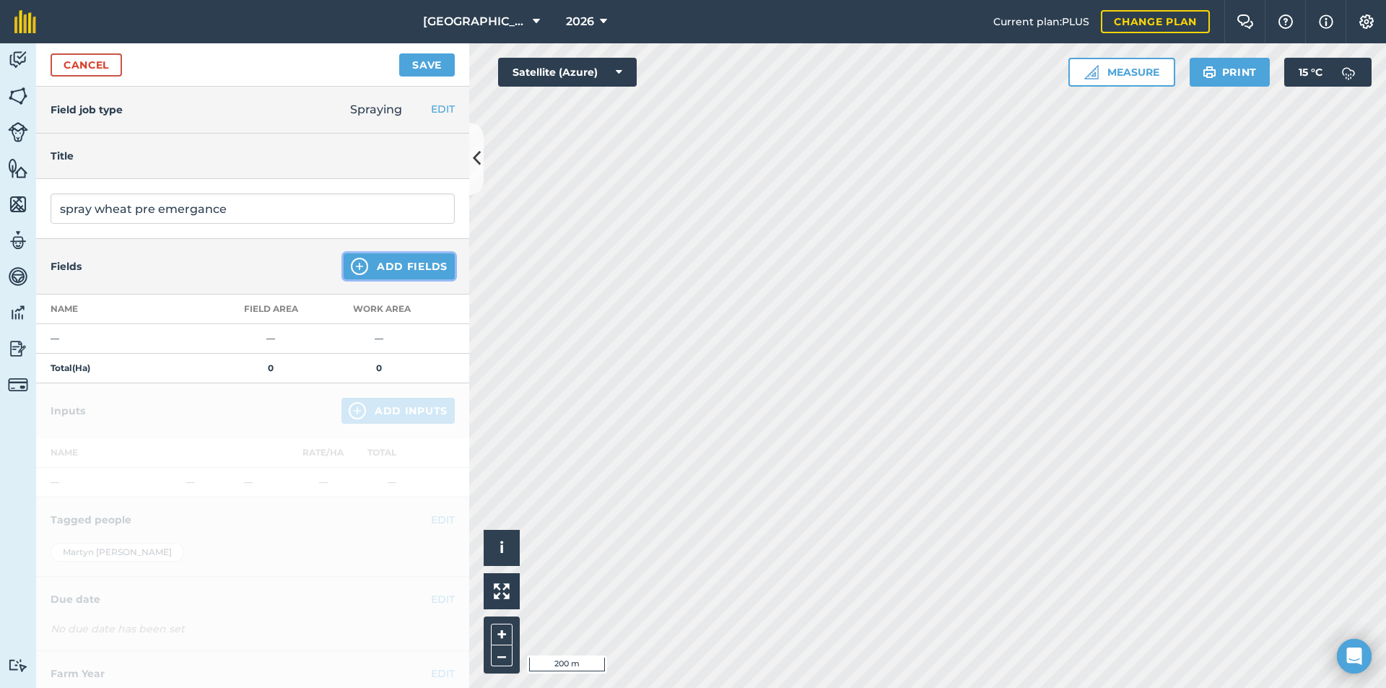
click at [380, 268] on button "Add Fields" at bounding box center [398, 266] width 111 height 26
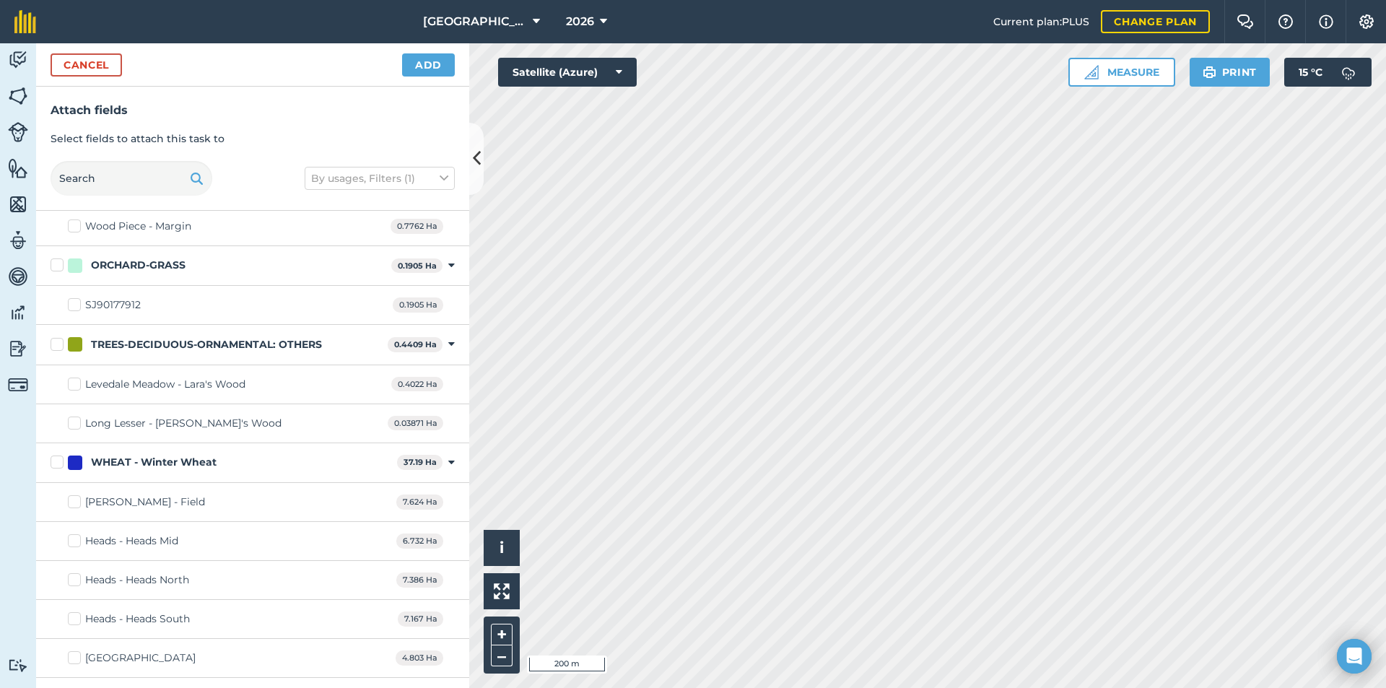
scroll to position [2417, 0]
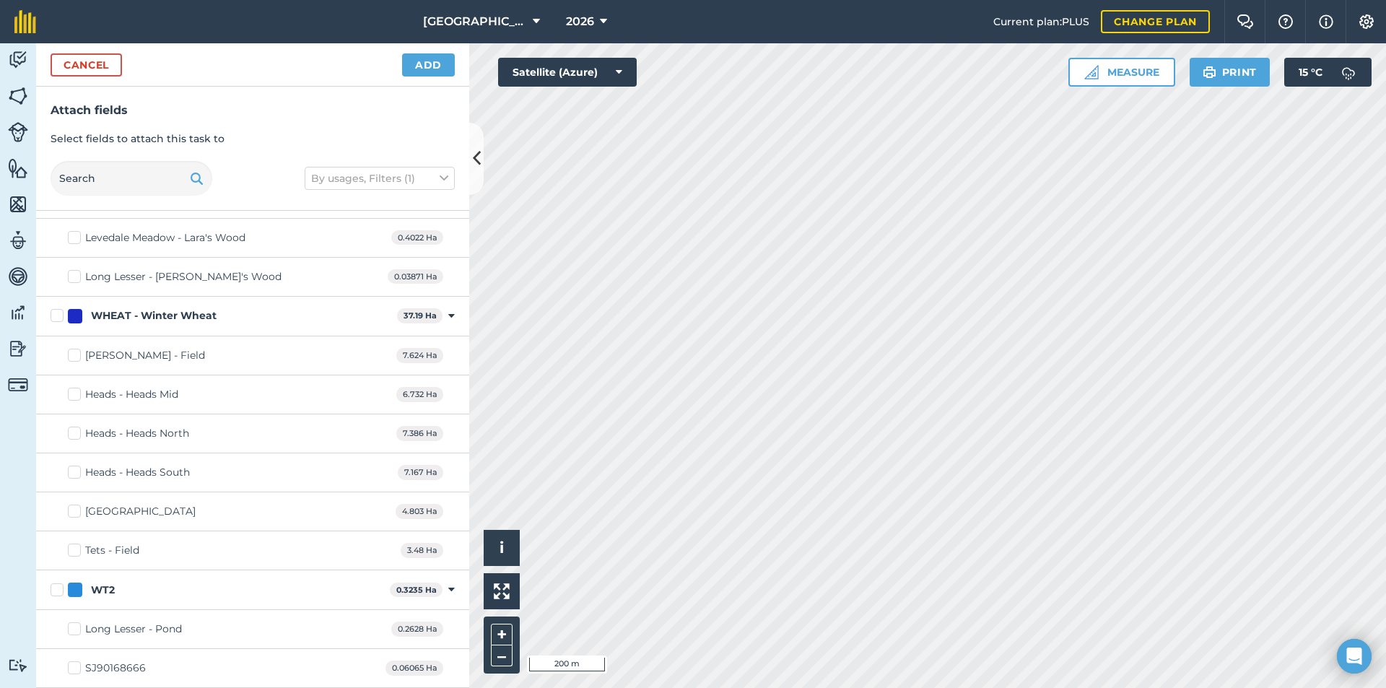
click at [52, 312] on label "WHEAT - Winter Wheat" at bounding box center [221, 315] width 341 height 15
click at [52, 312] on input "WHEAT - Winter Wheat" at bounding box center [55, 312] width 9 height 9
checkbox input "true"
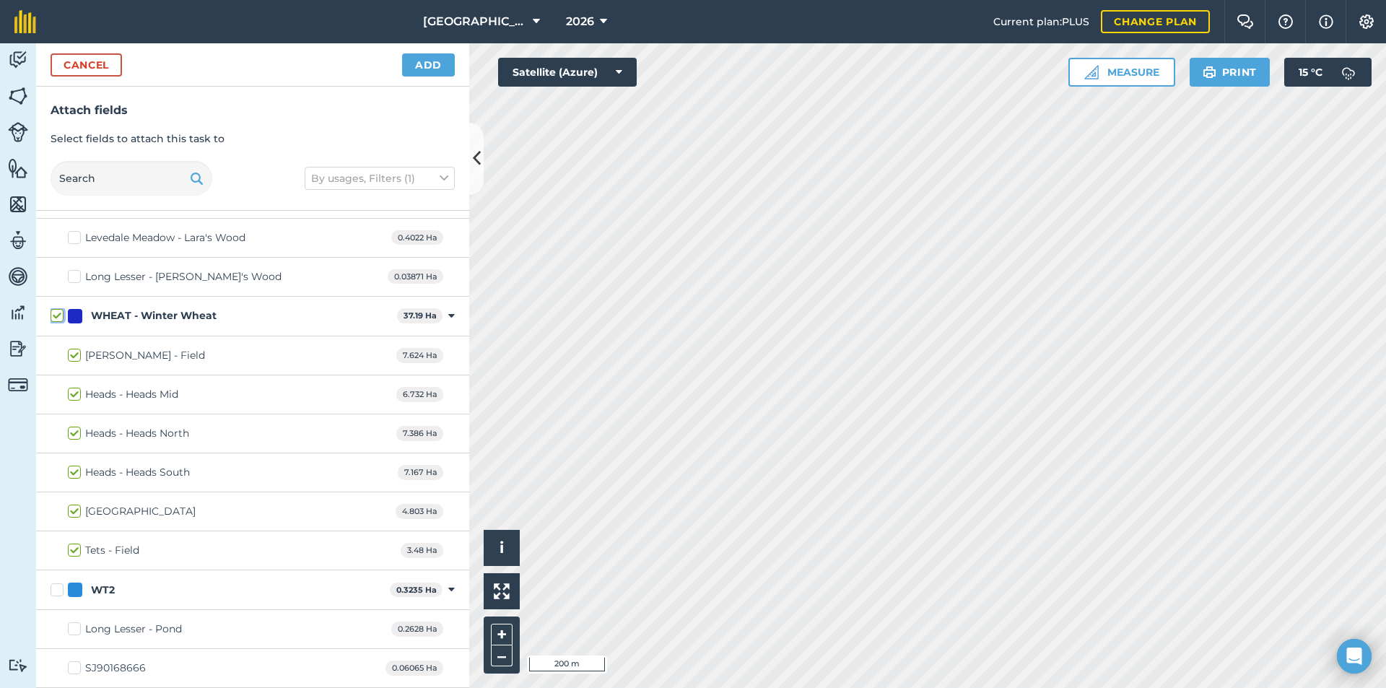
checkbox input "true"
click at [434, 58] on button "Add" at bounding box center [428, 64] width 53 height 23
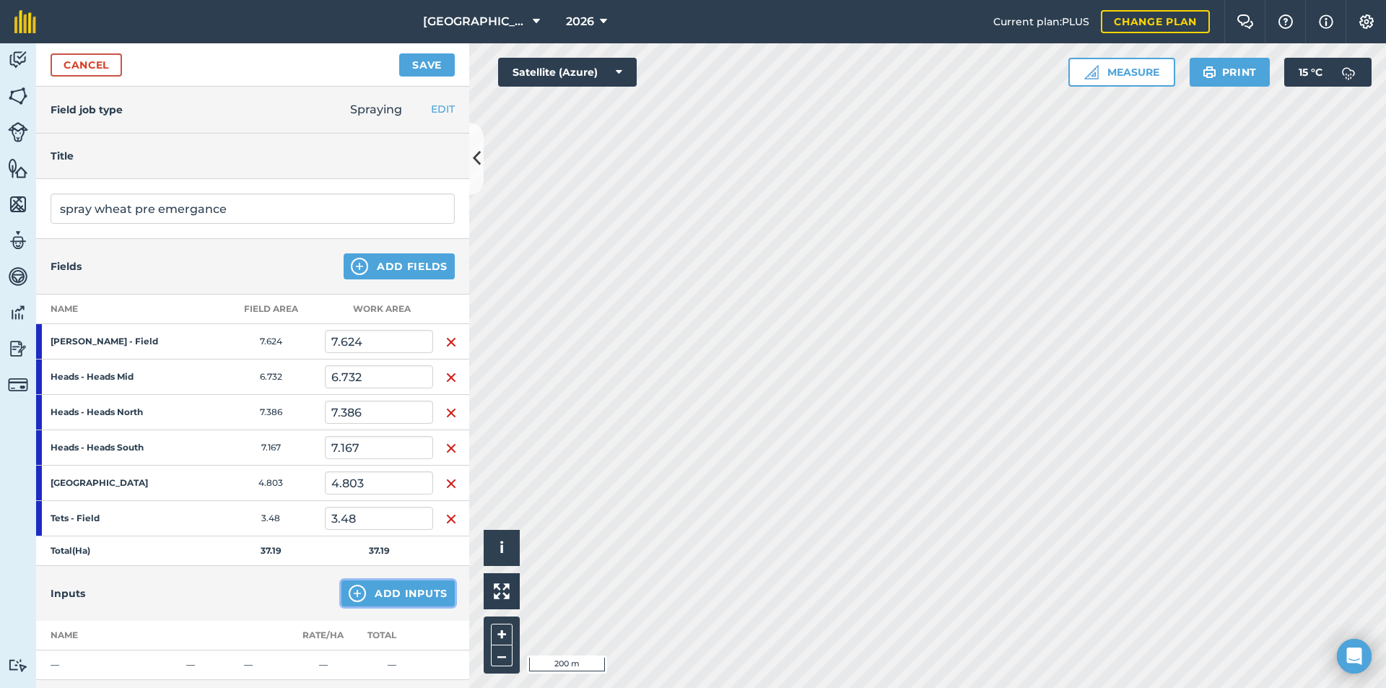
click at [403, 586] on button "Add Inputs" at bounding box center [397, 593] width 113 height 26
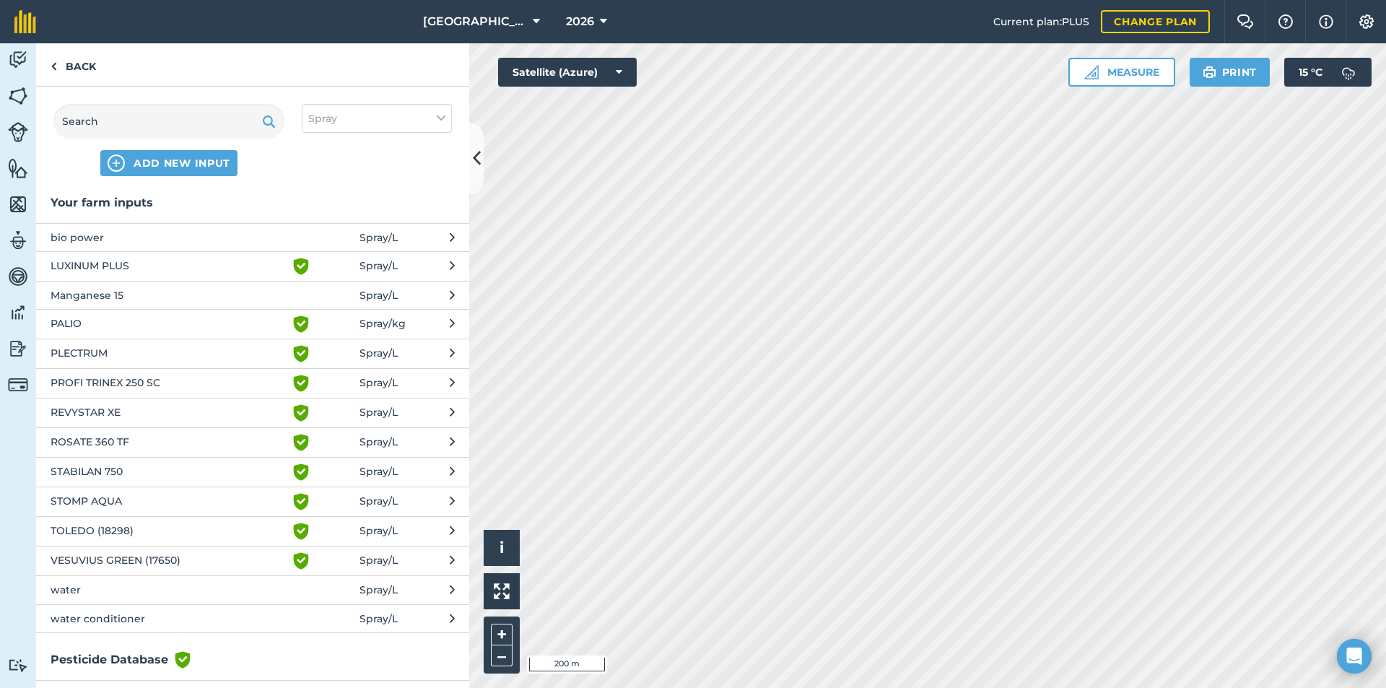
click at [102, 268] on span "LUXINUM PLUS" at bounding box center [169, 266] width 236 height 17
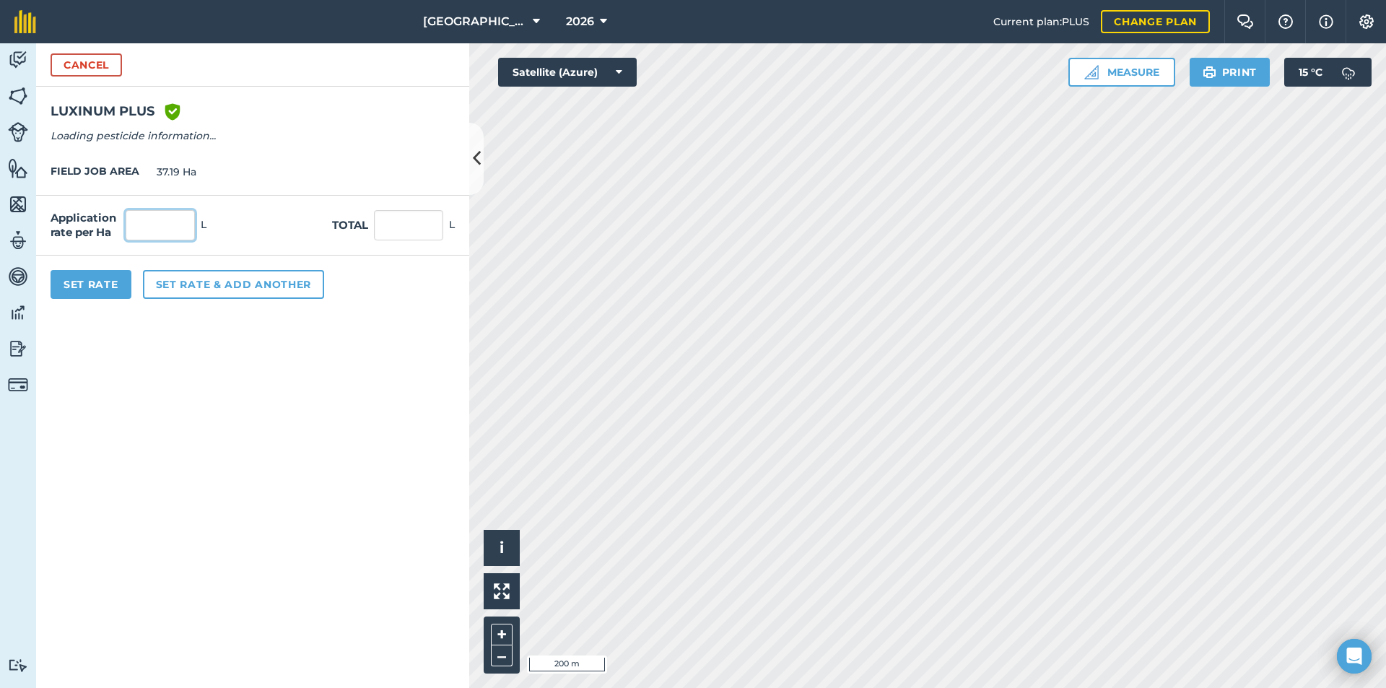
click at [146, 225] on input "text" at bounding box center [160, 225] width 69 height 30
type input "0.7"
type input "26.033"
click at [193, 283] on button "Set rate & add another" at bounding box center [233, 284] width 181 height 29
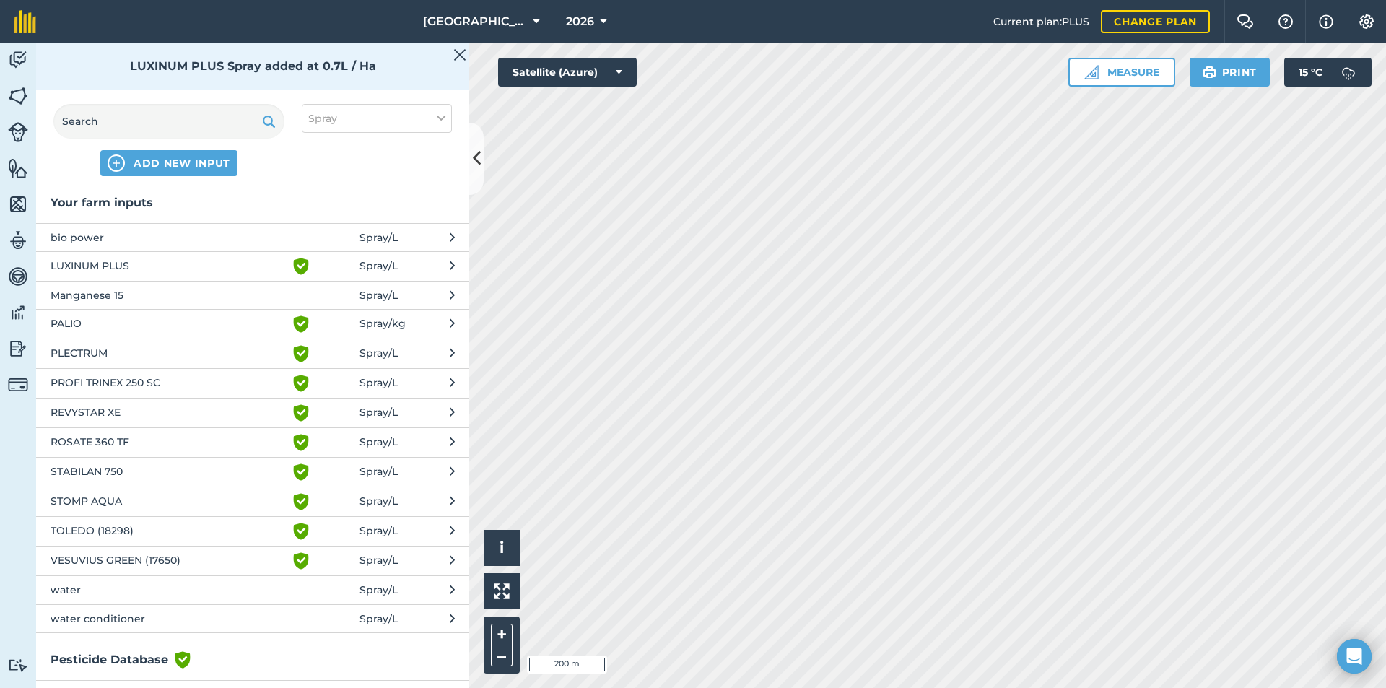
click at [97, 500] on span "STOMP AQUA" at bounding box center [169, 501] width 236 height 17
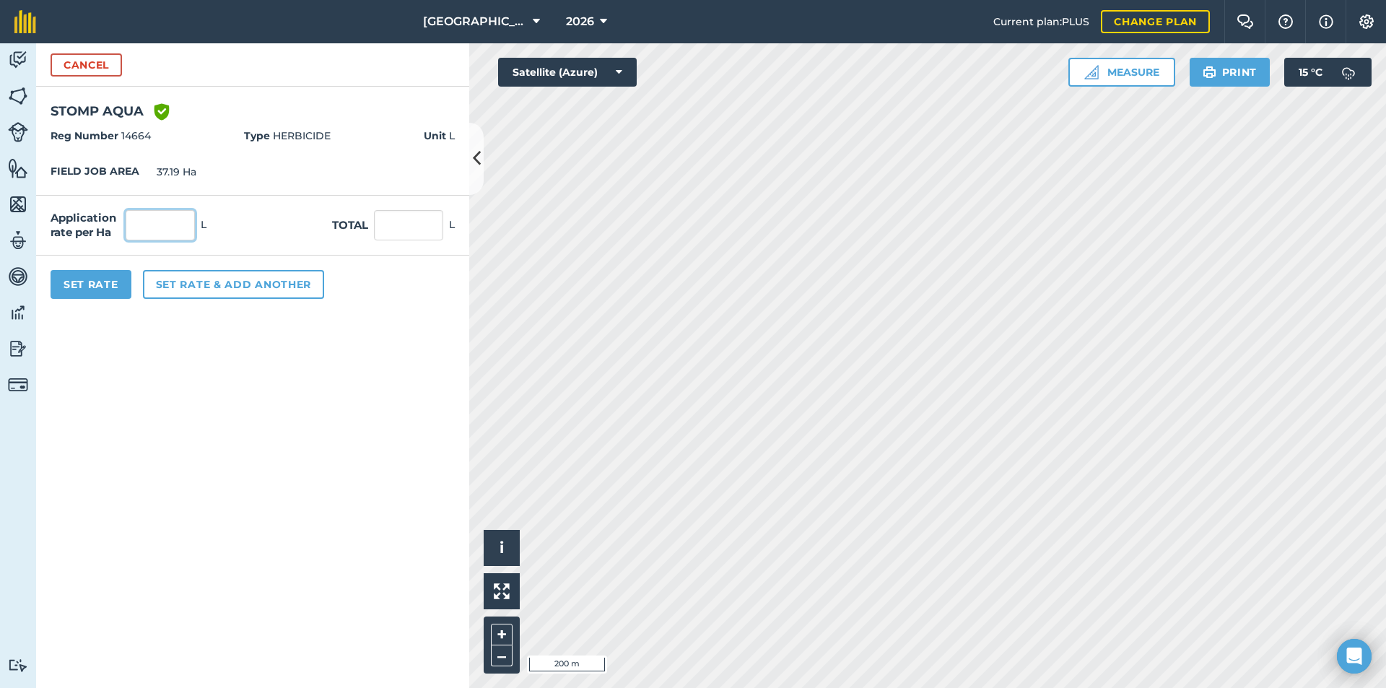
click at [129, 222] on input "text" at bounding box center [160, 225] width 69 height 30
type input "2"
type input "74.38"
click at [183, 288] on button "Set rate & add another" at bounding box center [233, 284] width 181 height 29
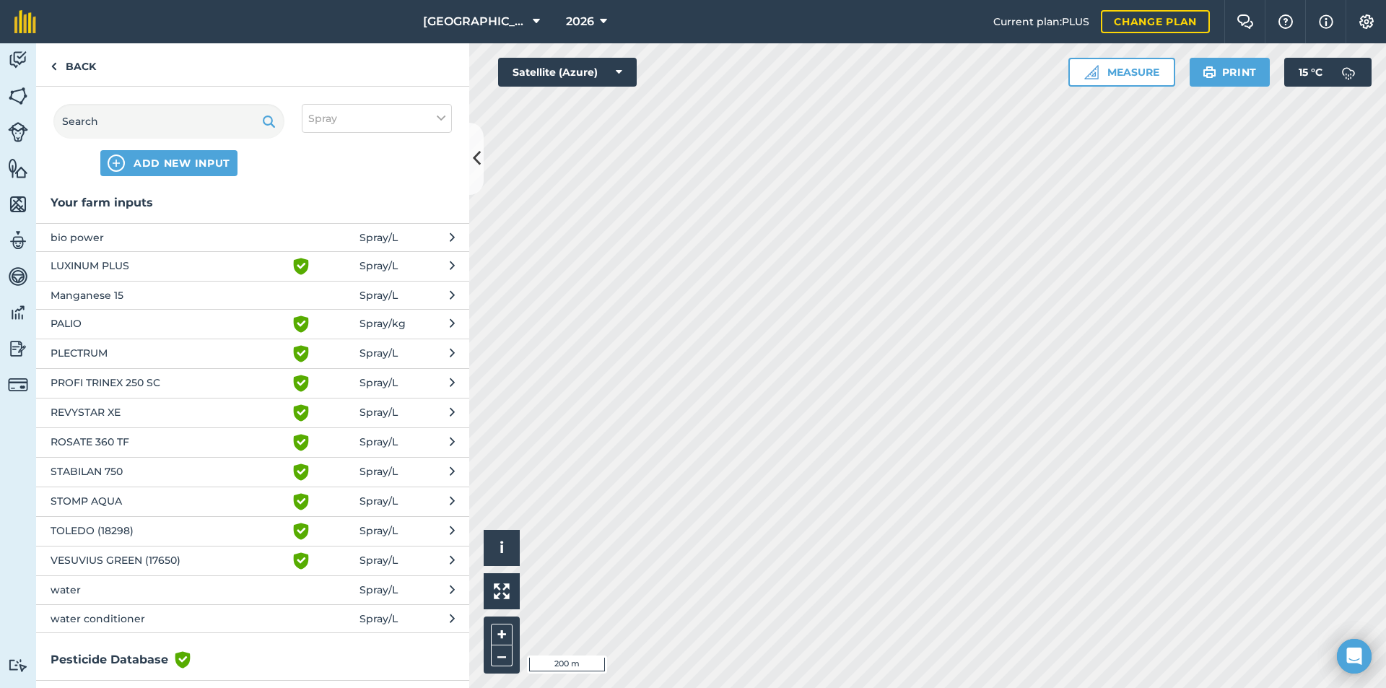
click at [105, 435] on span "ROSATE 360 TF" at bounding box center [169, 442] width 236 height 17
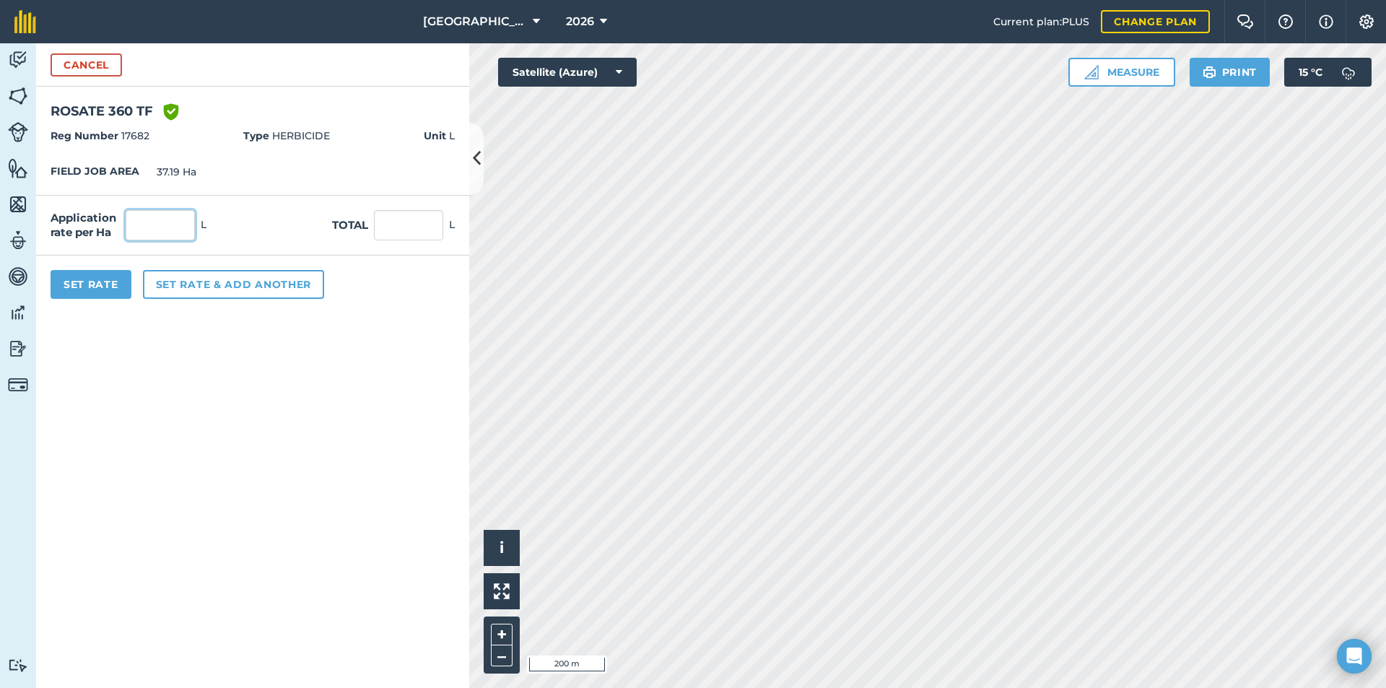
click at [157, 231] on input "text" at bounding box center [160, 225] width 69 height 30
type input "1.5"
type input "55.785"
click at [184, 288] on button "Set rate & add another" at bounding box center [233, 284] width 181 height 29
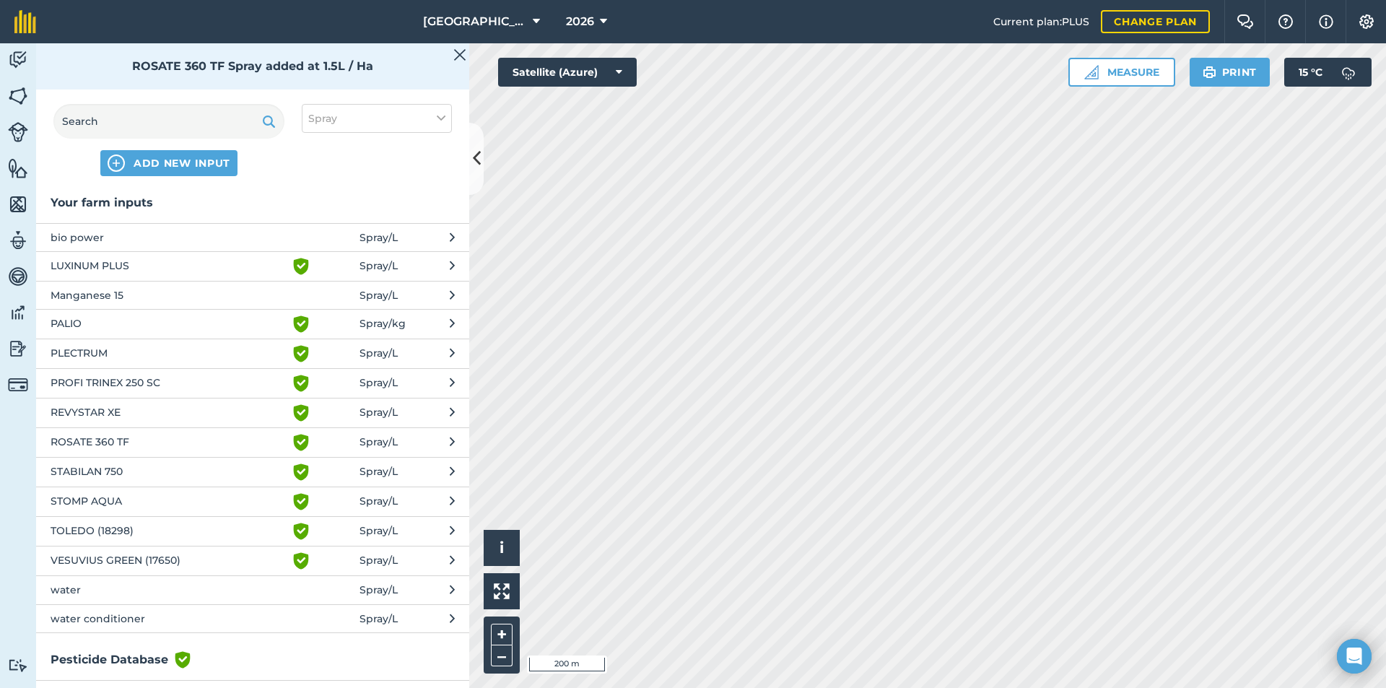
click at [92, 589] on span "water" at bounding box center [169, 590] width 236 height 16
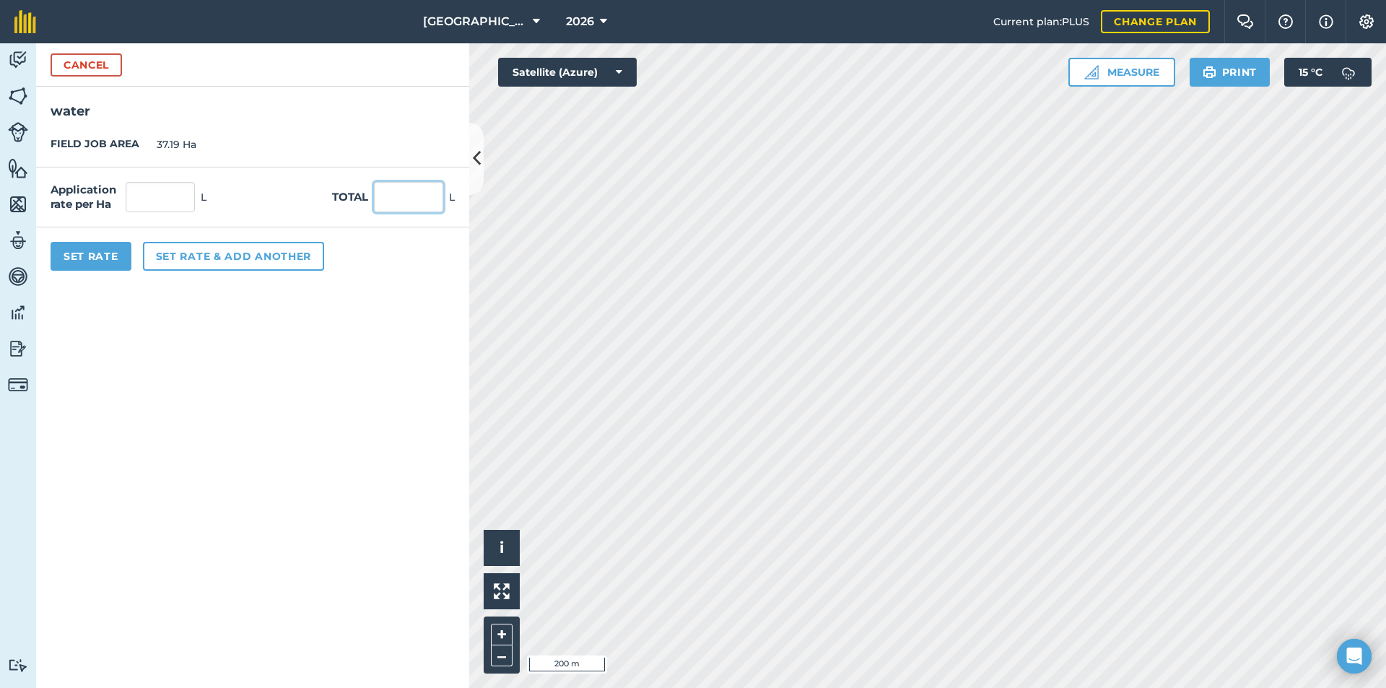
click at [385, 195] on input "text" at bounding box center [408, 197] width 69 height 30
type input "6000"
type input "161.334"
type input "6,000"
click at [96, 254] on button "Set Rate" at bounding box center [91, 256] width 81 height 29
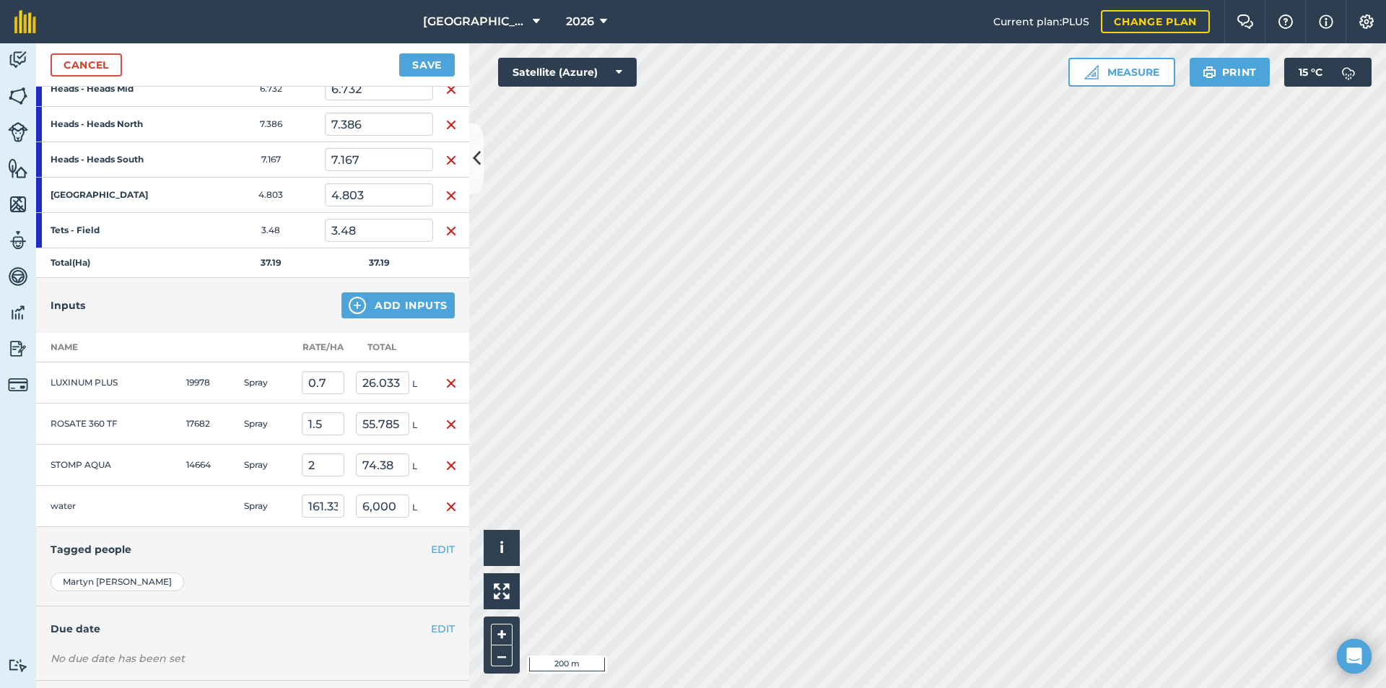
scroll to position [289, 0]
click at [533, 18] on icon at bounding box center [536, 21] width 7 height 17
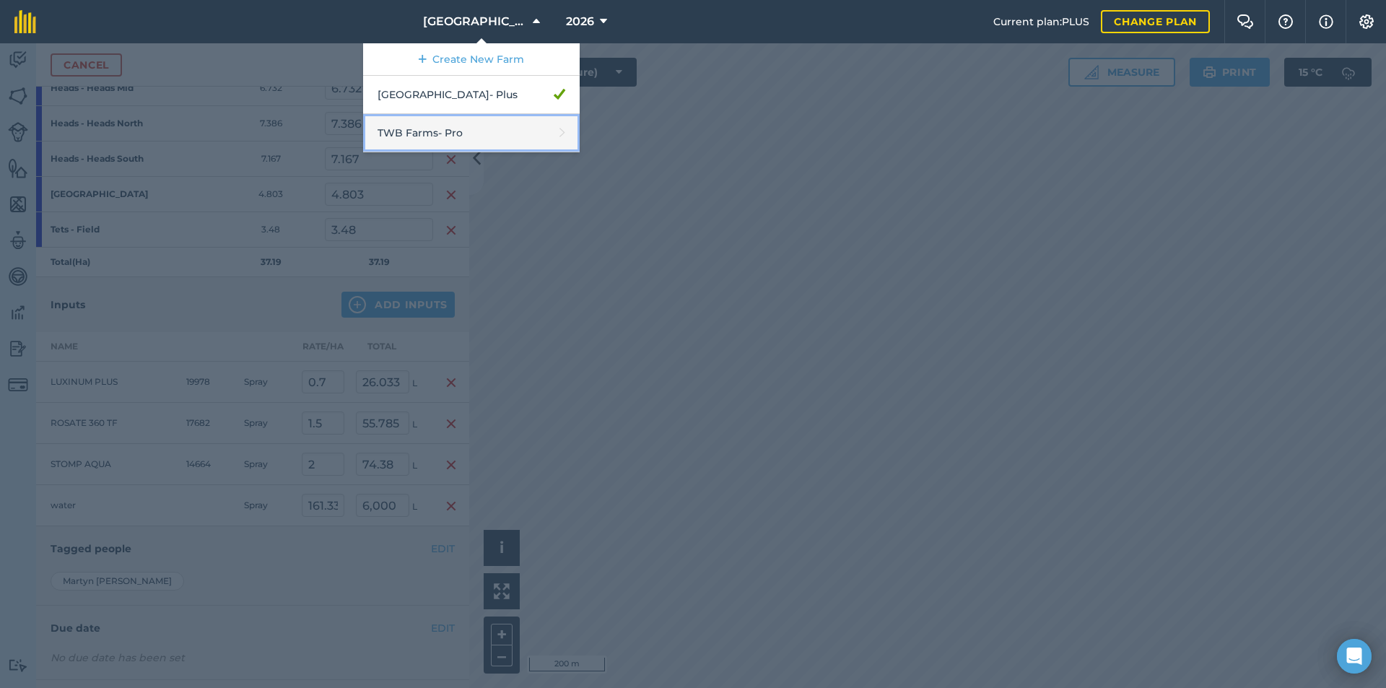
click at [465, 148] on link "TWB Farms - Pro" at bounding box center [471, 133] width 216 height 38
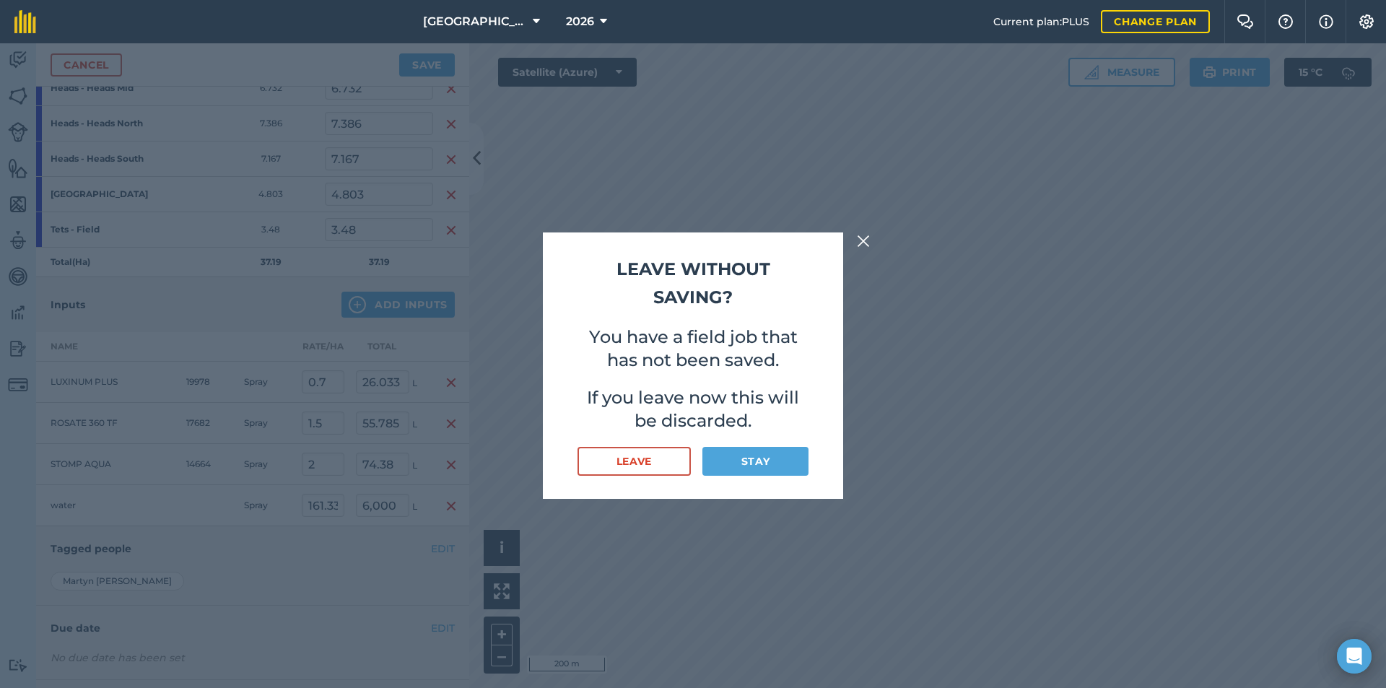
click at [878, 414] on div "Leave without saving? You have a field job that has not been saved. If you leav…" at bounding box center [693, 365] width 1386 height 644
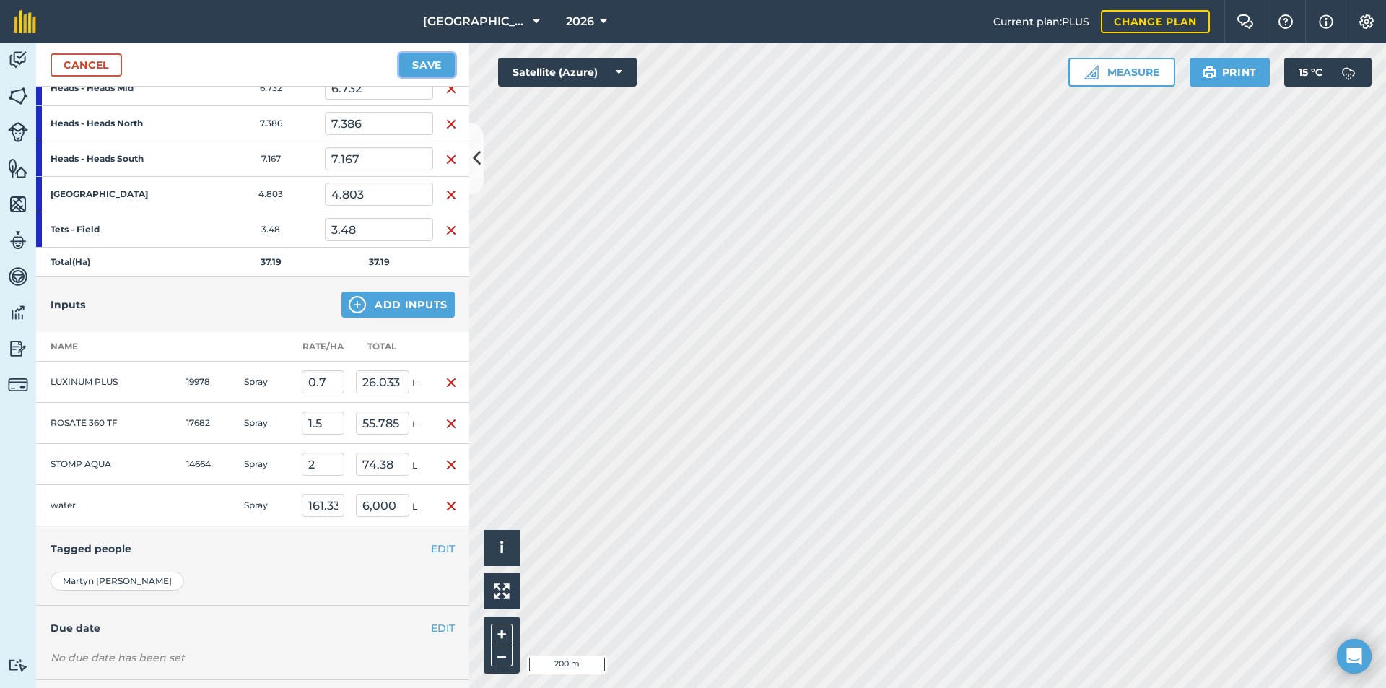
click at [426, 71] on button "Save" at bounding box center [427, 64] width 56 height 23
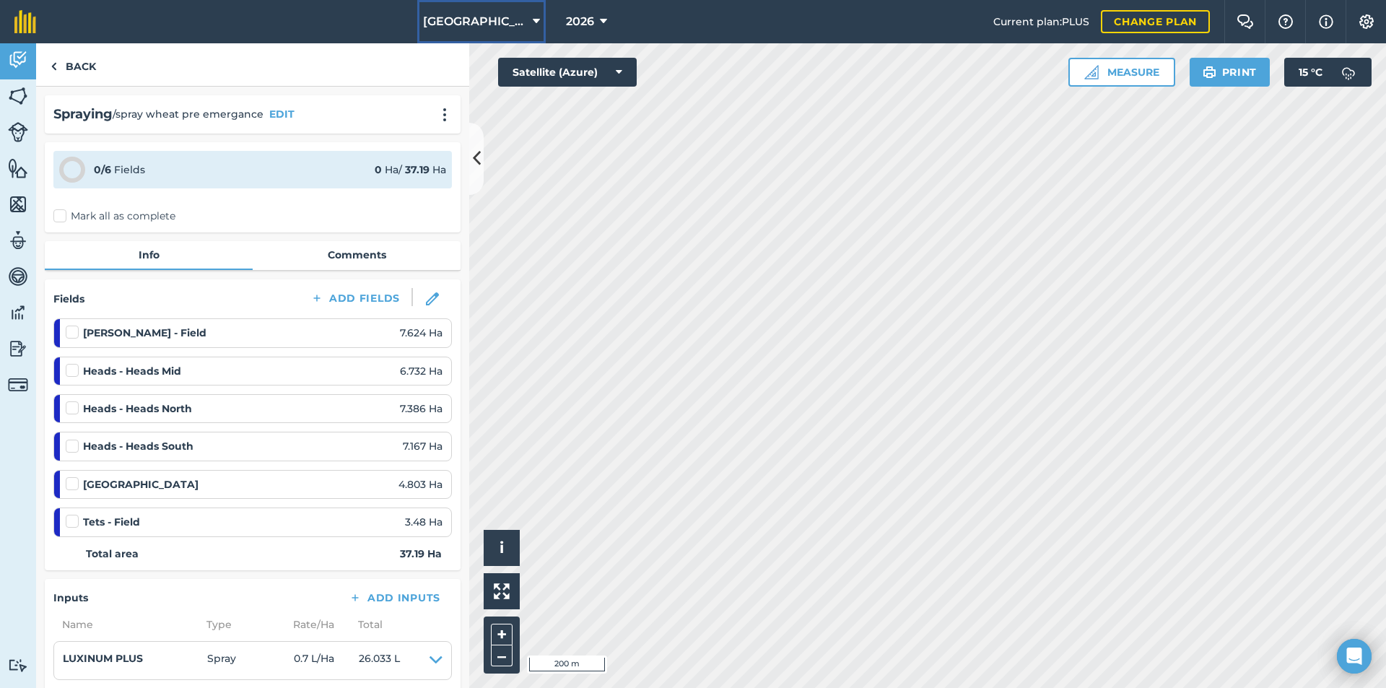
click at [533, 22] on icon at bounding box center [536, 21] width 7 height 17
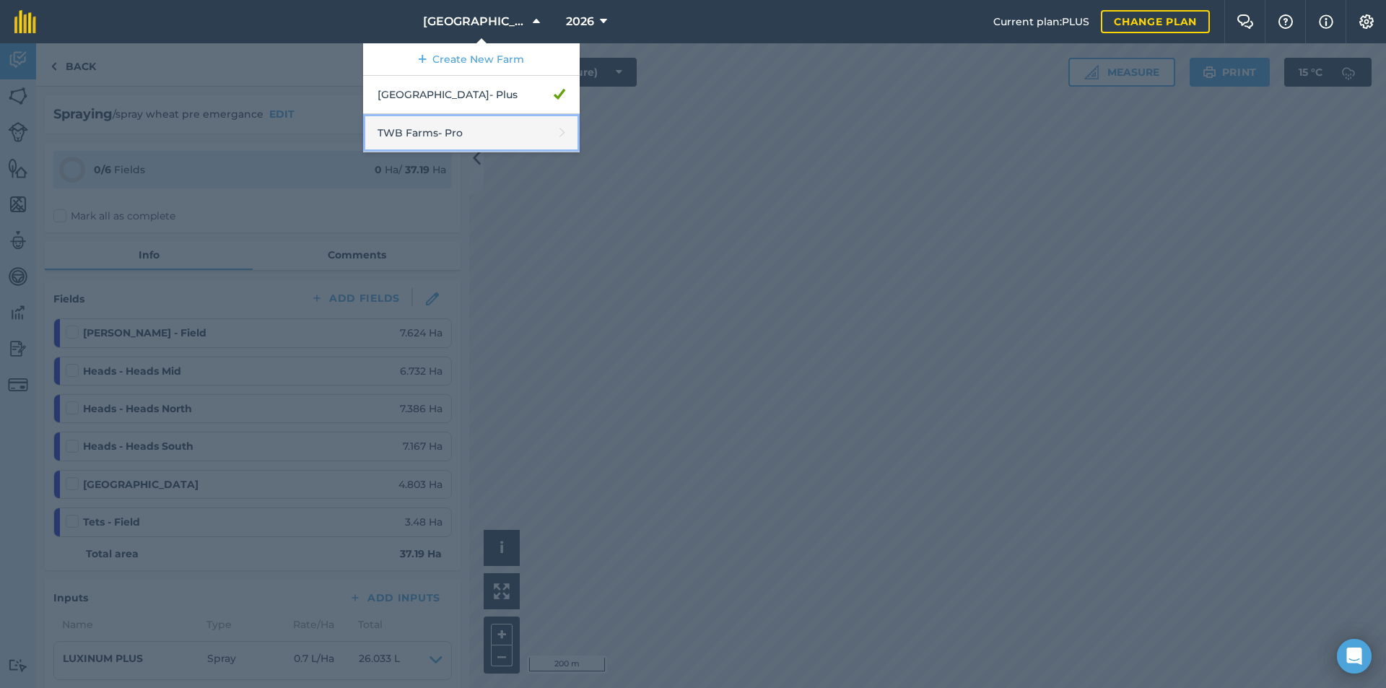
click at [478, 124] on link "TWB Farms - Pro" at bounding box center [471, 133] width 216 height 38
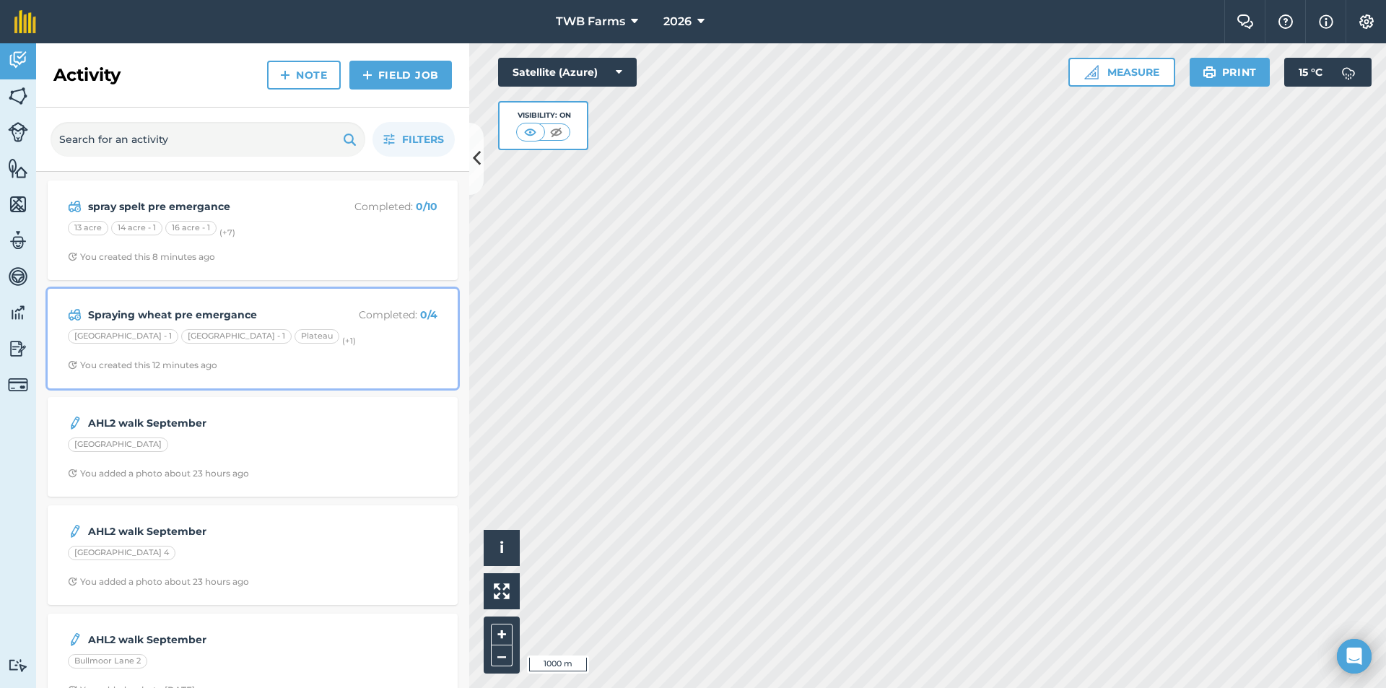
click at [179, 310] on strong "Spraying wheat pre emergance" at bounding box center [202, 315] width 229 height 16
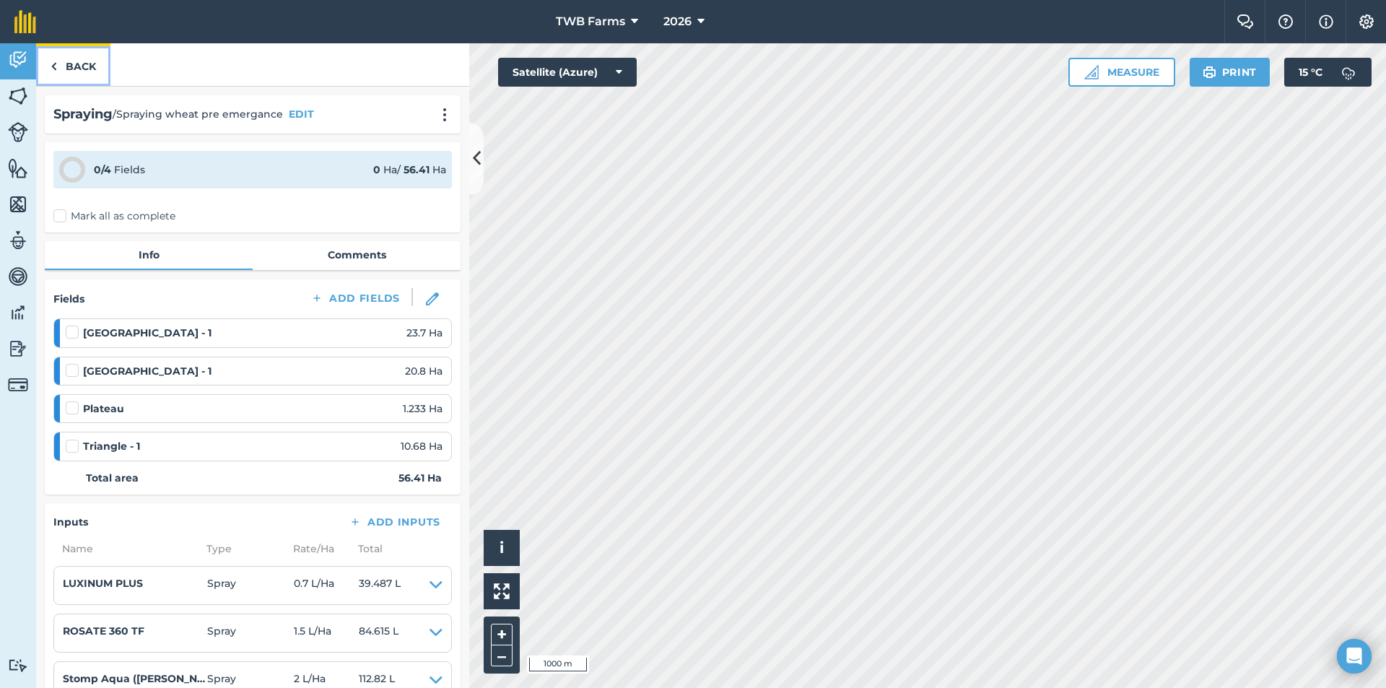
click at [76, 57] on link "Back" at bounding box center [73, 64] width 74 height 43
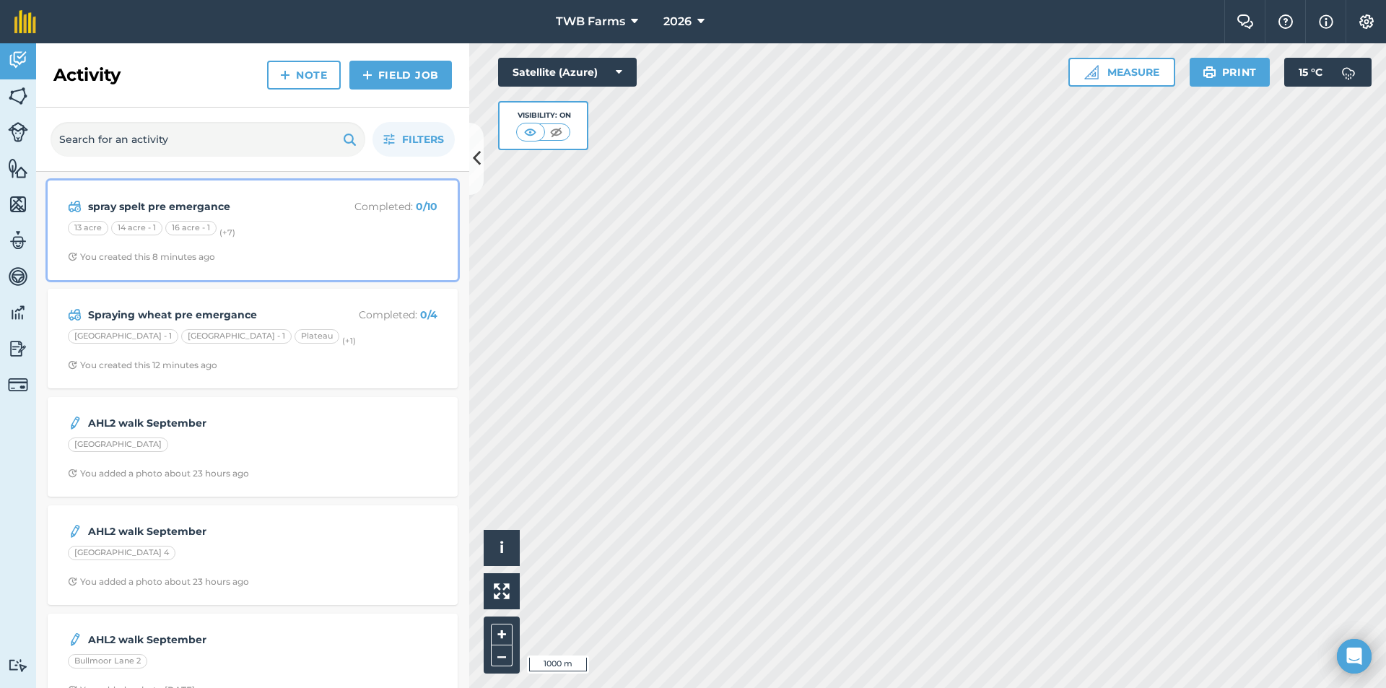
click at [180, 207] on strong "spray spelt pre emergance" at bounding box center [202, 206] width 229 height 16
